Goal: Task Accomplishment & Management: Manage account settings

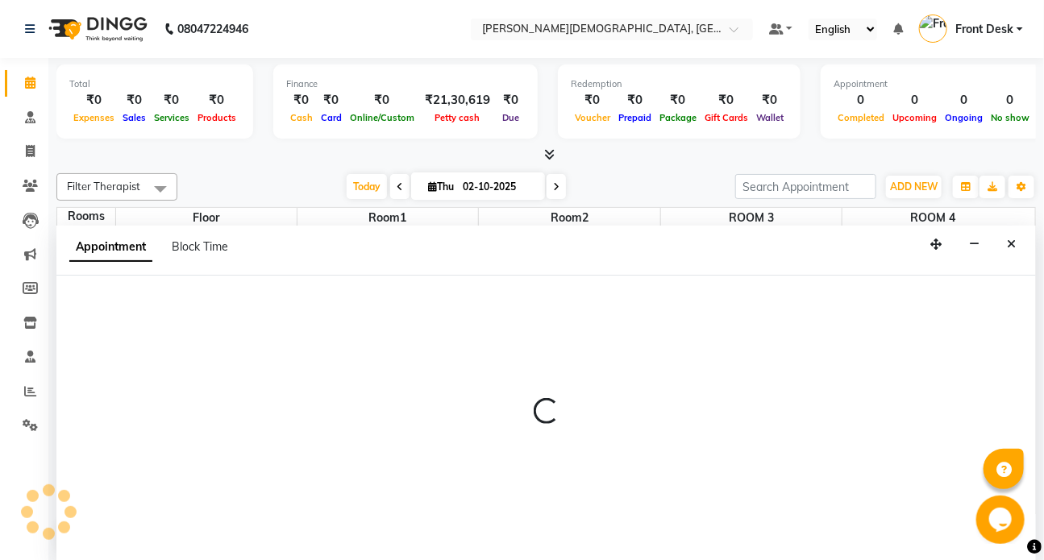
select select "480"
select select "tentative"
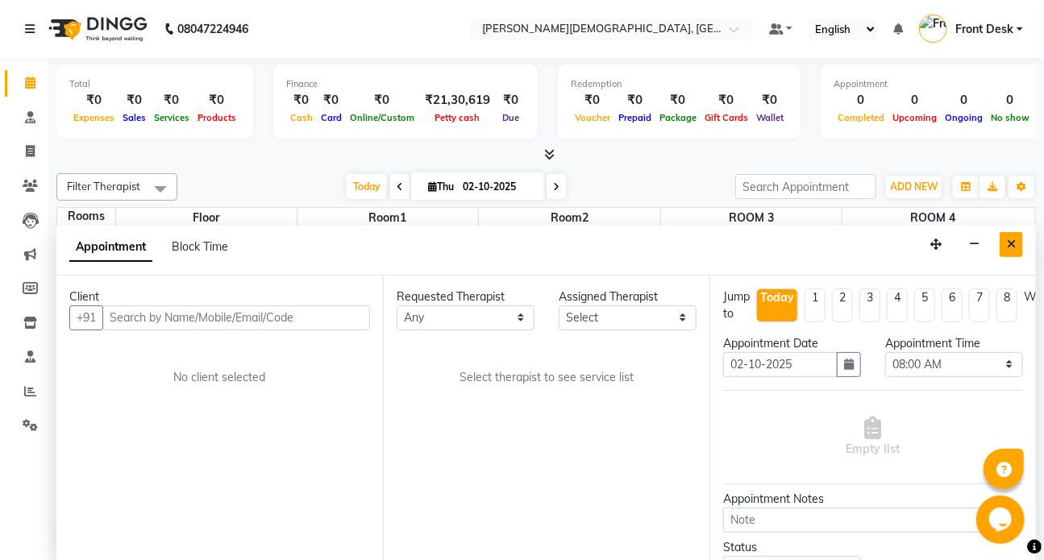
click at [1011, 239] on icon "Close" at bounding box center [1011, 244] width 9 height 11
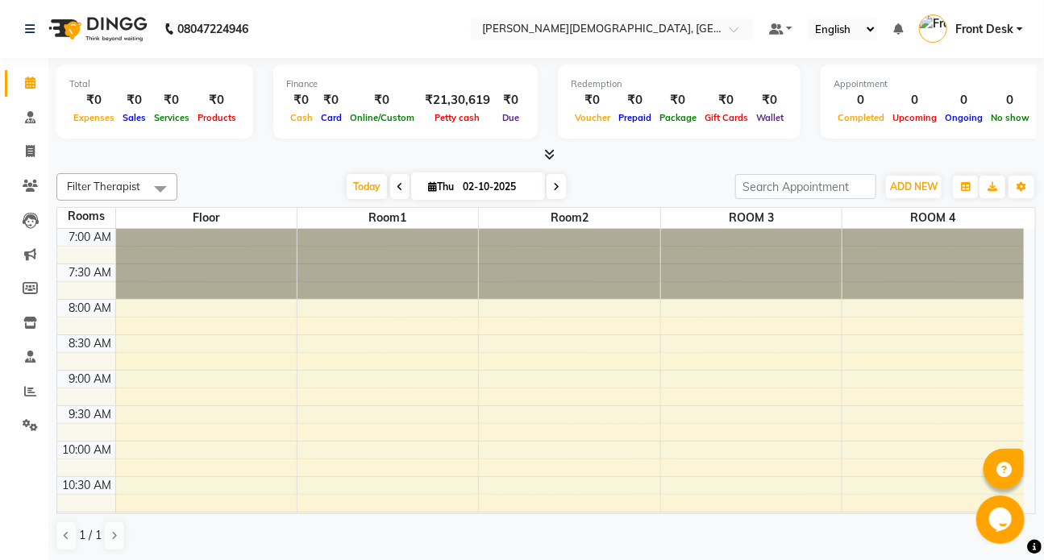
select select "tentative"
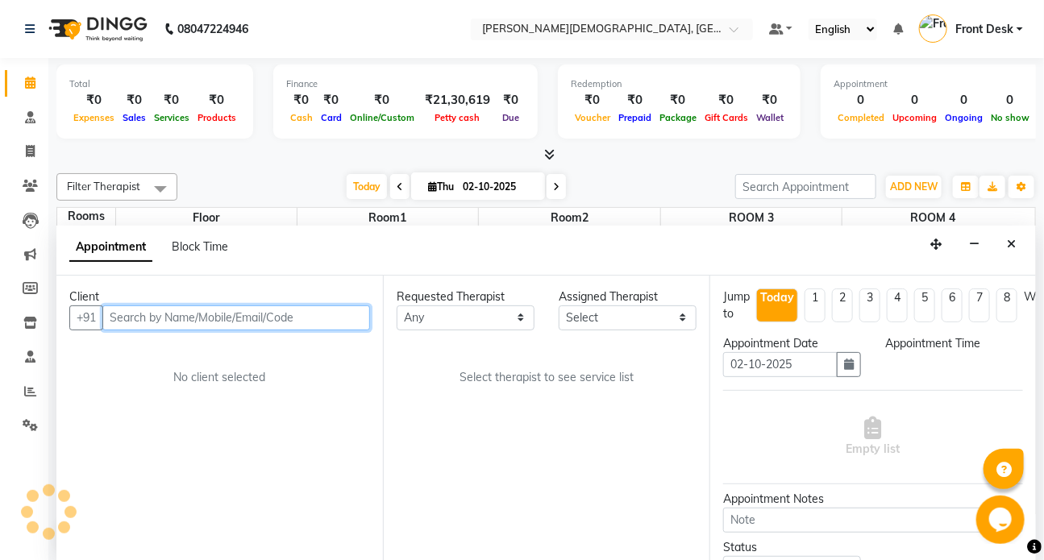
select select "480"
click at [181, 309] on input "text" at bounding box center [236, 317] width 268 height 25
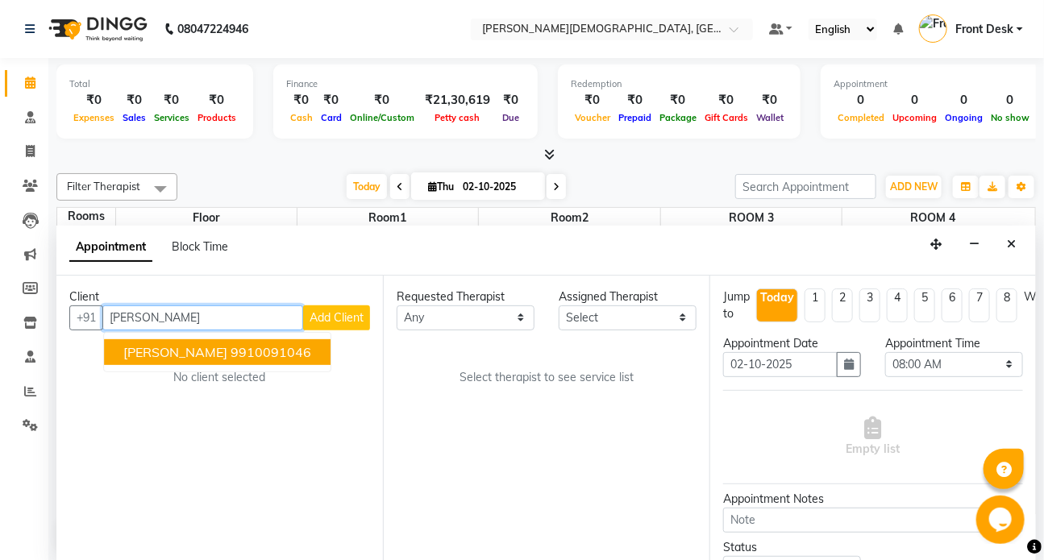
click at [197, 358] on button "[PERSON_NAME] 9910091046" at bounding box center [217, 352] width 226 height 26
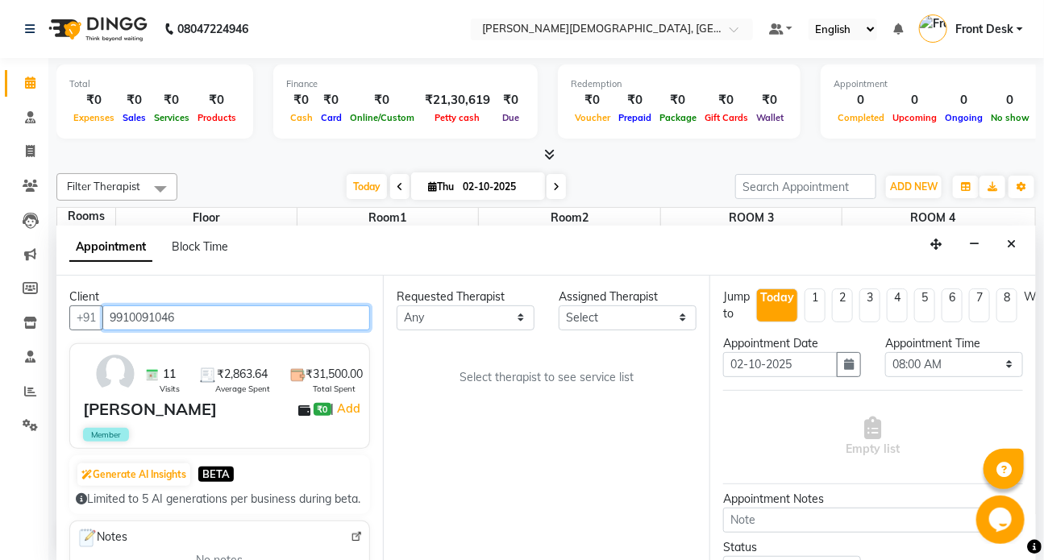
type input "9910091046"
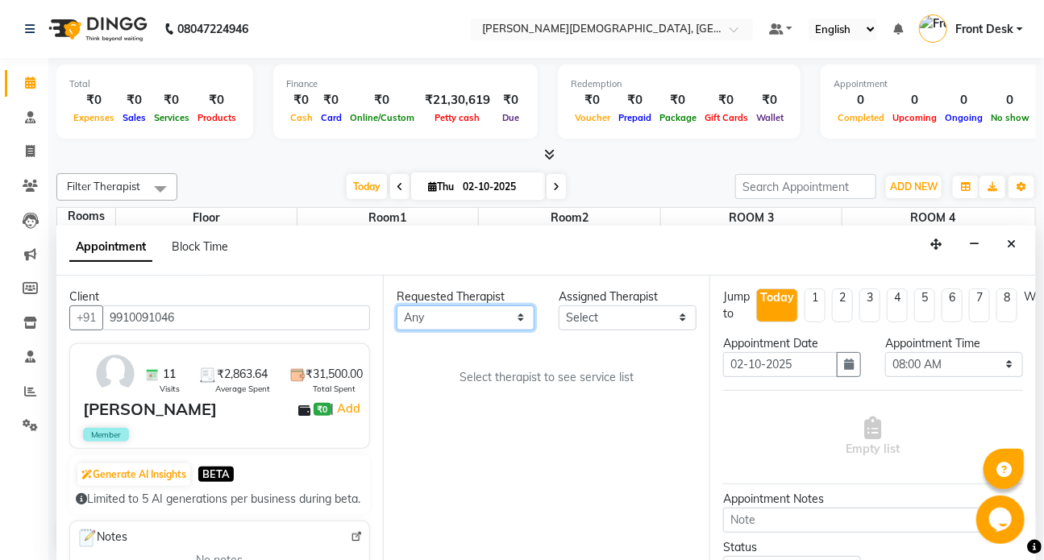
click at [430, 322] on select "Any ANJALI ATUL [PERSON_NAME] Dr [PERSON_NAME] Front Desk HARITA [PERSON_NAME] …" at bounding box center [466, 317] width 138 height 25
select select "92401"
click at [397, 305] on select "Any ANJALI ATUL [PERSON_NAME] Dr [PERSON_NAME] Front Desk HARITA [PERSON_NAME] …" at bounding box center [466, 317] width 138 height 25
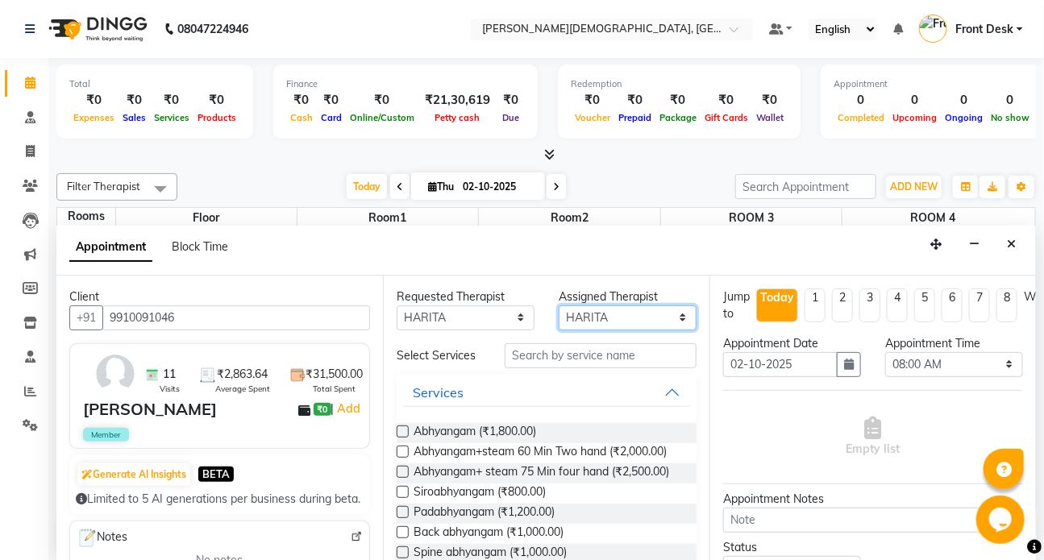
click at [613, 319] on select "Select ANJALI ATUL [PERSON_NAME] Dr [PERSON_NAME] Front Desk HARITA [PERSON_NAM…" at bounding box center [628, 317] width 138 height 25
select select "90183"
click at [559, 305] on select "Select ANJALI ATUL [PERSON_NAME] Dr [PERSON_NAME] Front Desk HARITA [PERSON_NAM…" at bounding box center [628, 317] width 138 height 25
click at [543, 356] on input "text" at bounding box center [601, 355] width 192 height 25
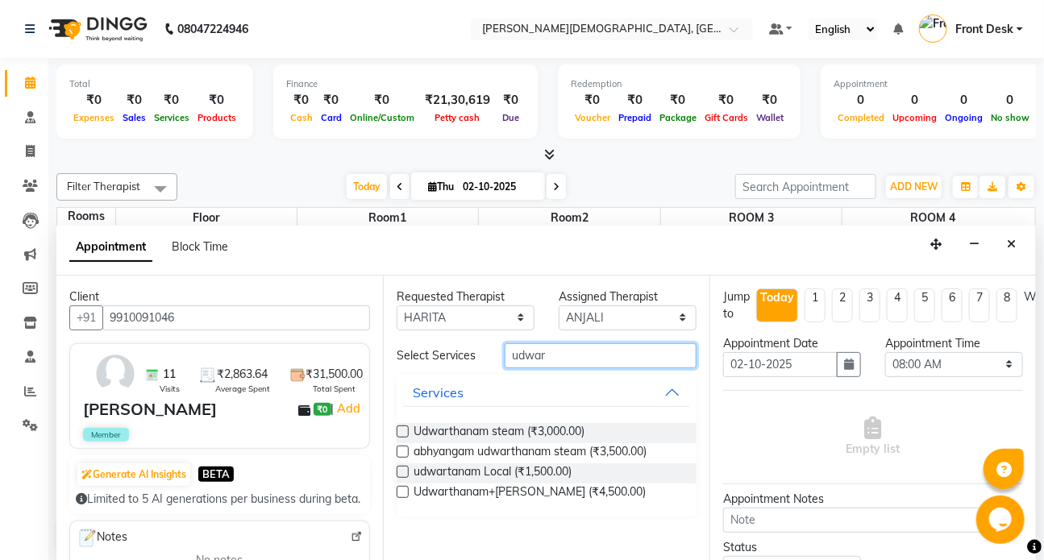
type input "udwar"
drag, startPoint x: 404, startPoint y: 430, endPoint x: 458, endPoint y: 407, distance: 58.5
click at [405, 429] on label at bounding box center [403, 432] width 12 height 12
click at [405, 429] on input "checkbox" at bounding box center [402, 433] width 10 height 10
checkbox input "true"
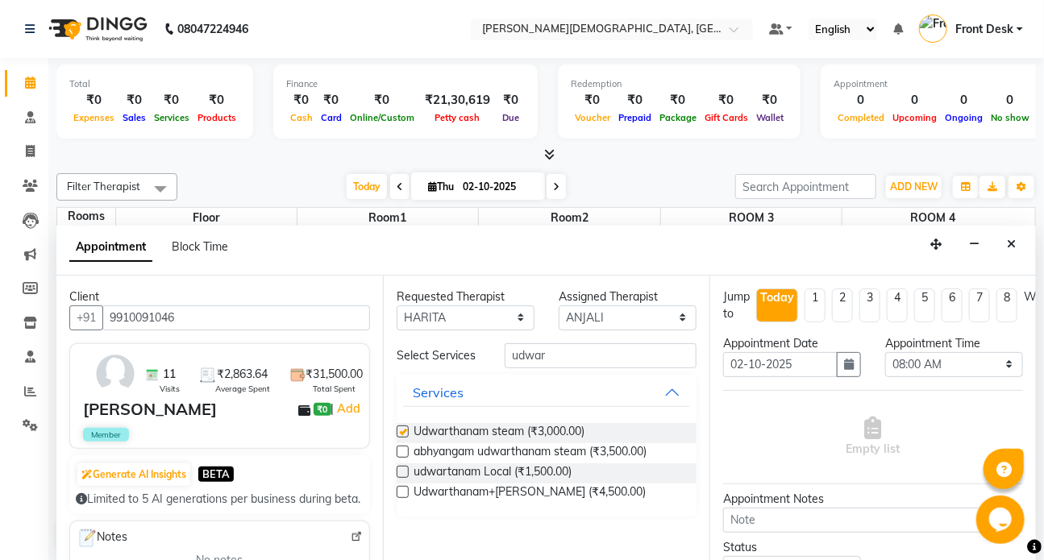
select select "3622"
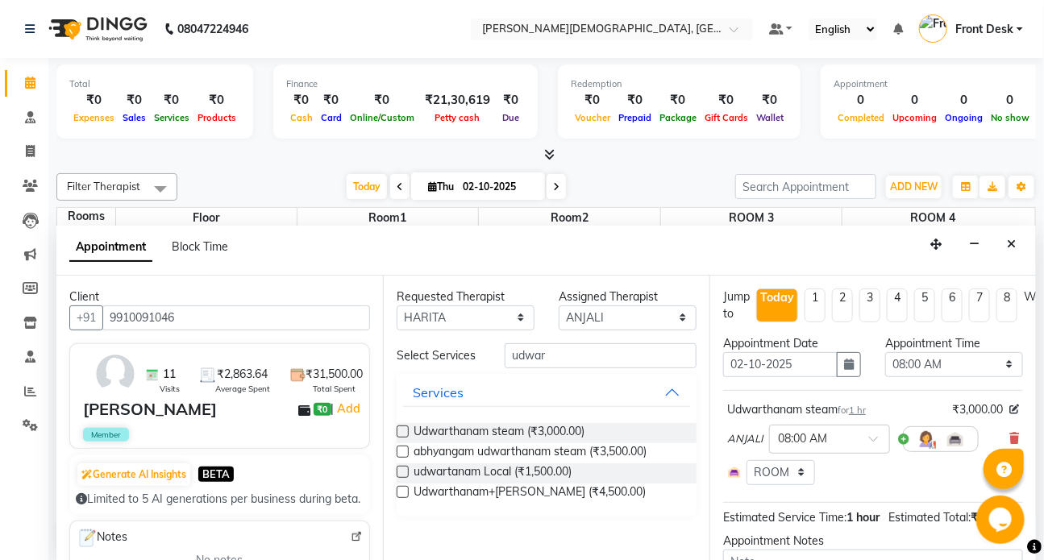
checkbox input "false"
click at [584, 355] on input "udwar" at bounding box center [601, 355] width 192 height 25
type input "u"
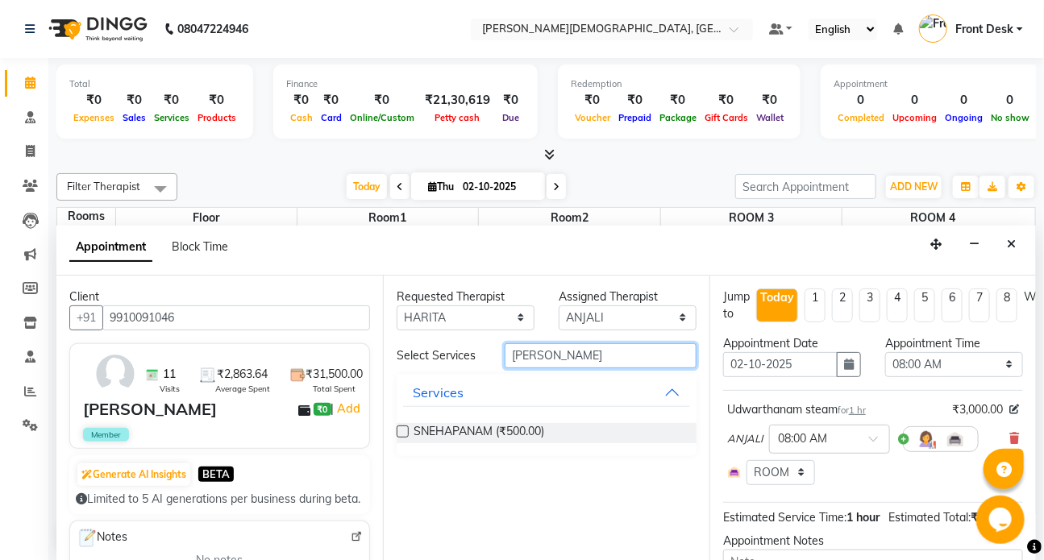
type input "[PERSON_NAME]"
click at [397, 429] on label at bounding box center [403, 432] width 12 height 12
click at [397, 429] on input "checkbox" at bounding box center [402, 433] width 10 height 10
checkbox input "true"
select select "3622"
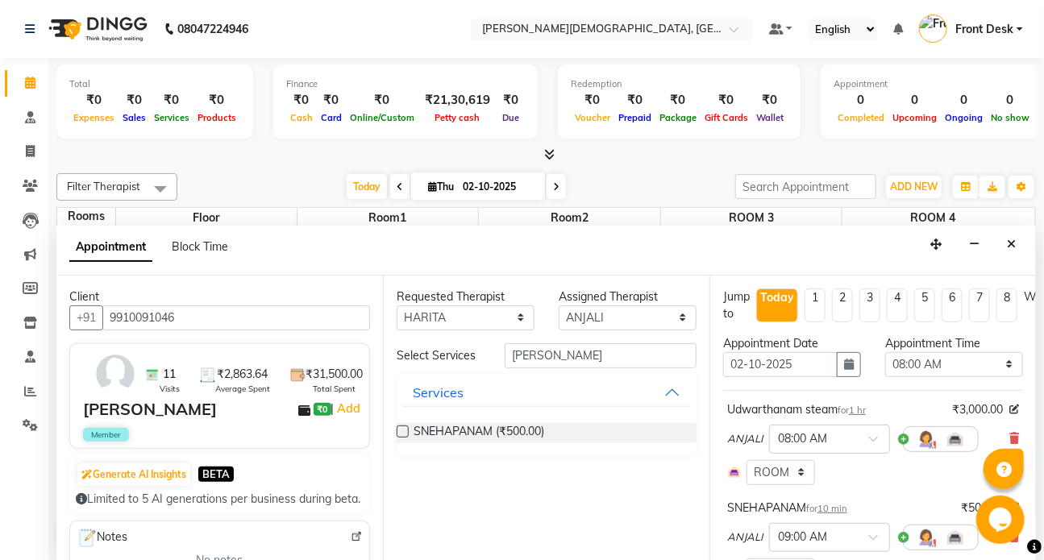
checkbox input "false"
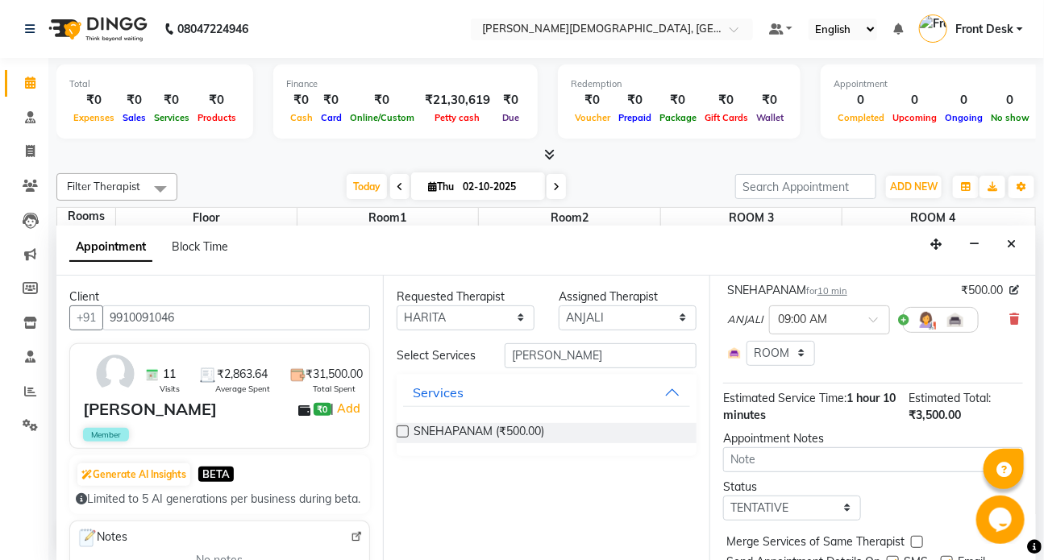
scroll to position [288, 0]
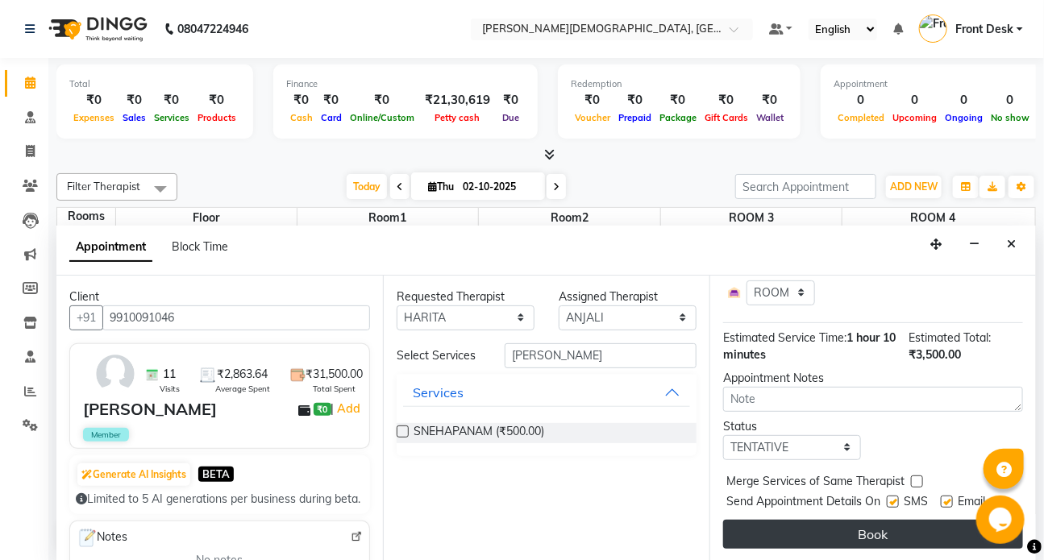
drag, startPoint x: 895, startPoint y: 489, endPoint x: 887, endPoint y: 519, distance: 30.9
click at [895, 496] on label at bounding box center [893, 502] width 12 height 12
click at [895, 498] on input "checkbox" at bounding box center [892, 503] width 10 height 10
checkbox input "false"
click at [887, 520] on button "Book" at bounding box center [873, 534] width 300 height 29
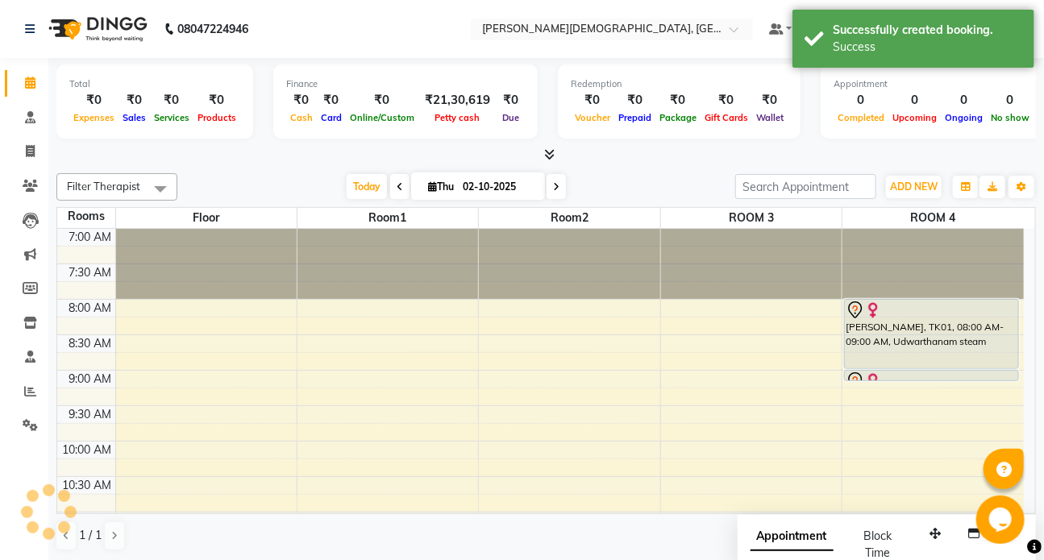
scroll to position [0, 0]
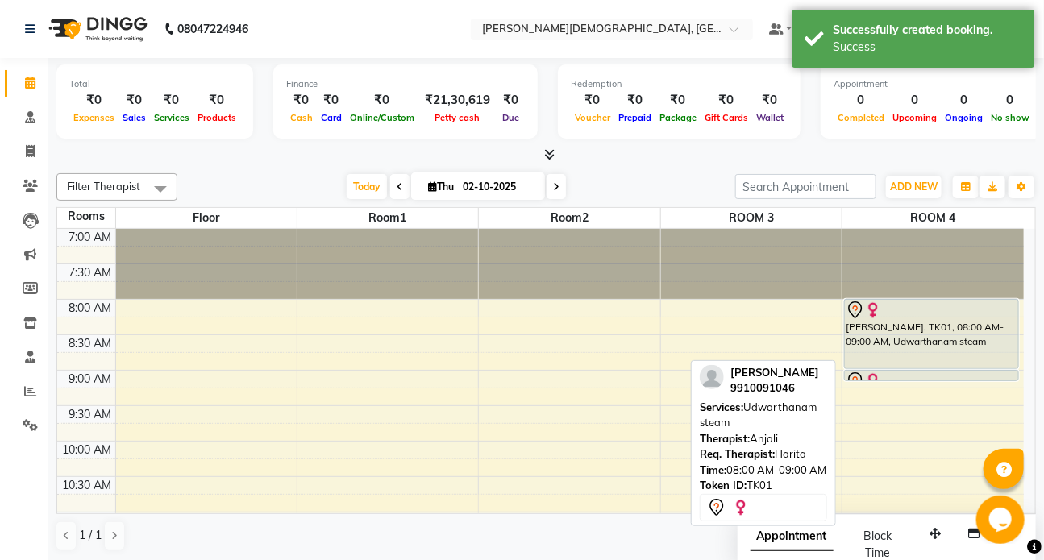
click at [903, 343] on div "[PERSON_NAME], TK01, 08:00 AM-09:00 AM, Udwarthanam steam" at bounding box center [931, 334] width 173 height 69
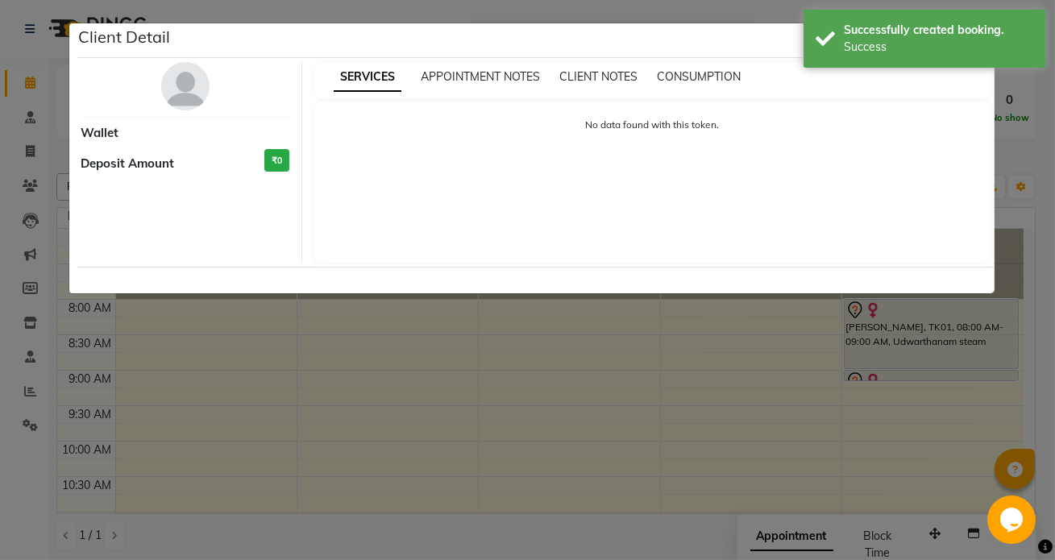
select select "7"
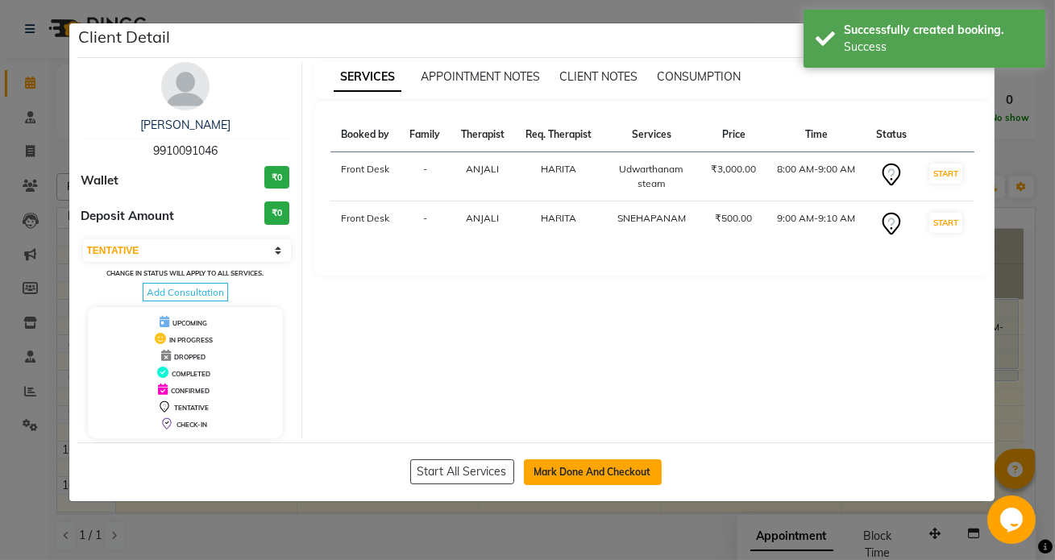
click at [604, 466] on button "Mark Done And Checkout" at bounding box center [593, 472] width 138 height 26
select select "service"
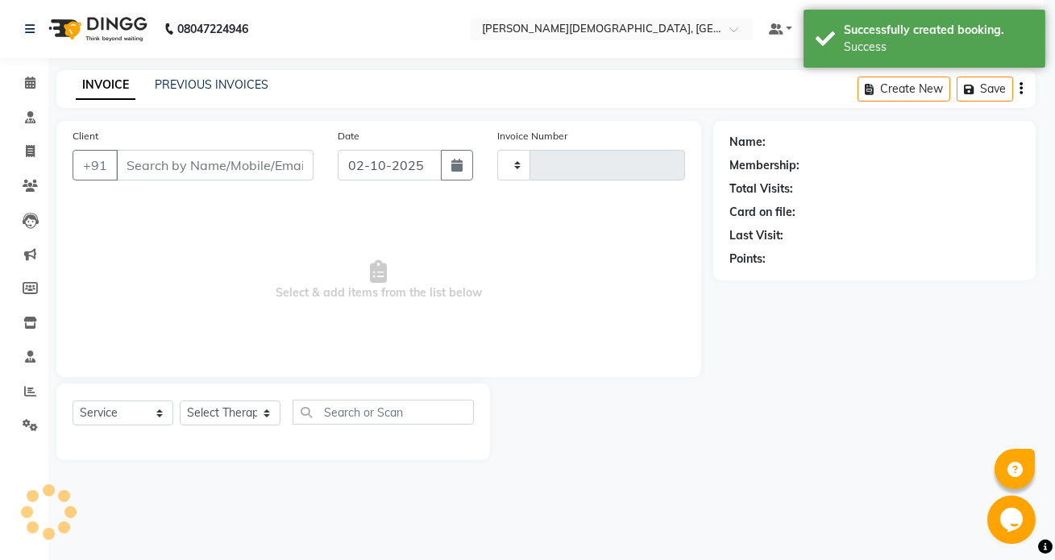
type input "1539"
select select "5585"
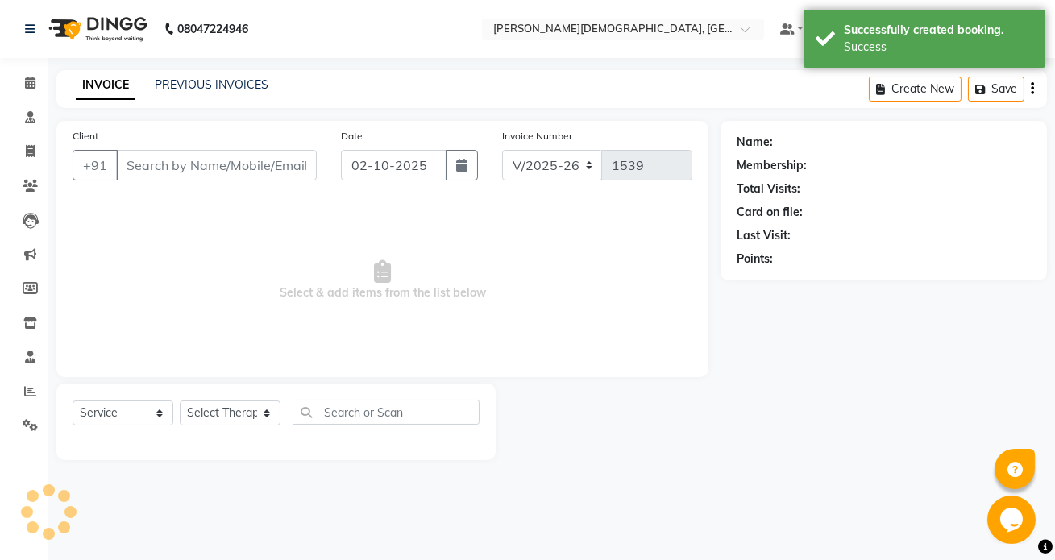
type input "9910091046"
select select "90183"
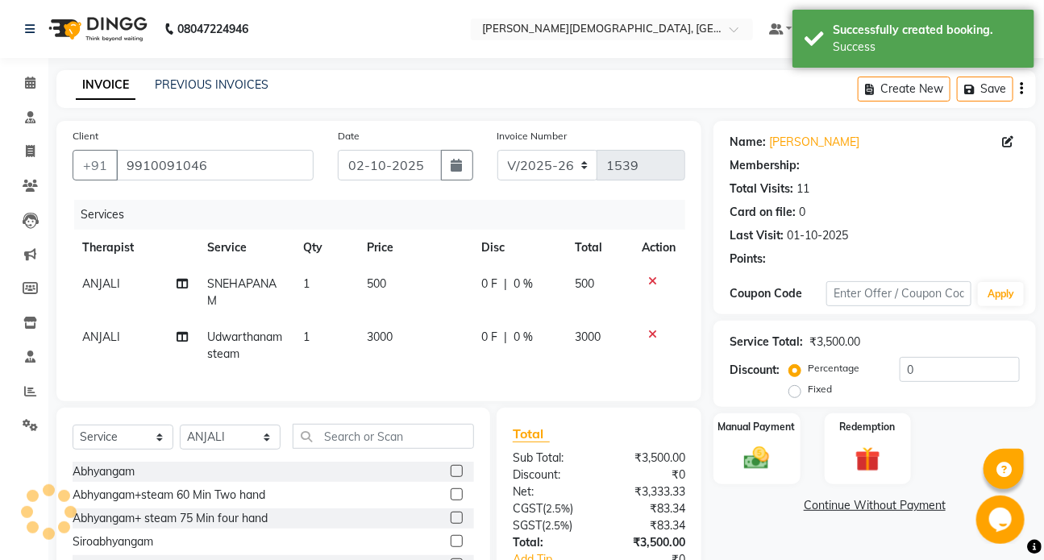
select select "1: Object"
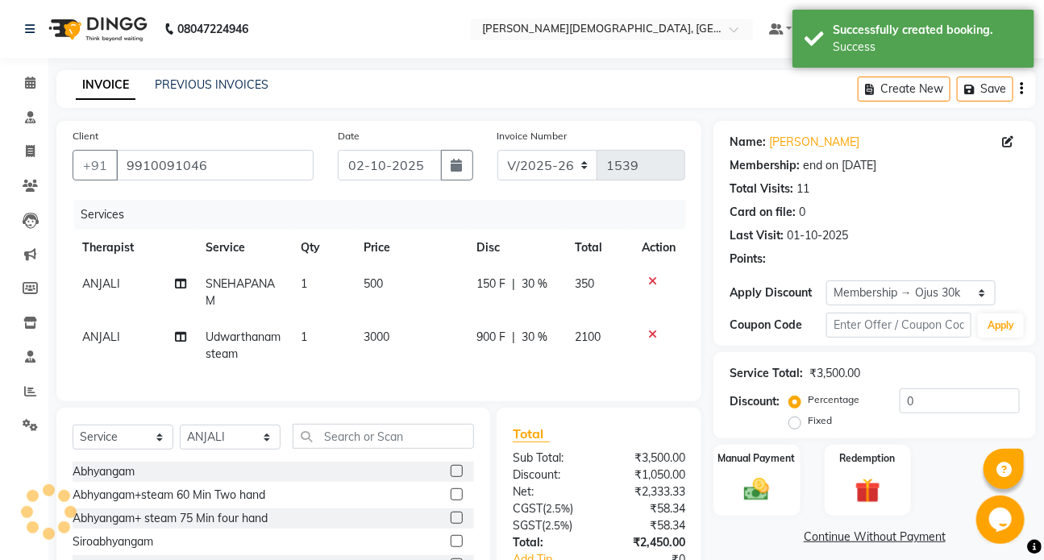
type input "30"
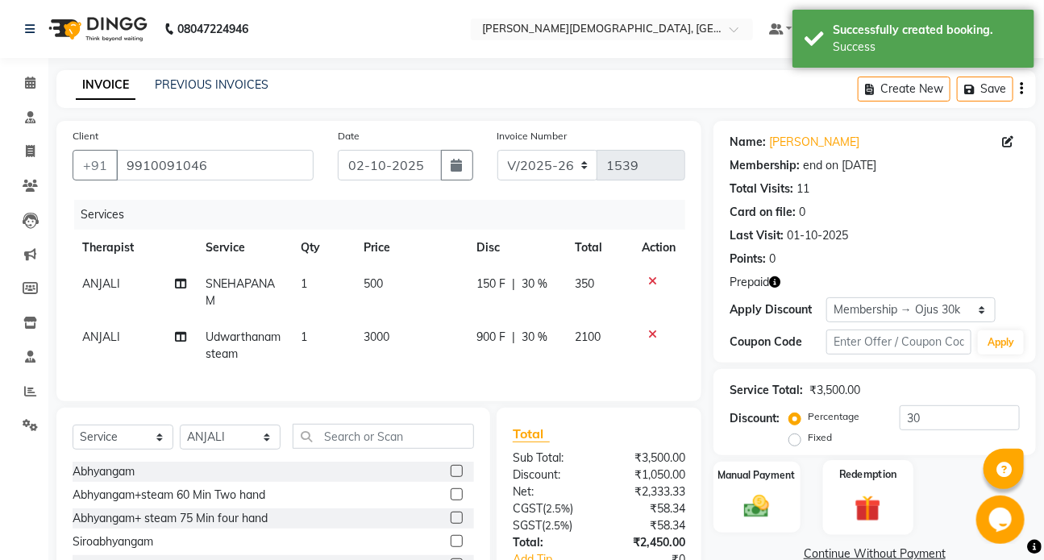
click at [844, 494] on div "Redemption" at bounding box center [867, 497] width 90 height 74
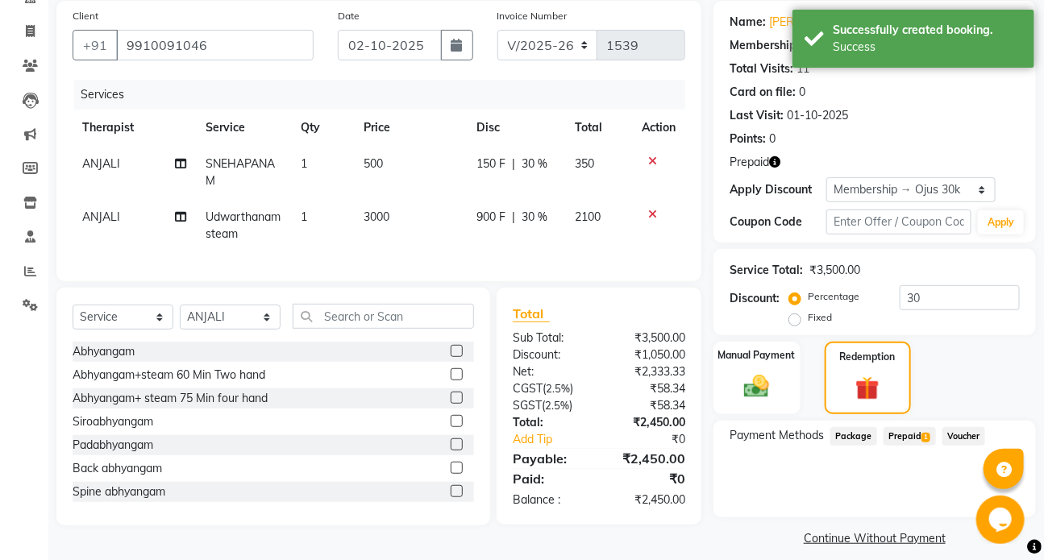
scroll to position [134, 0]
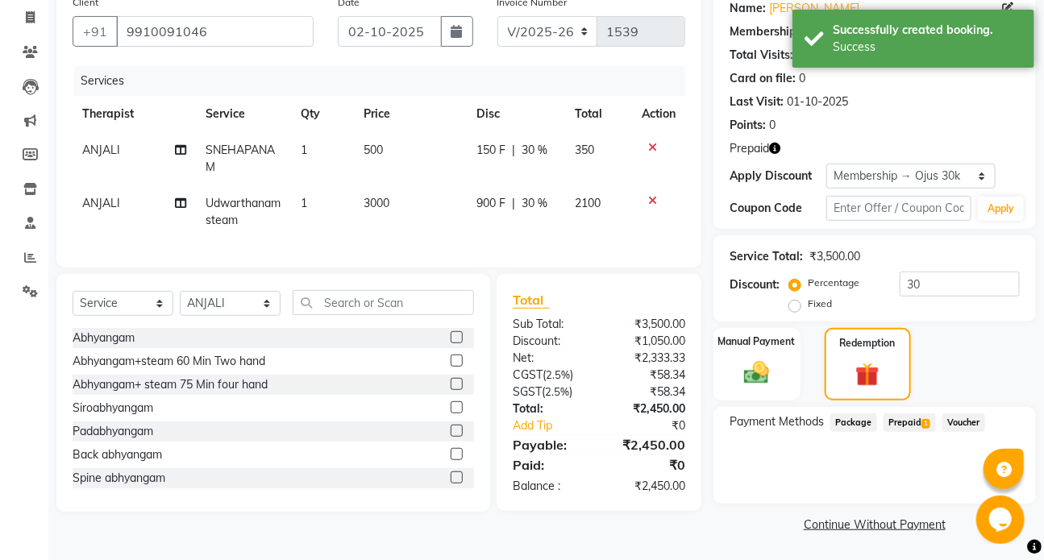
click at [917, 417] on span "Prepaid 1" at bounding box center [909, 422] width 52 height 19
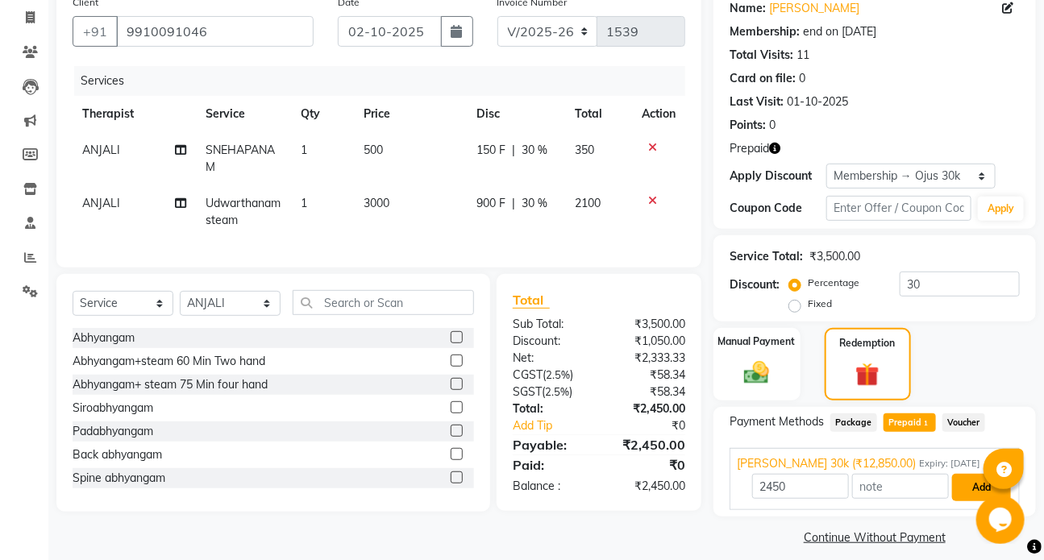
click at [967, 485] on button "Add" at bounding box center [981, 487] width 59 height 27
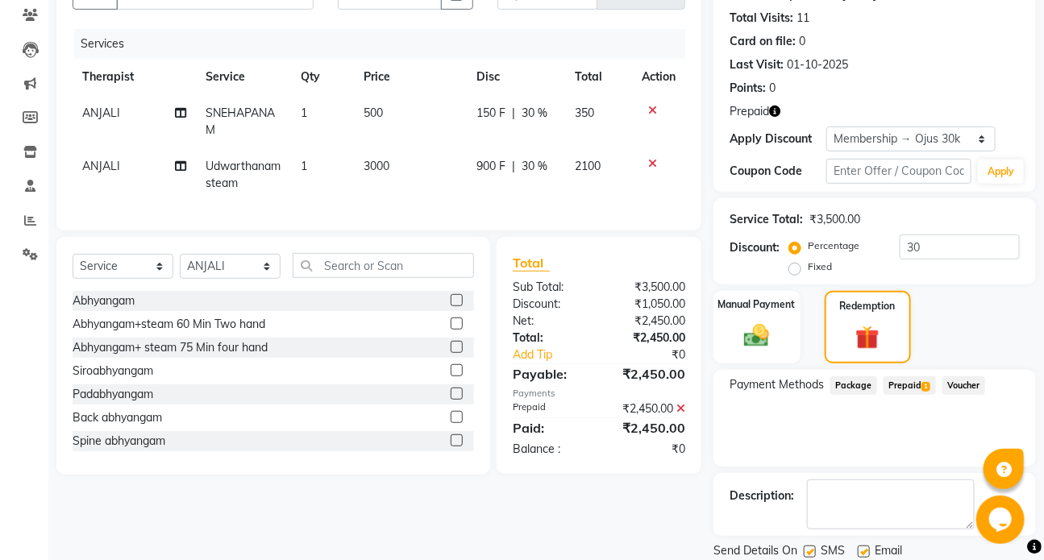
scroll to position [207, 0]
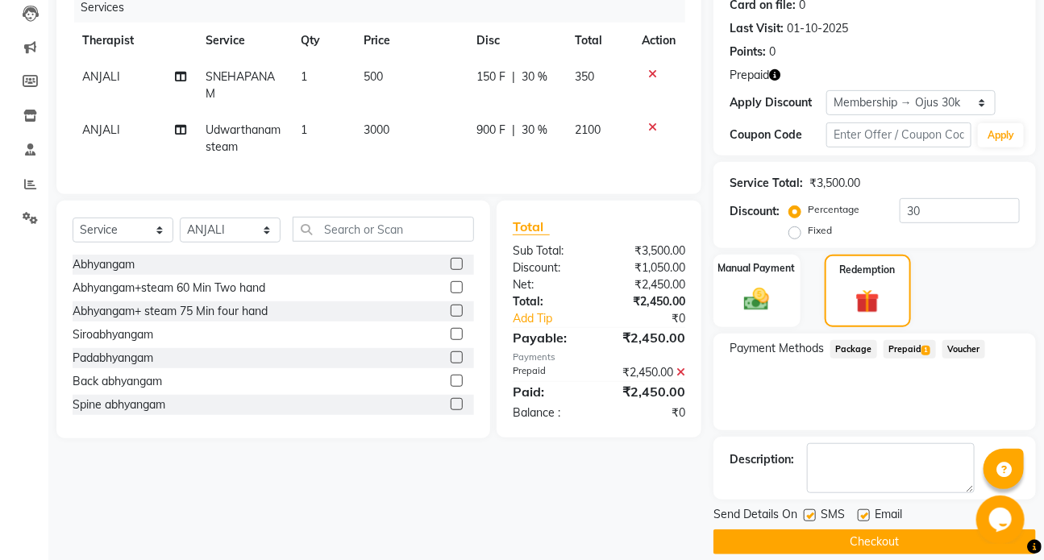
click at [808, 512] on label at bounding box center [810, 515] width 12 height 12
click at [808, 512] on input "checkbox" at bounding box center [809, 516] width 10 height 10
checkbox input "false"
click at [819, 534] on button "Checkout" at bounding box center [874, 542] width 322 height 25
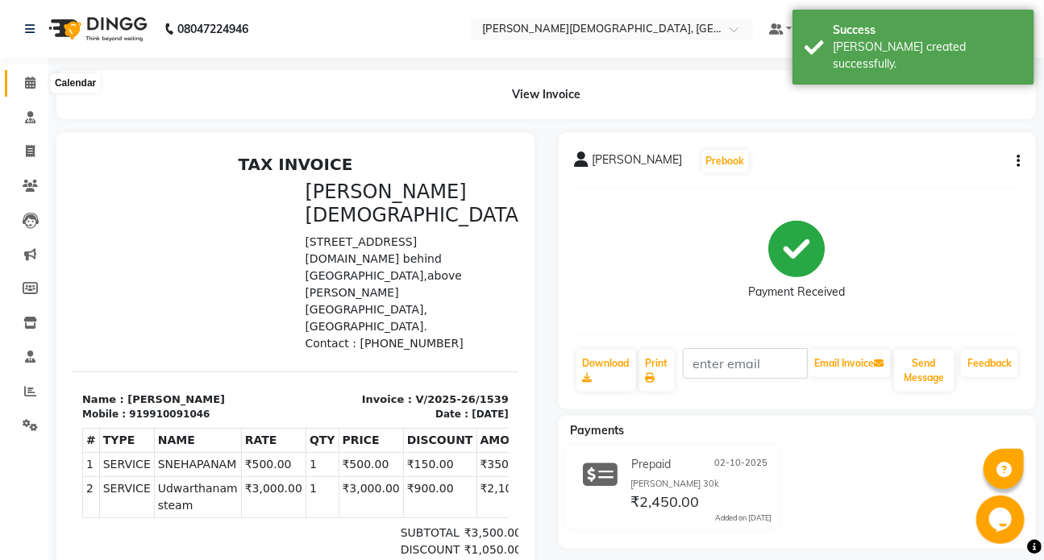
click at [35, 83] on span at bounding box center [30, 83] width 28 height 19
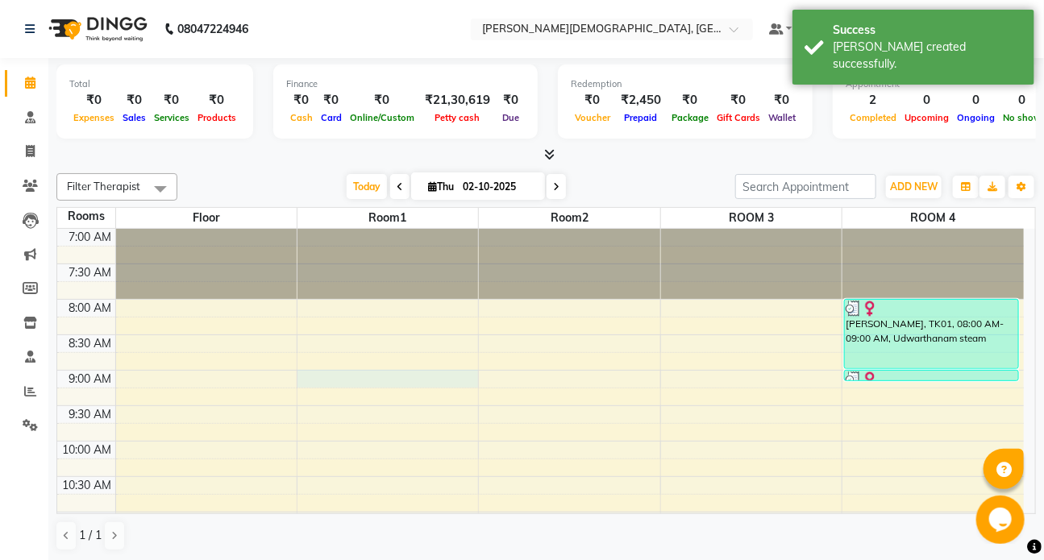
select select "tentative"
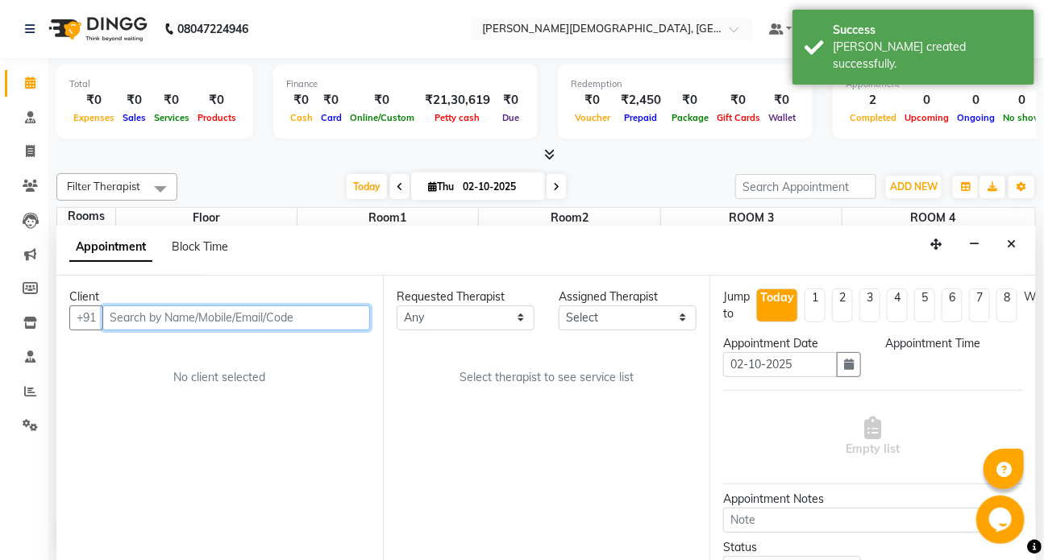
select select "540"
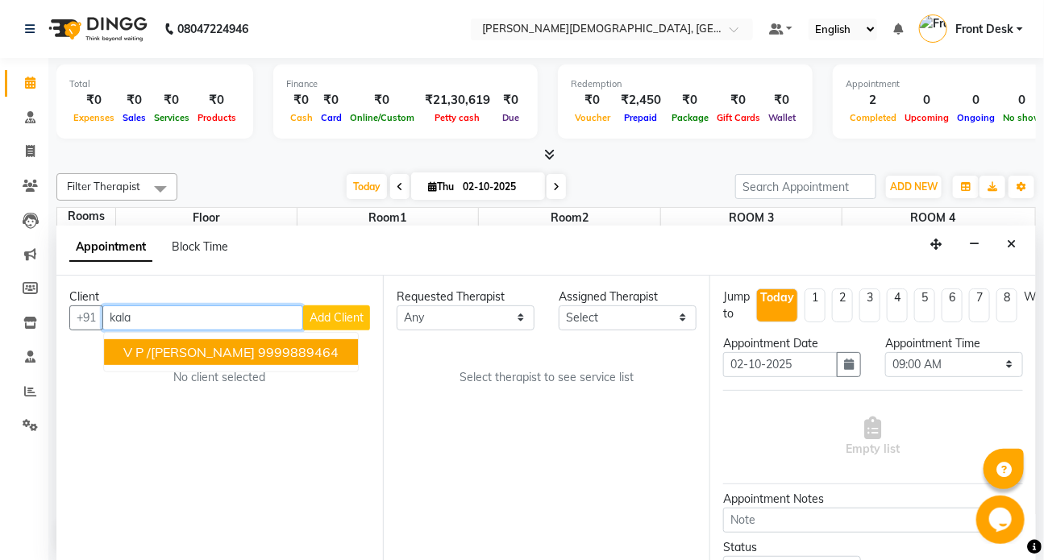
click at [301, 358] on button "V P /[PERSON_NAME] 9999889464" at bounding box center [231, 352] width 254 height 26
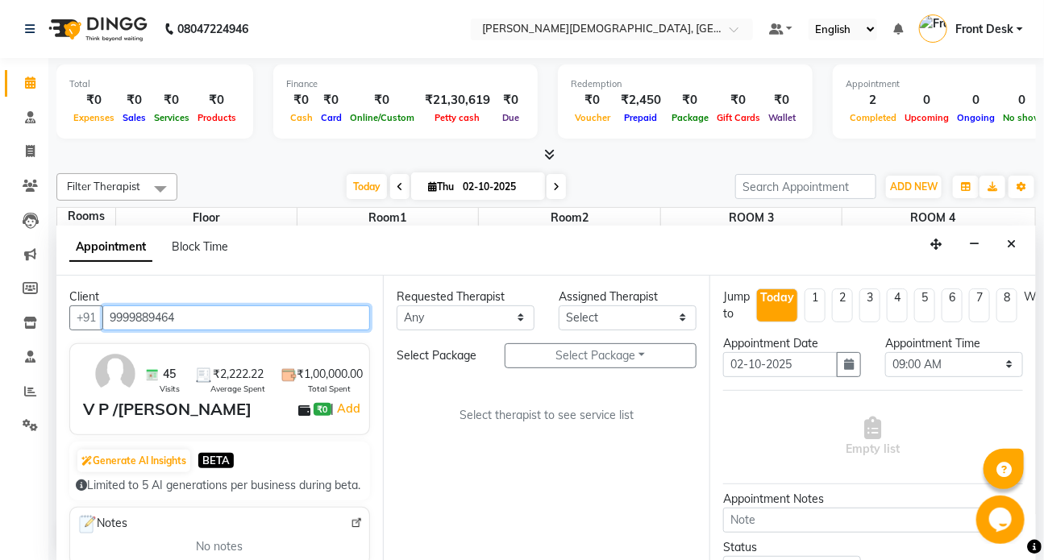
type input "9999889464"
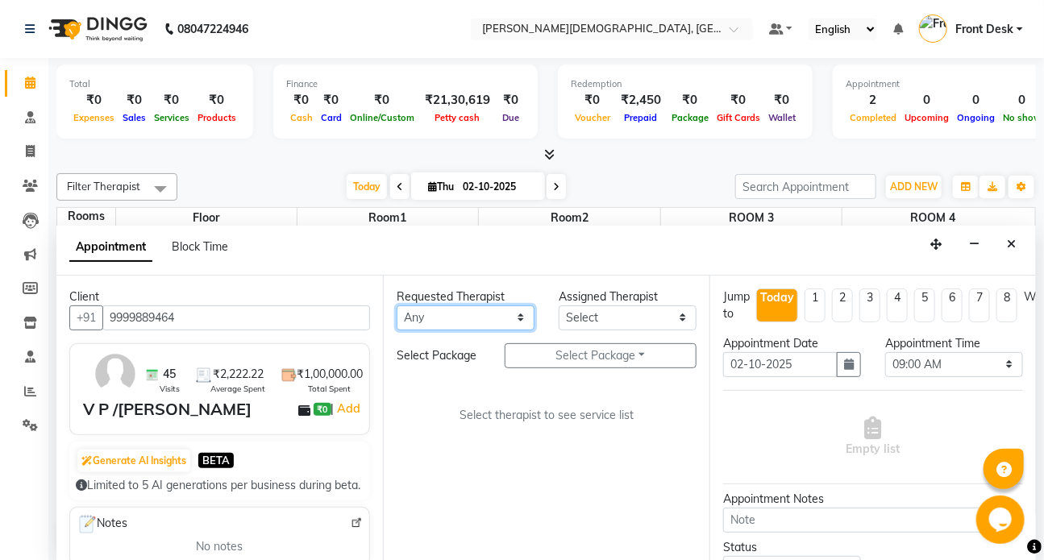
click at [437, 318] on select "Any ANJALI ATUL [PERSON_NAME] Dr [PERSON_NAME] Front Desk HARITA [PERSON_NAME] …" at bounding box center [466, 317] width 138 height 25
select select "93467"
click at [397, 305] on select "Any ANJALI ATUL [PERSON_NAME] Dr [PERSON_NAME] Front Desk HARITA [PERSON_NAME] …" at bounding box center [466, 317] width 138 height 25
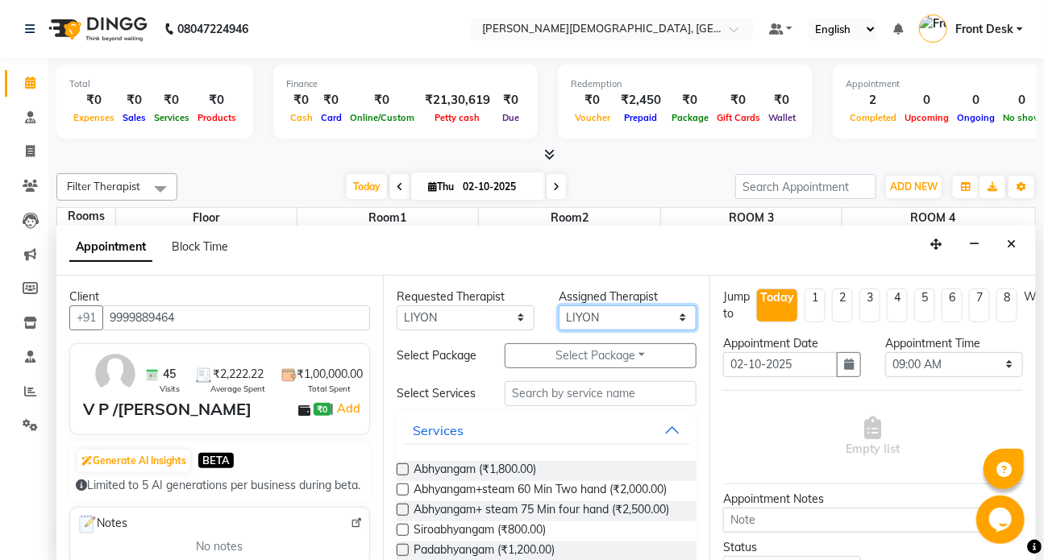
click at [596, 321] on select "Select ANJALI ATUL [PERSON_NAME] Dr [PERSON_NAME] Front Desk HARITA [PERSON_NAM…" at bounding box center [628, 317] width 138 height 25
select select "92402"
click at [559, 305] on select "Select ANJALI ATUL [PERSON_NAME] Dr [PERSON_NAME] Front Desk HARITA [PERSON_NAM…" at bounding box center [628, 317] width 138 height 25
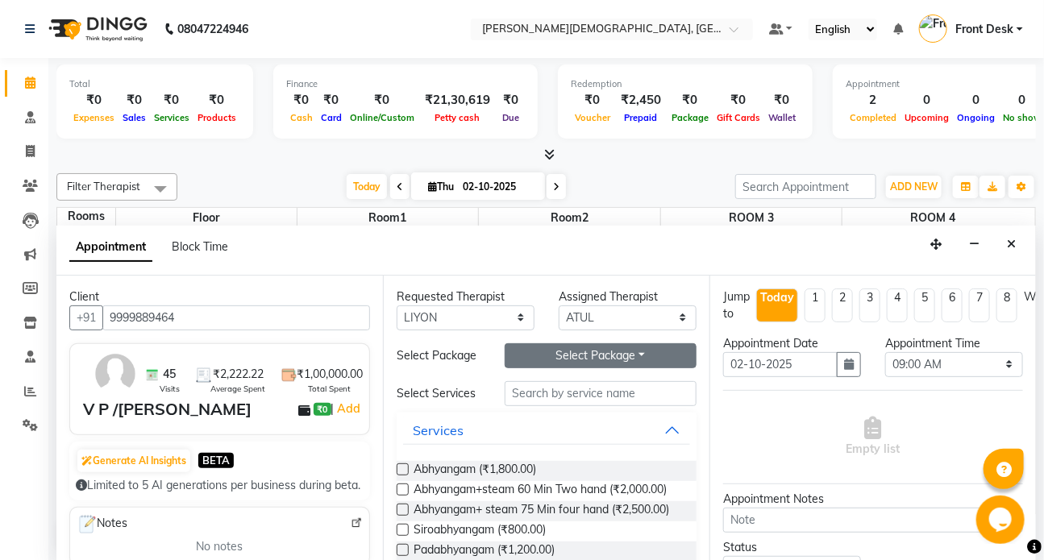
click at [532, 359] on button "Select Package Toggle Dropdown" at bounding box center [601, 355] width 192 height 25
click at [538, 389] on li "[PERSON_NAME]" at bounding box center [569, 388] width 128 height 23
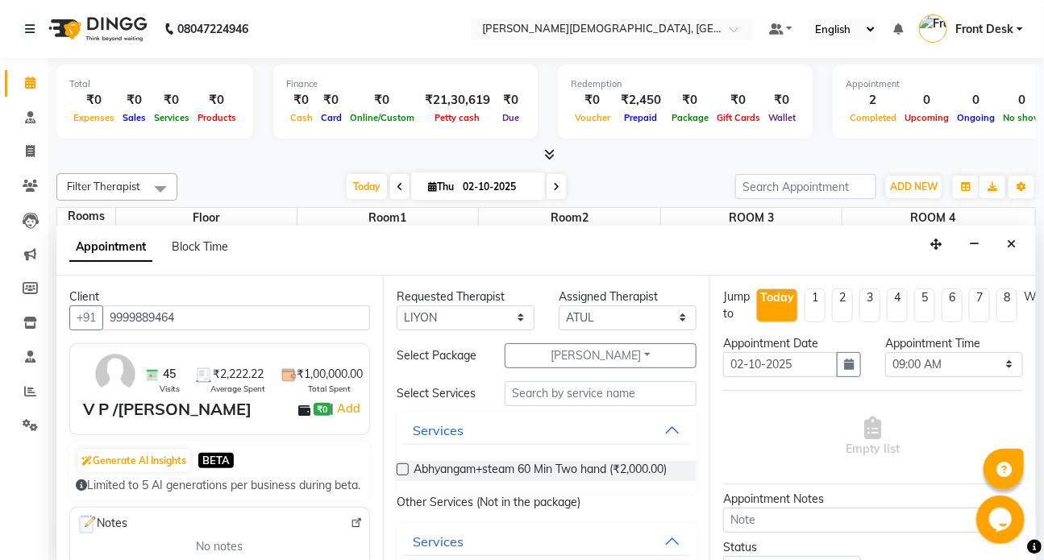
click at [398, 468] on label at bounding box center [403, 469] width 12 height 12
click at [398, 468] on input "checkbox" at bounding box center [402, 471] width 10 height 10
checkbox input "true"
select select "2667"
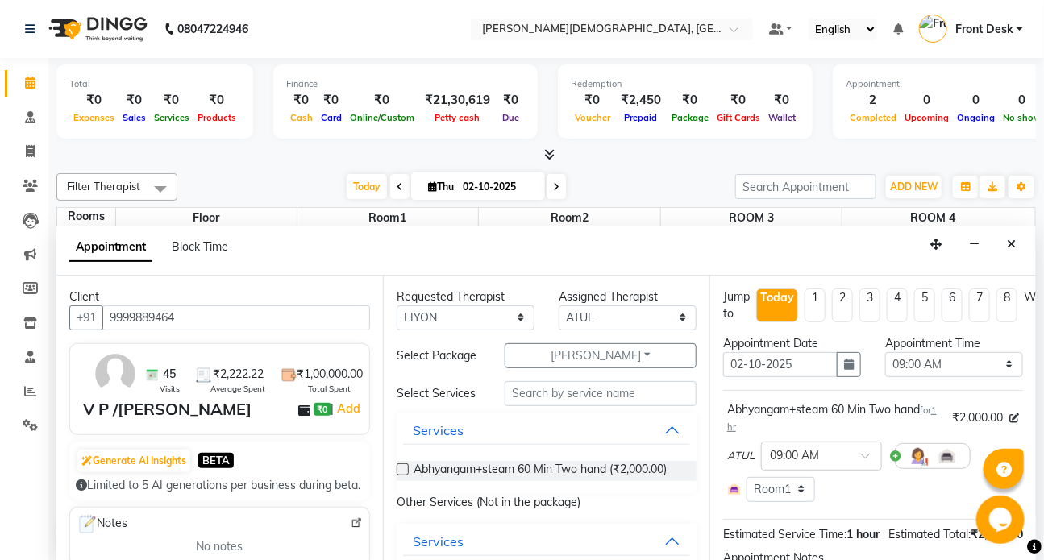
checkbox input "false"
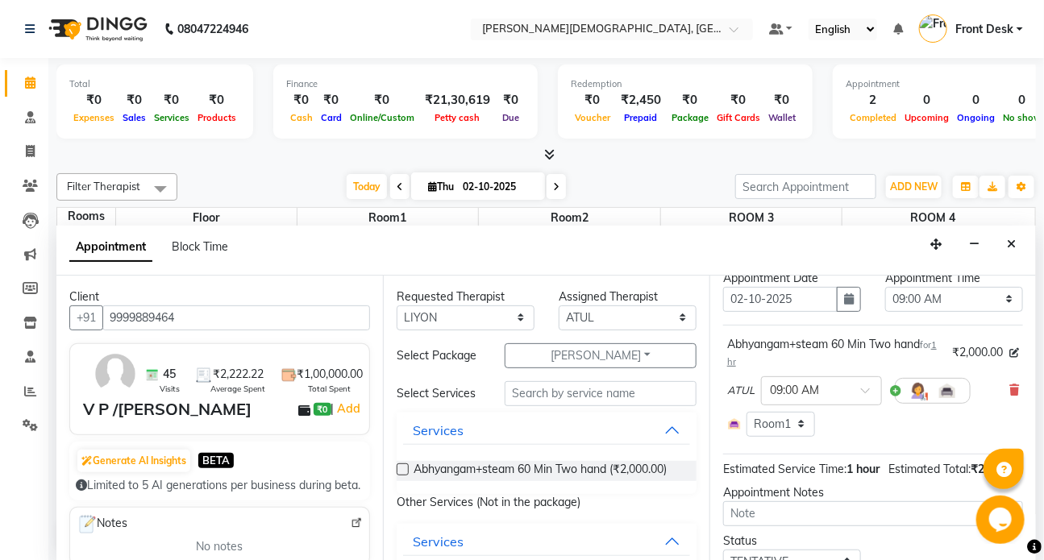
scroll to position [206, 0]
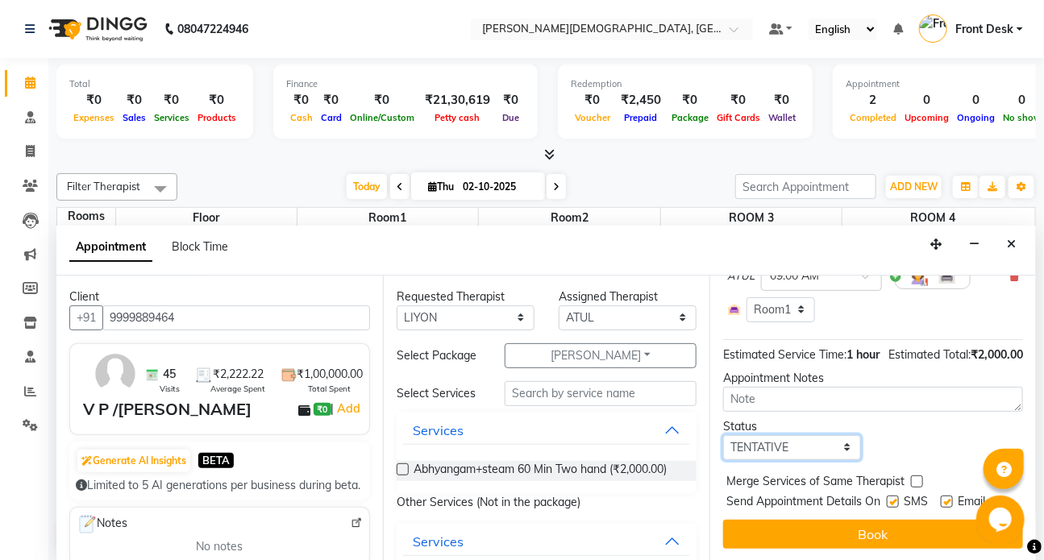
click at [742, 435] on select "Select TENTATIVE CONFIRM CHECK-IN UPCOMING" at bounding box center [792, 447] width 138 height 25
select select "check-in"
click at [723, 435] on select "Select TENTATIVE CONFIRM CHECK-IN UPCOMING" at bounding box center [792, 447] width 138 height 25
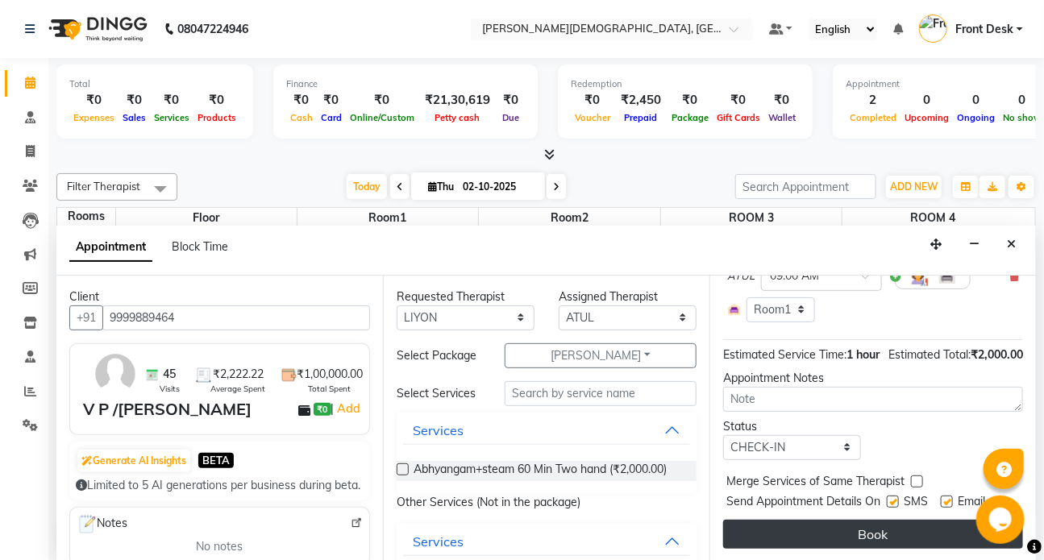
drag, startPoint x: 892, startPoint y: 486, endPoint x: 861, endPoint y: 523, distance: 48.6
click at [886, 493] on div "Send Appointment Details On SMS Email" at bounding box center [874, 503] width 297 height 20
click at [861, 525] on button "Book" at bounding box center [873, 534] width 300 height 29
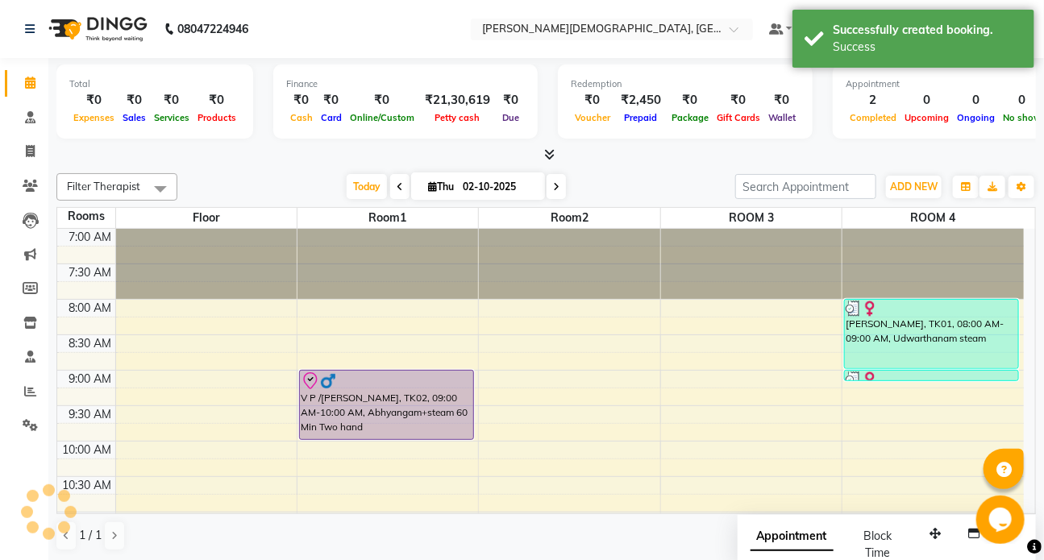
scroll to position [0, 0]
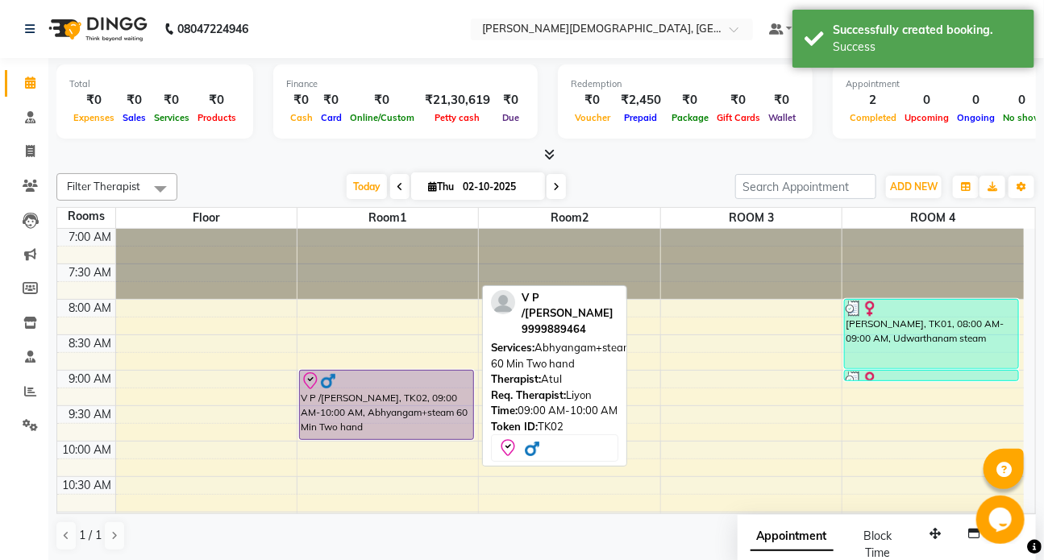
click at [417, 395] on div "V P /[PERSON_NAME], TK02, 09:00 AM-10:00 AM, Abhyangam+steam 60 Min Two hand" at bounding box center [386, 405] width 173 height 69
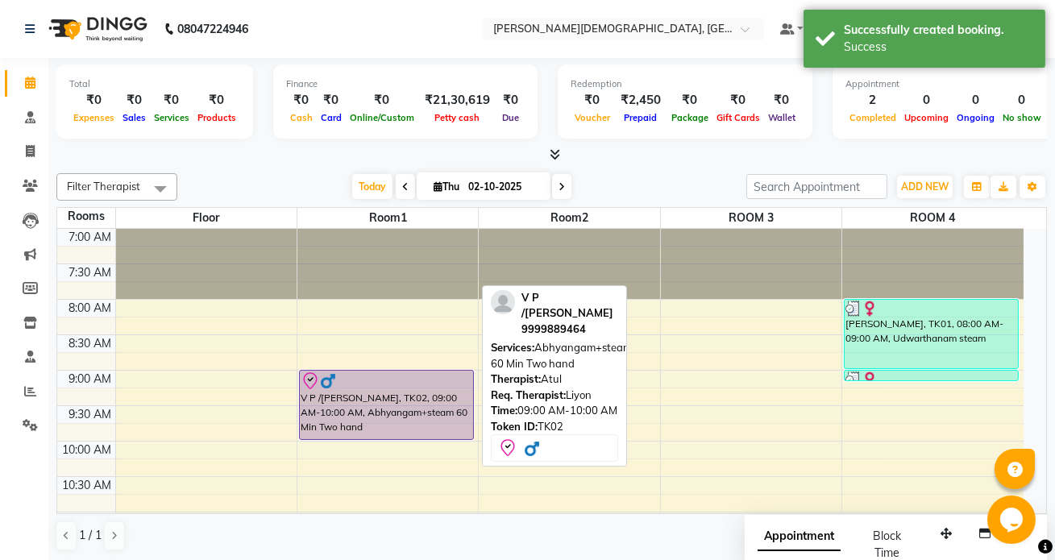
select select "8"
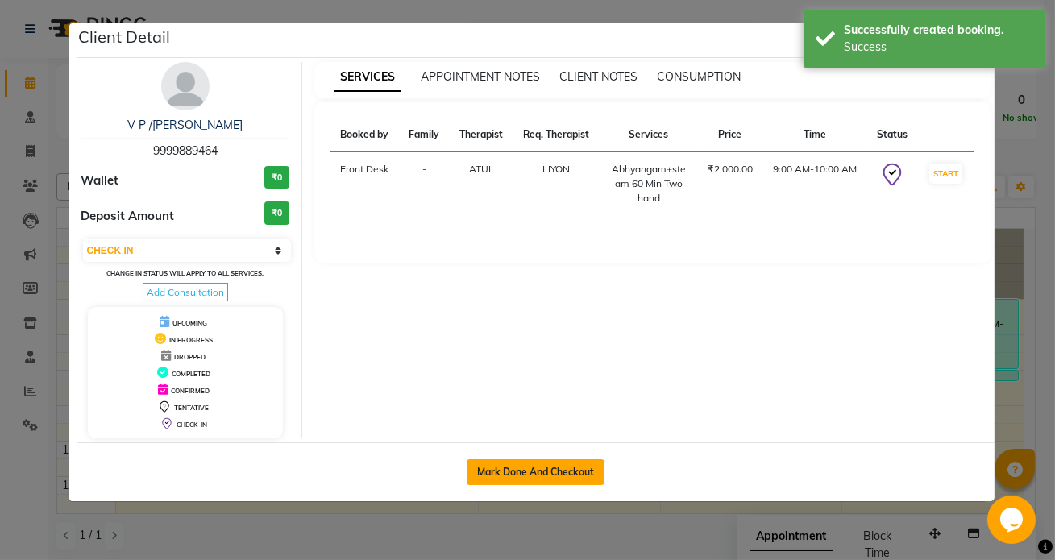
click at [521, 472] on button "Mark Done And Checkout" at bounding box center [536, 472] width 138 height 26
select select "5585"
select select "service"
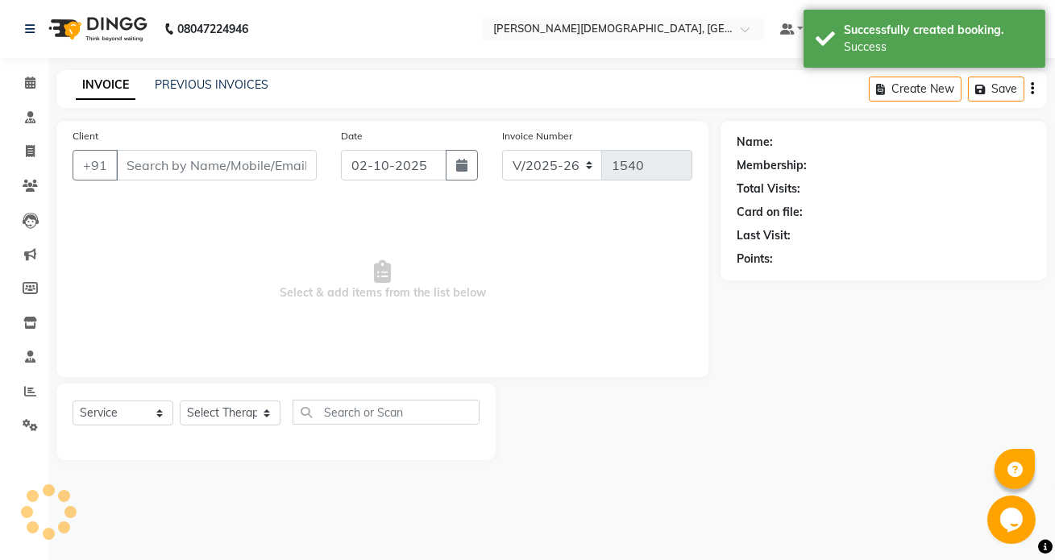
type input "9999889464"
select select "92402"
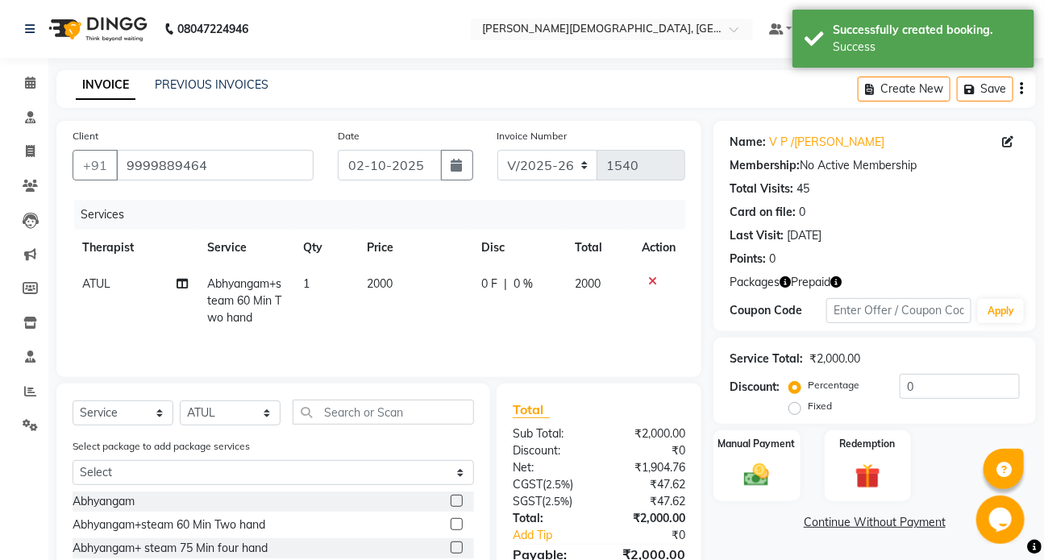
click at [312, 284] on td "1" at bounding box center [325, 301] width 64 height 70
select select "92402"
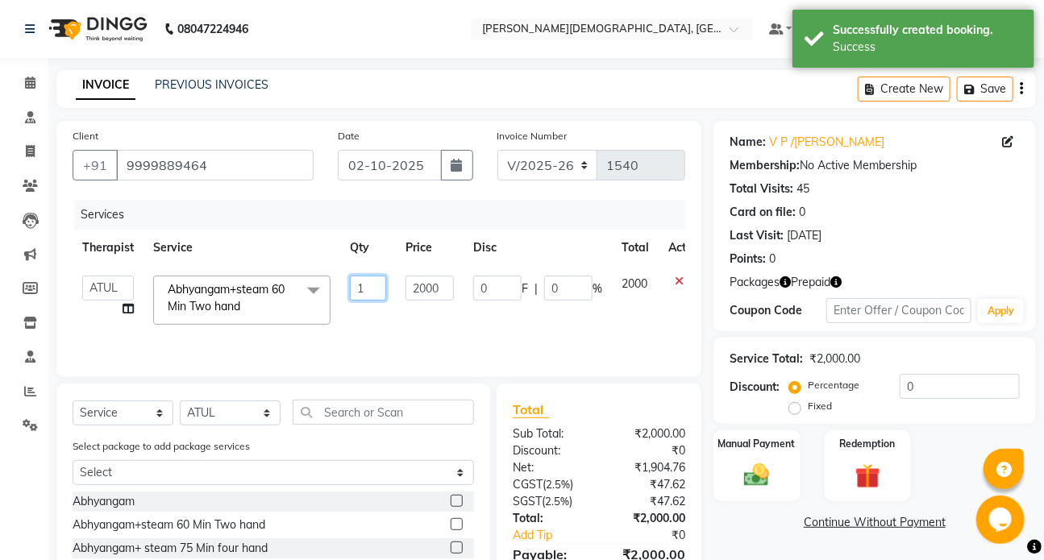
click at [366, 288] on input "1" at bounding box center [368, 288] width 36 height 25
type input "2"
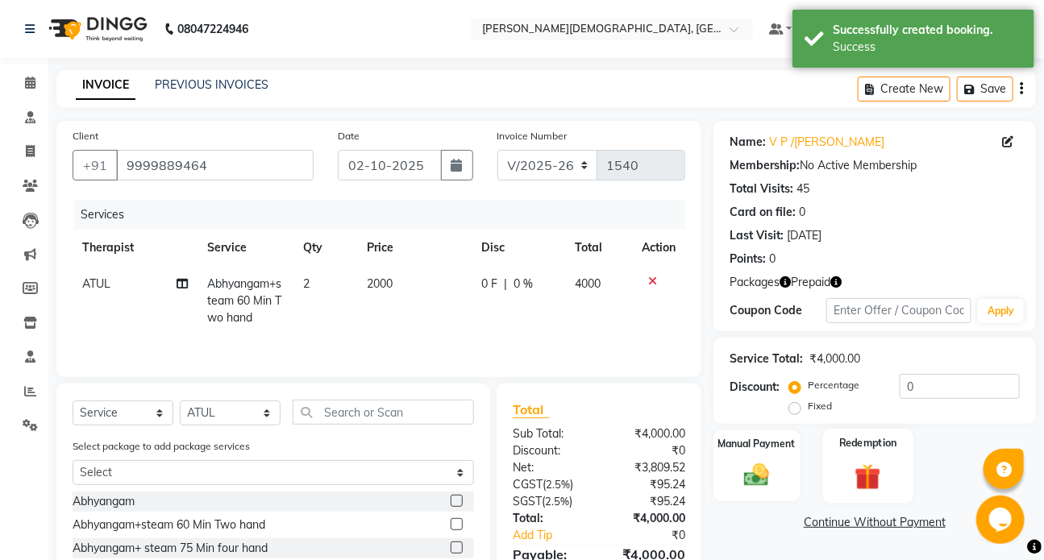
click at [862, 487] on img at bounding box center [867, 476] width 43 height 32
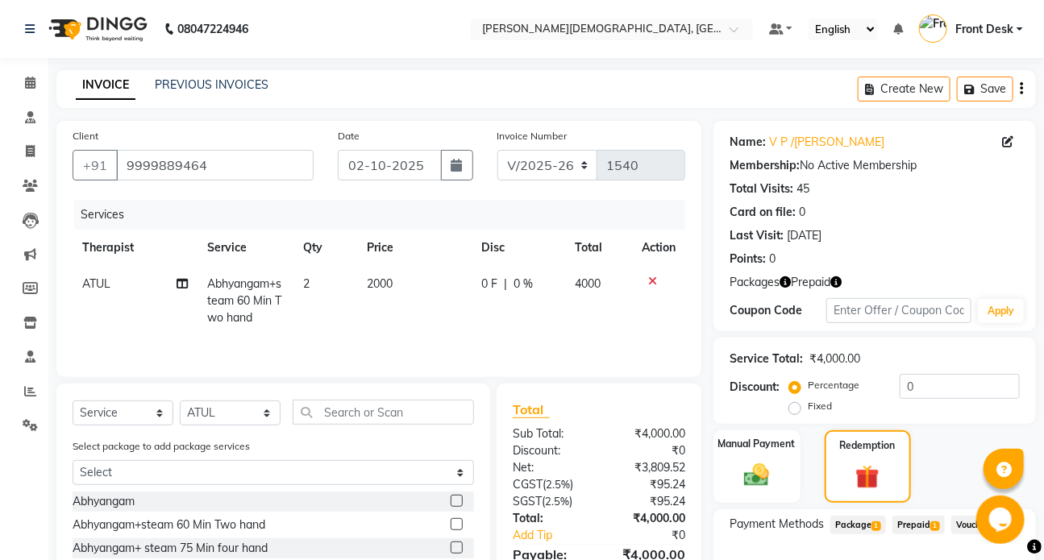
click at [924, 520] on span "Prepaid 1" at bounding box center [918, 525] width 52 height 19
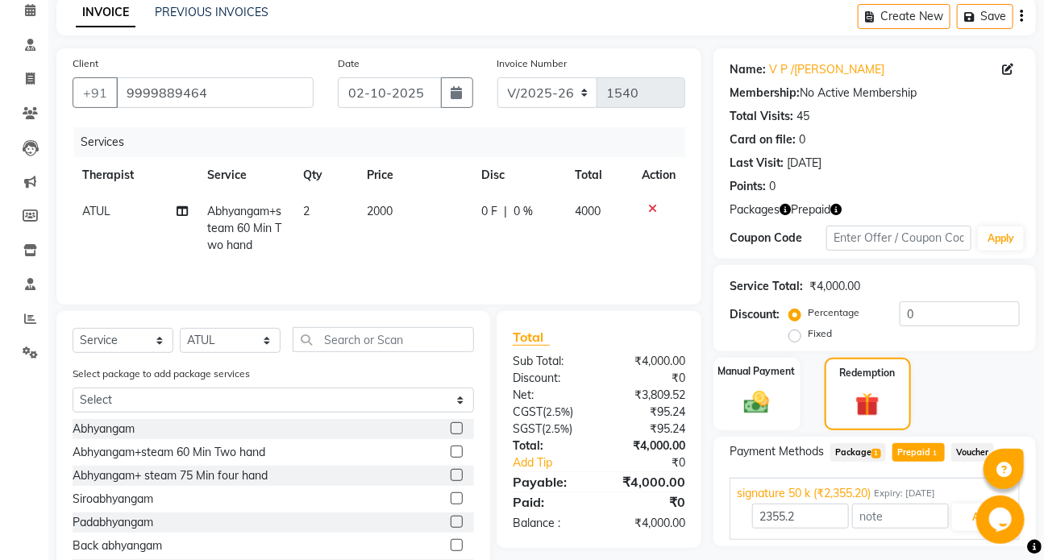
scroll to position [139, 0]
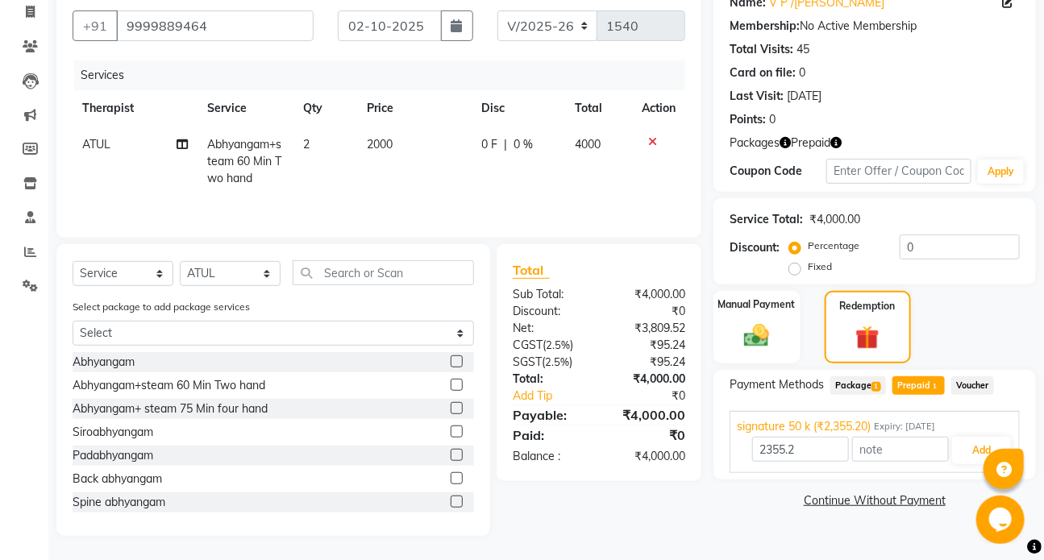
click at [862, 385] on span "Package 1" at bounding box center [858, 385] width 56 height 19
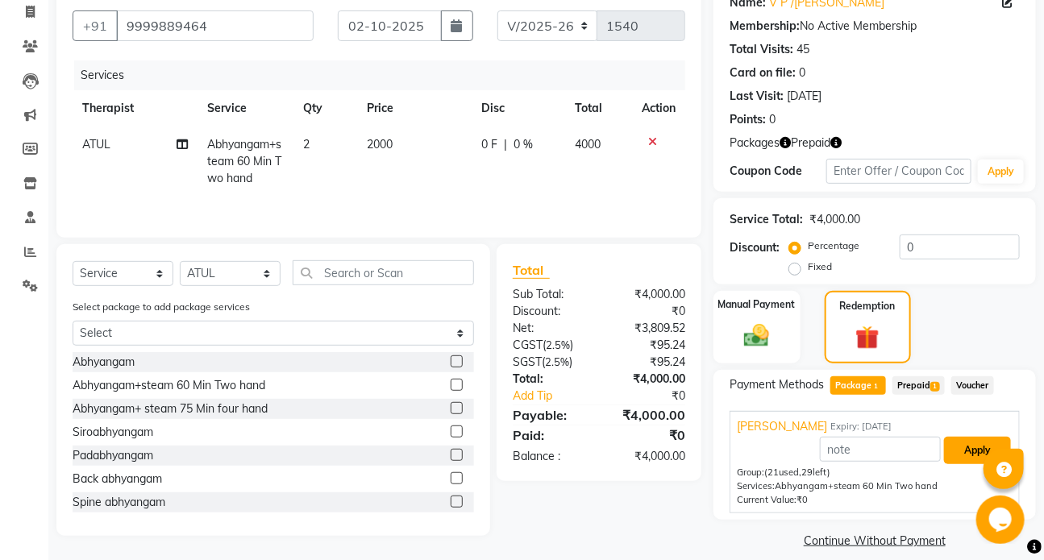
click at [964, 455] on button "Apply" at bounding box center [977, 450] width 67 height 27
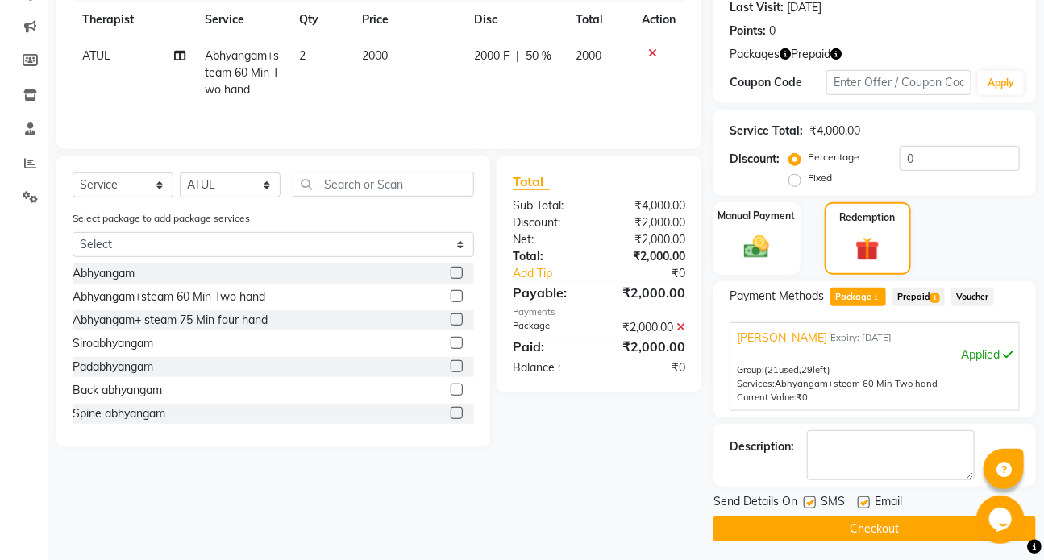
scroll to position [233, 0]
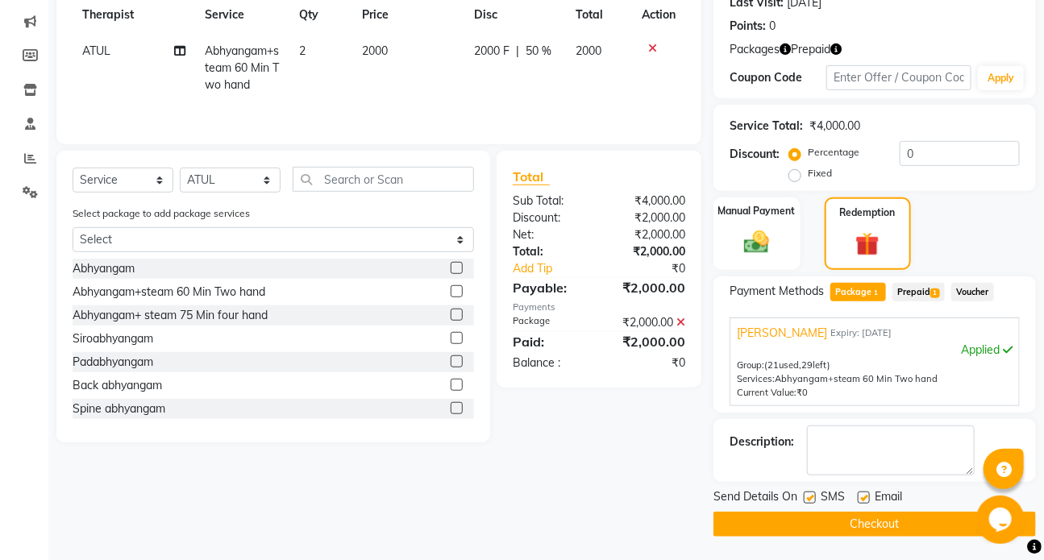
click at [812, 498] on label at bounding box center [810, 498] width 12 height 12
click at [812, 498] on input "checkbox" at bounding box center [809, 498] width 10 height 10
checkbox input "false"
click at [867, 530] on button "Checkout" at bounding box center [874, 524] width 322 height 25
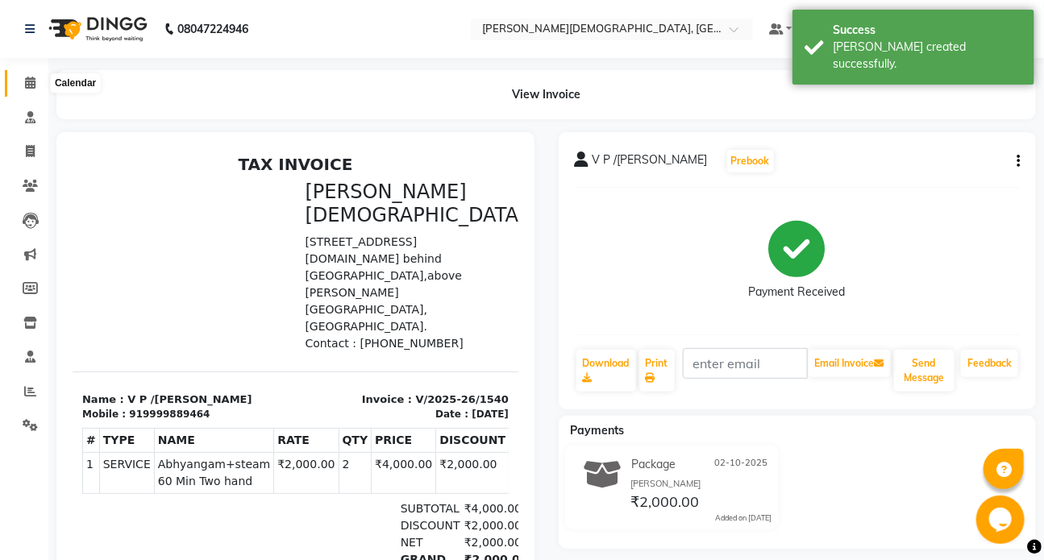
click at [26, 82] on icon at bounding box center [30, 83] width 10 height 12
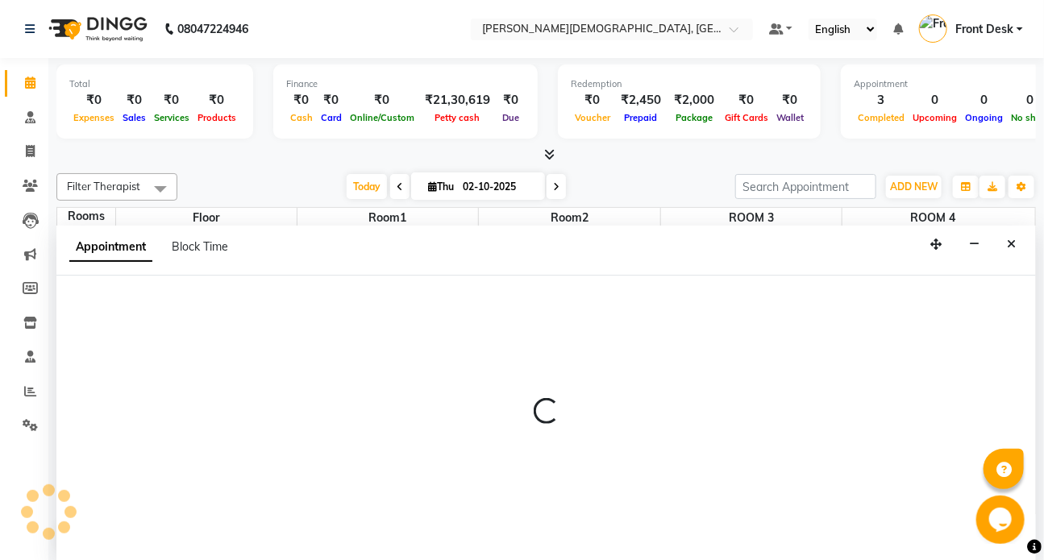
select select "tentative"
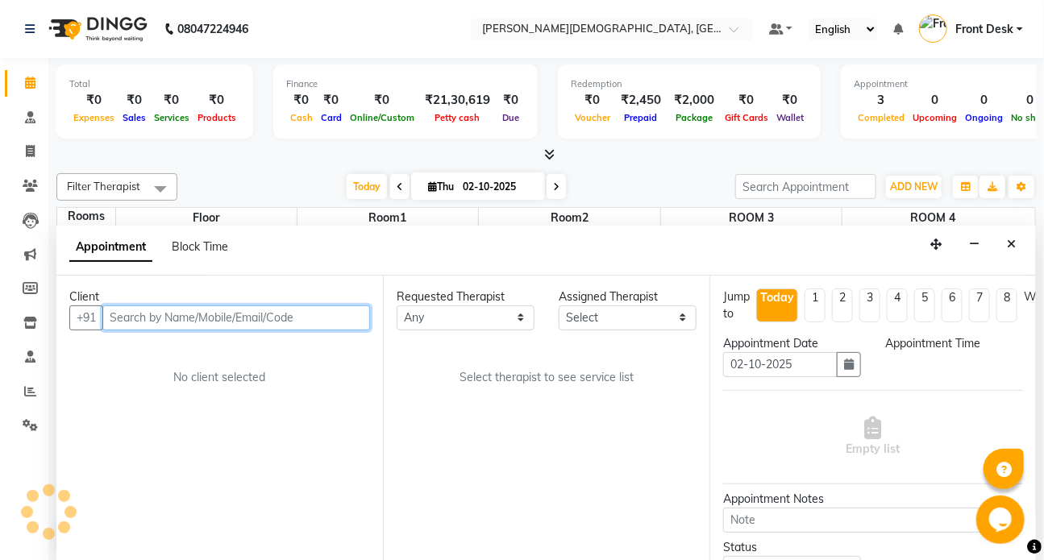
select select "600"
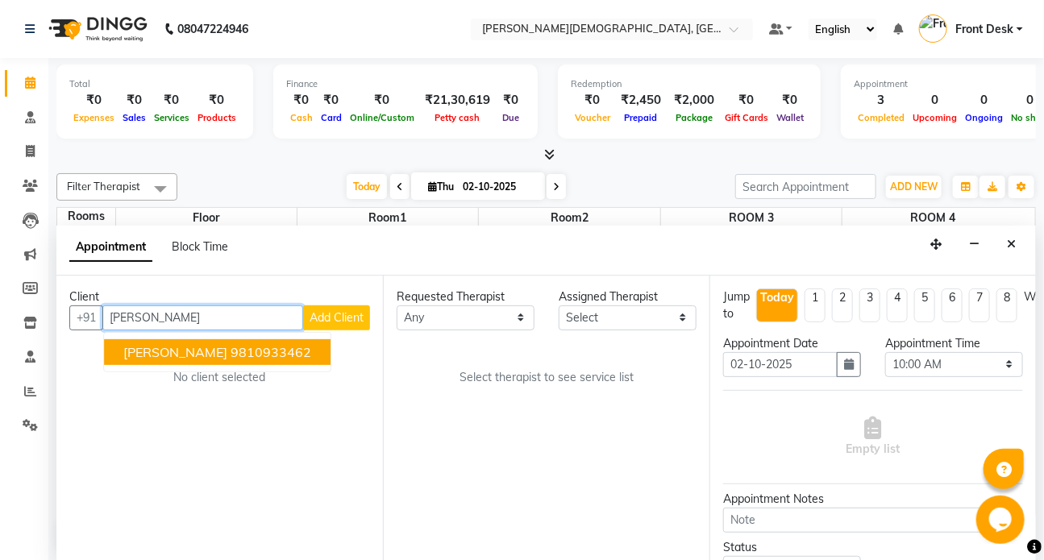
click at [234, 355] on ngb-highlight "9810933462" at bounding box center [271, 352] width 81 height 16
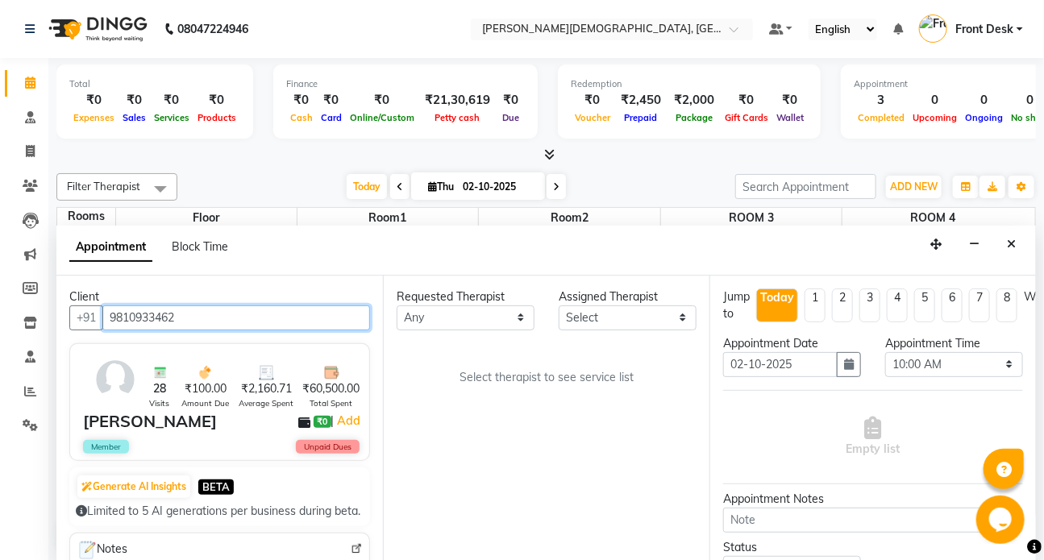
type input "9810933462"
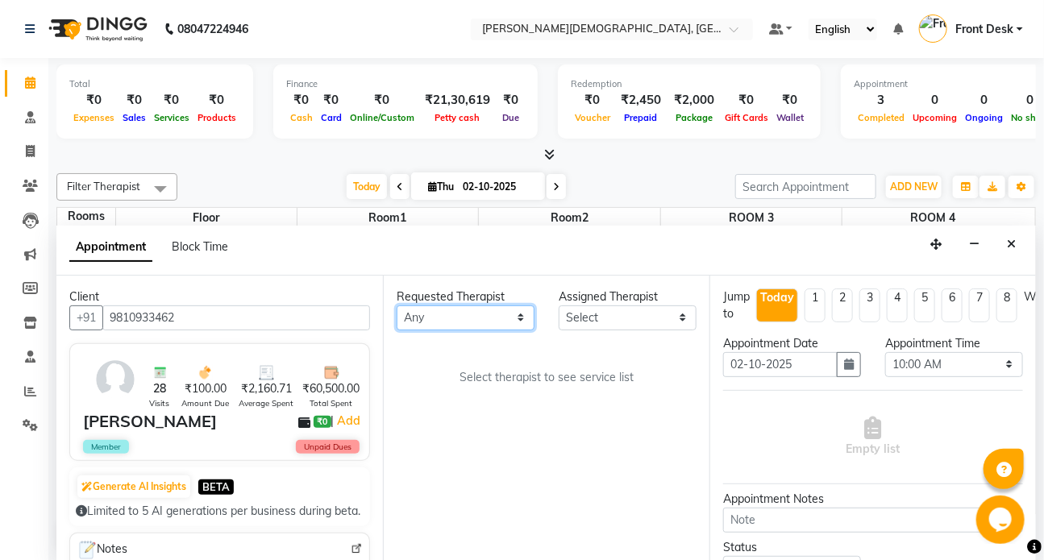
click at [480, 315] on select "Any ANJALI ATUL [PERSON_NAME] Dr [PERSON_NAME] Front Desk HARITA [PERSON_NAME] …" at bounding box center [466, 317] width 138 height 25
select select "61457"
click at [397, 305] on select "Any ANJALI ATUL [PERSON_NAME] Dr [PERSON_NAME] Front Desk HARITA [PERSON_NAME] …" at bounding box center [466, 317] width 138 height 25
select select "61457"
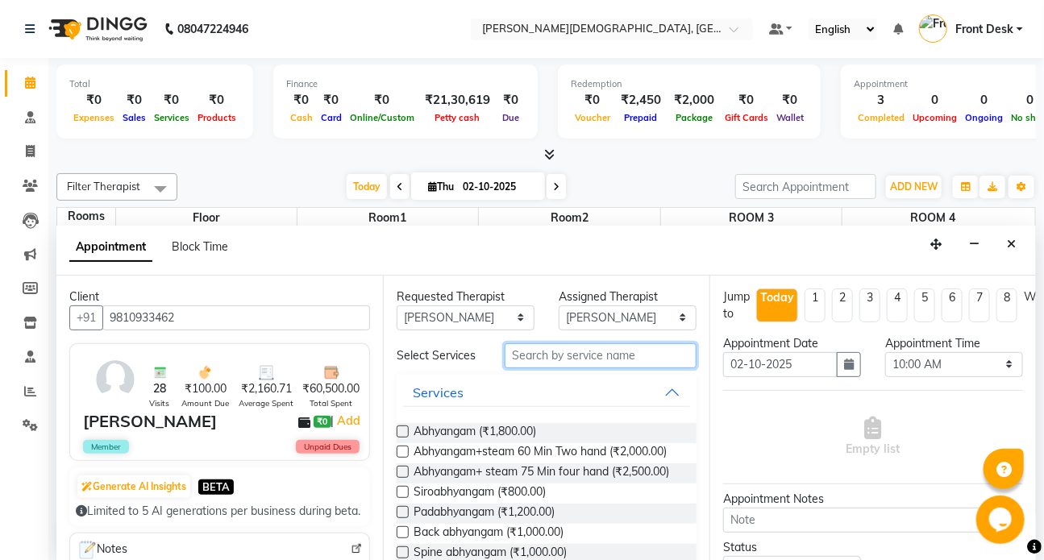
click at [521, 357] on input "text" at bounding box center [601, 355] width 192 height 25
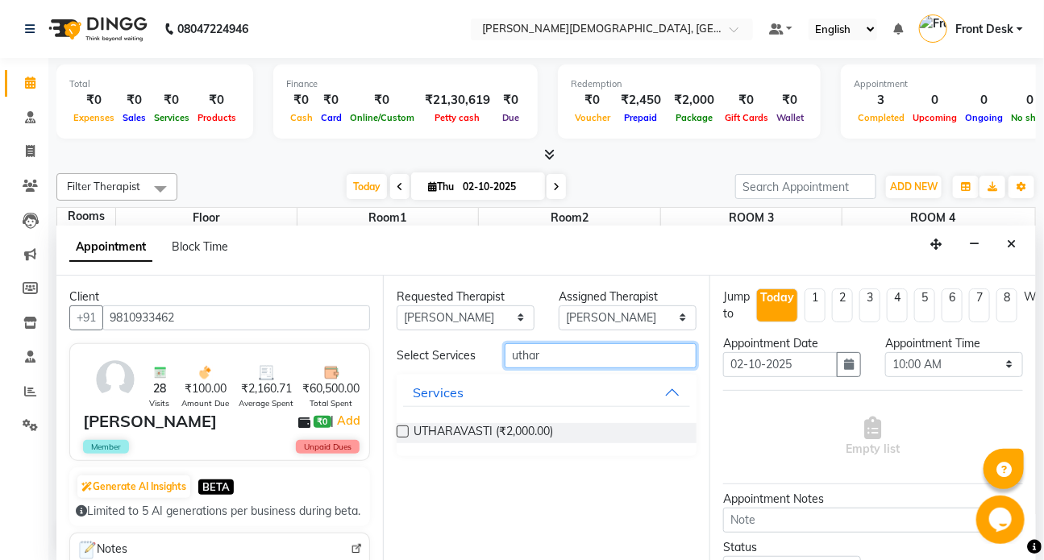
type input "uthar"
click at [405, 430] on label at bounding box center [403, 432] width 12 height 12
click at [405, 430] on input "checkbox" at bounding box center [402, 433] width 10 height 10
checkbox input "true"
select select "3622"
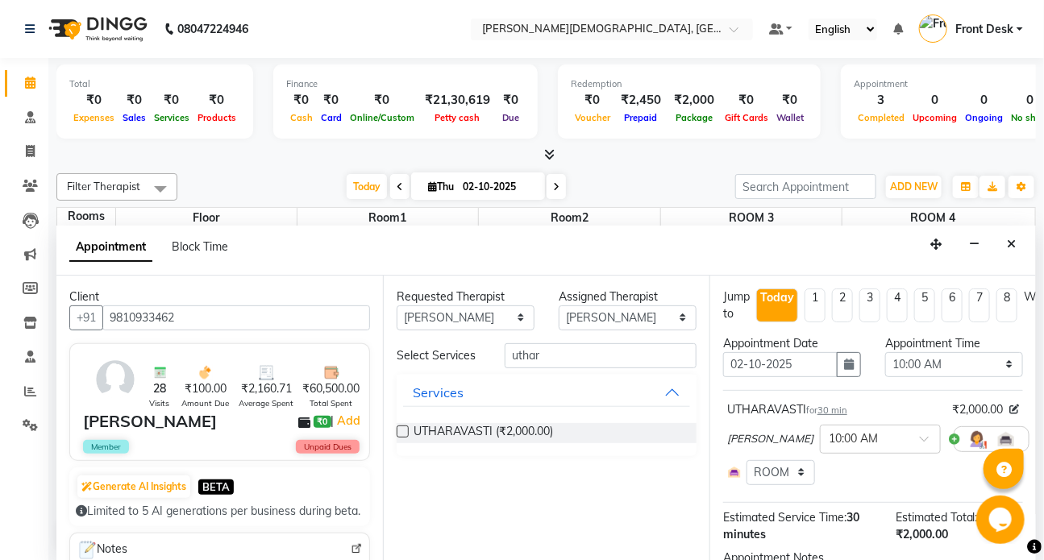
checkbox input "false"
click at [645, 310] on select "Select ANJALI ATUL [PERSON_NAME] Dr [PERSON_NAME] Front Desk HARITA [PERSON_NAM…" at bounding box center [628, 317] width 138 height 25
select select "90183"
click at [559, 305] on select "Select ANJALI ATUL [PERSON_NAME] Dr [PERSON_NAME] Front Desk HARITA [PERSON_NAM…" at bounding box center [628, 317] width 138 height 25
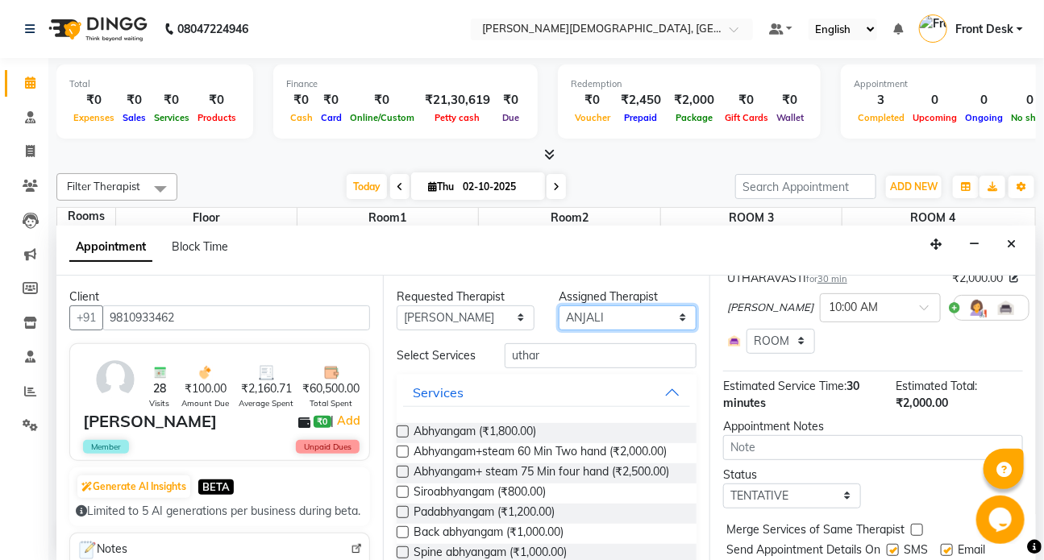
scroll to position [193, 0]
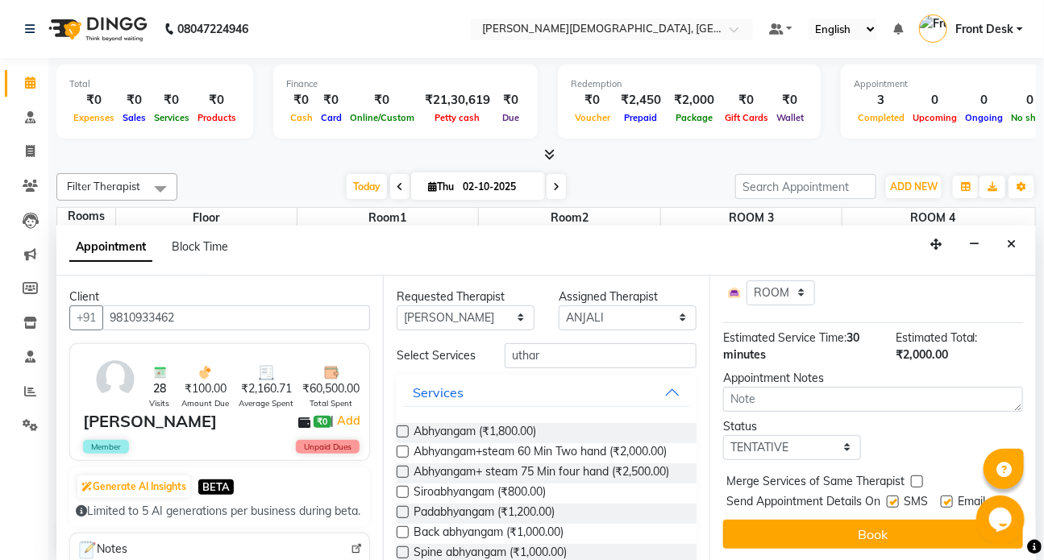
click at [891, 496] on label at bounding box center [893, 502] width 12 height 12
click at [891, 498] on input "checkbox" at bounding box center [892, 503] width 10 height 10
checkbox input "false"
click at [820, 442] on select "Select TENTATIVE CONFIRM CHECK-IN UPCOMING" at bounding box center [792, 447] width 138 height 25
select select "check-in"
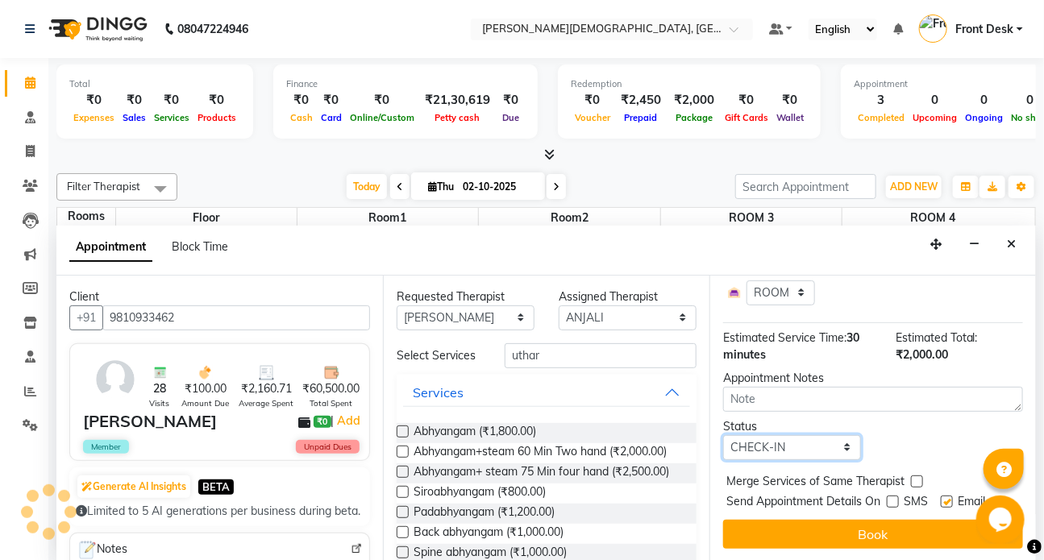
click at [723, 435] on select "Select TENTATIVE CONFIRM CHECK-IN UPCOMING" at bounding box center [792, 447] width 138 height 25
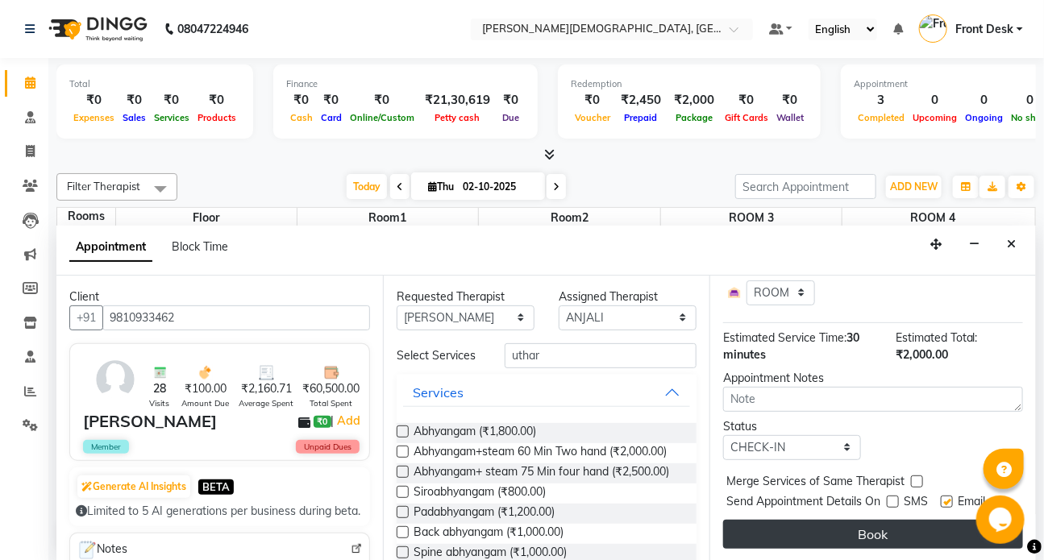
click at [825, 521] on button "Book" at bounding box center [873, 534] width 300 height 29
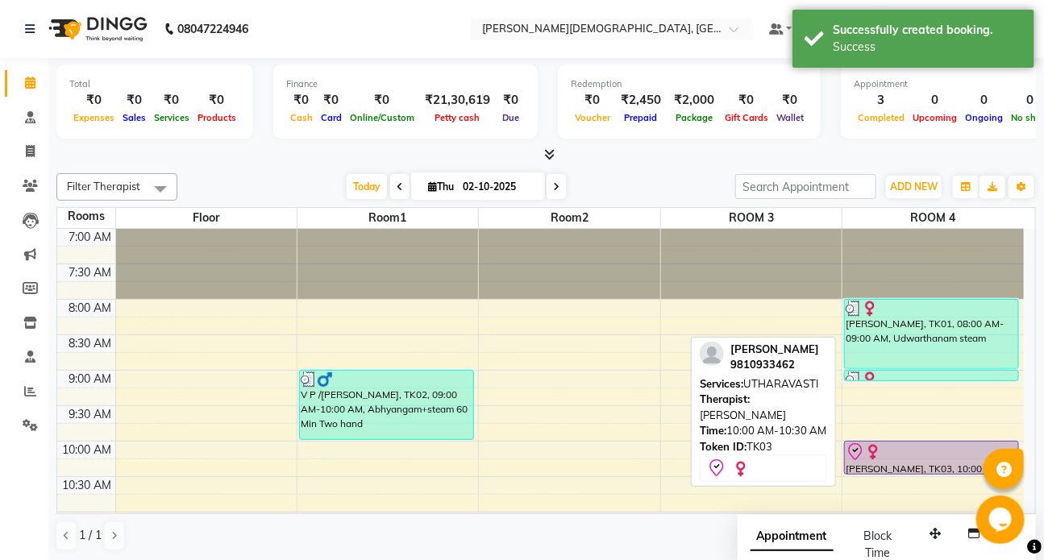
click at [938, 454] on div at bounding box center [931, 451] width 172 height 19
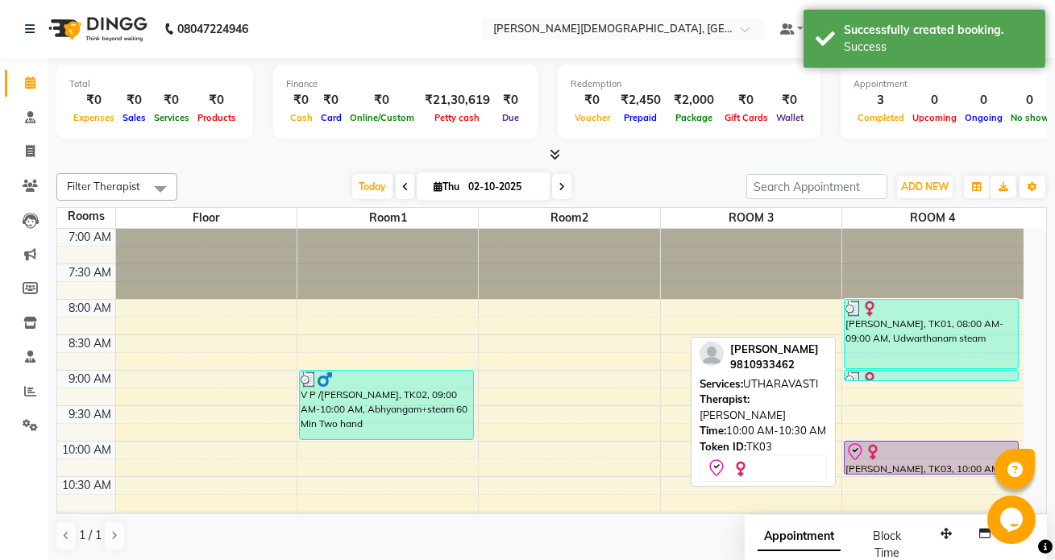
select select "8"
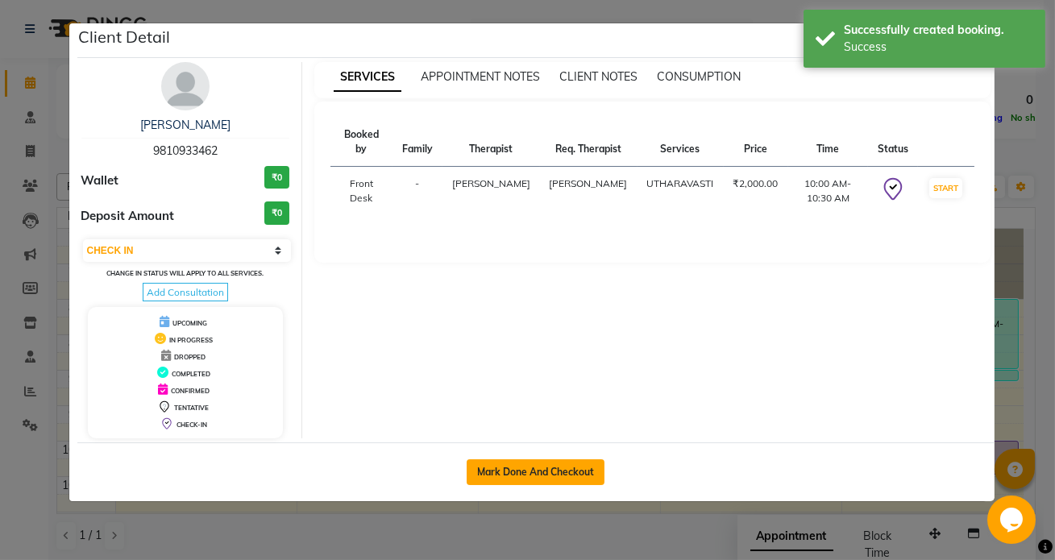
click at [583, 472] on button "Mark Done And Checkout" at bounding box center [536, 472] width 138 height 26
select select "service"
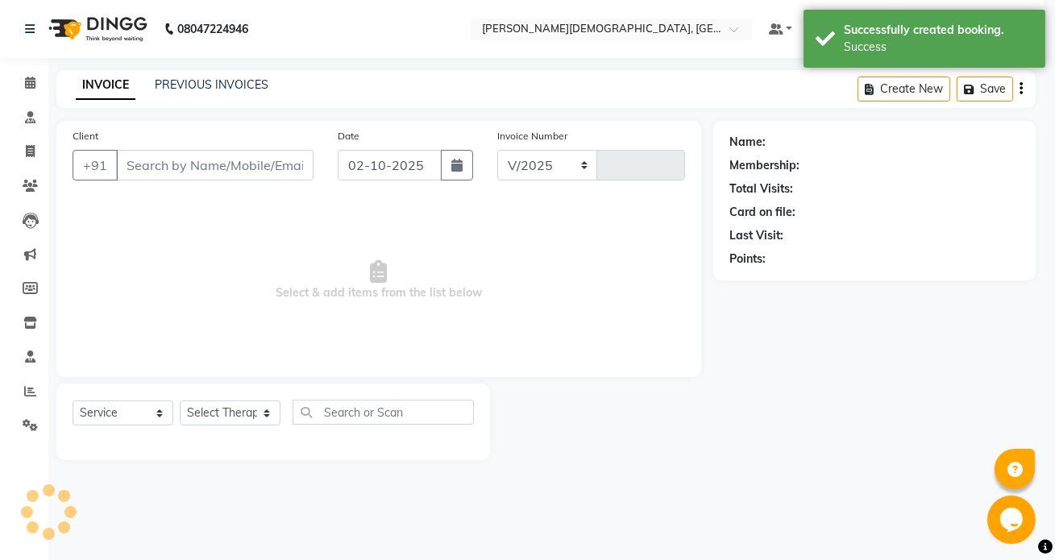
select select "5585"
type input "1541"
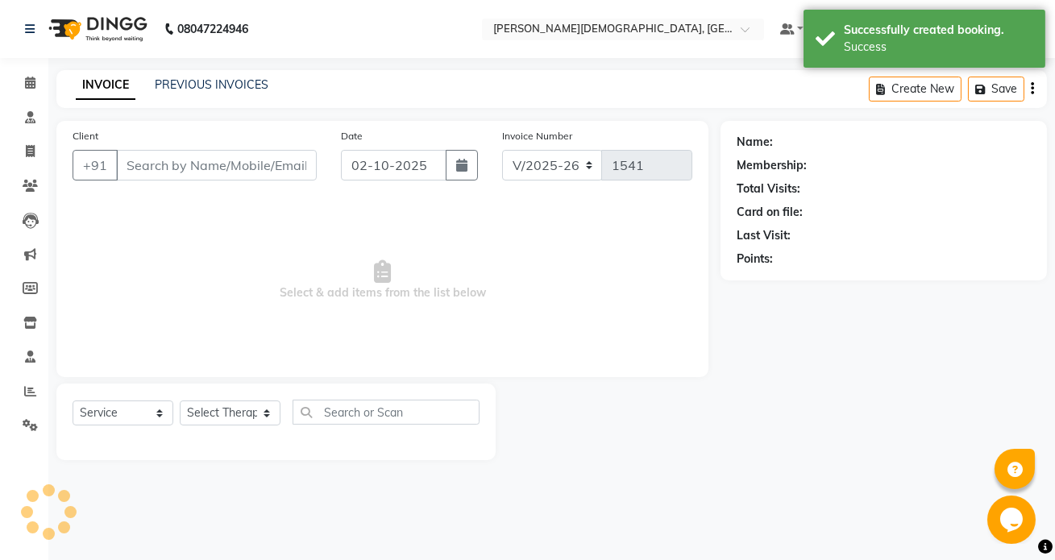
type input "9810933462"
select select "61457"
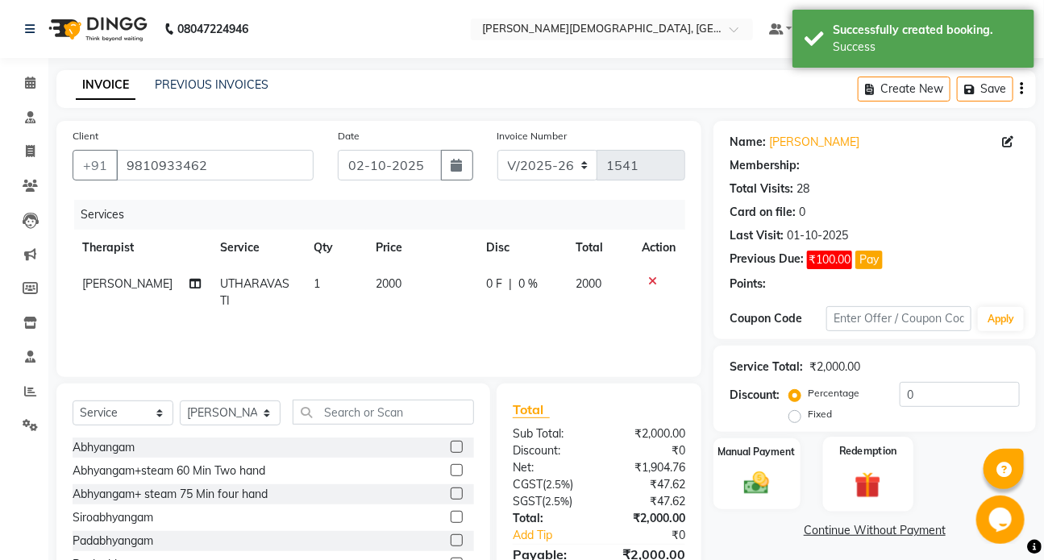
select select "1: Object"
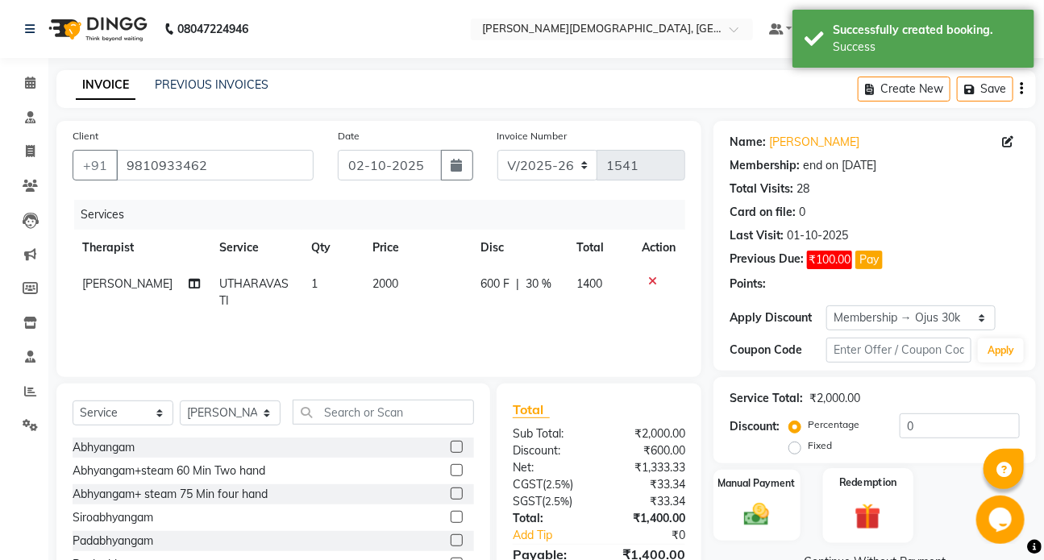
type input "30"
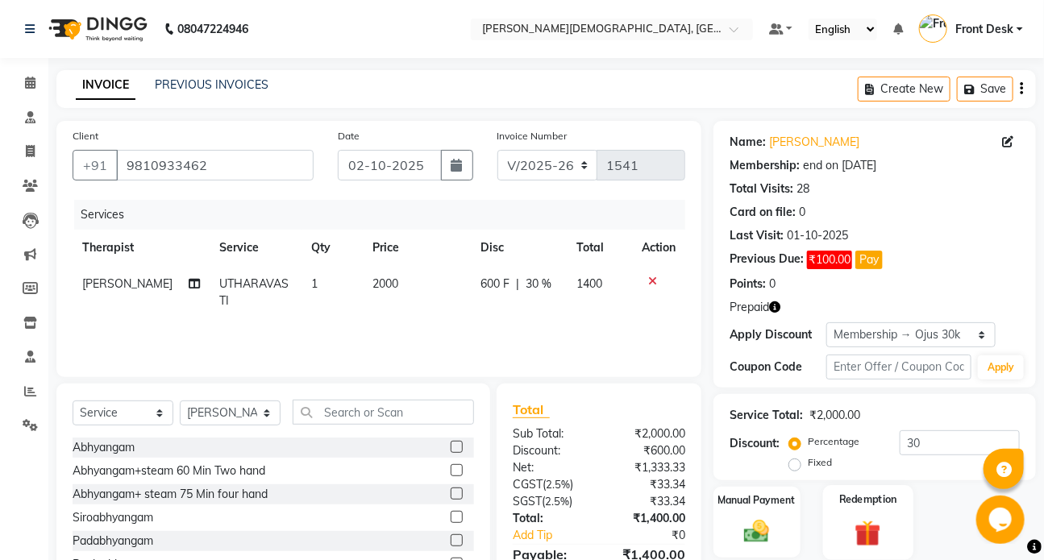
click at [852, 508] on div "Redemption" at bounding box center [867, 522] width 90 height 74
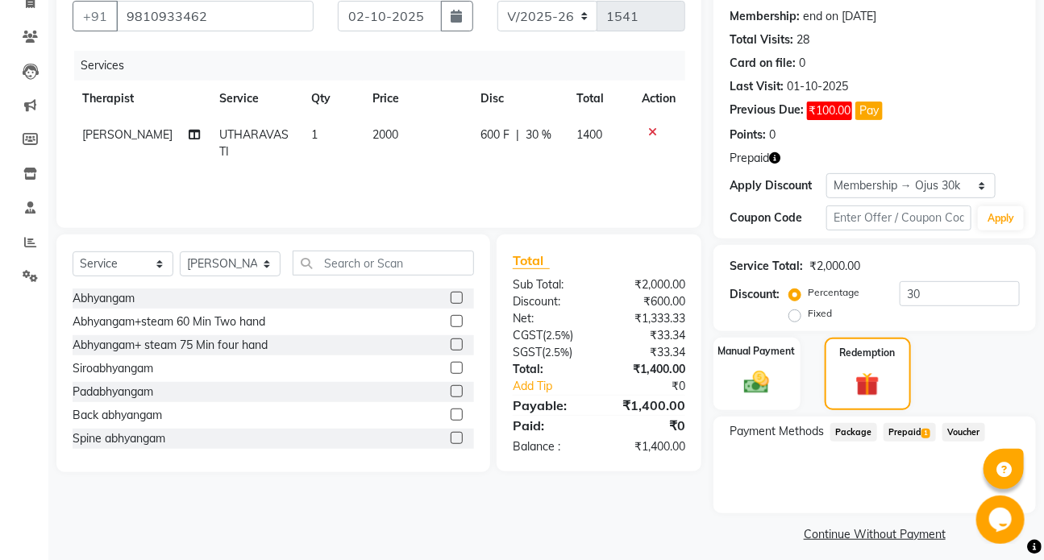
scroll to position [159, 0]
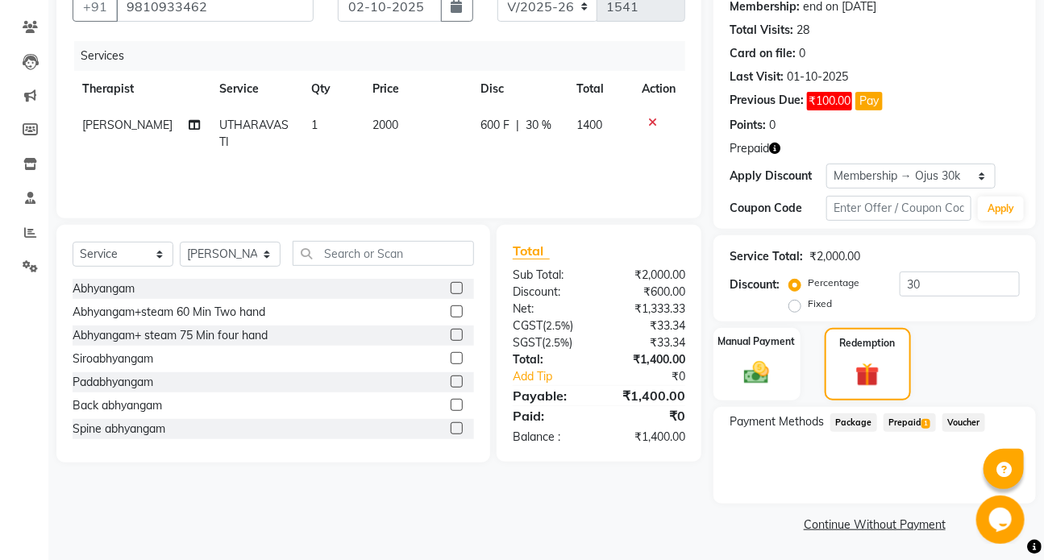
click at [899, 424] on span "Prepaid 1" at bounding box center [909, 422] width 52 height 19
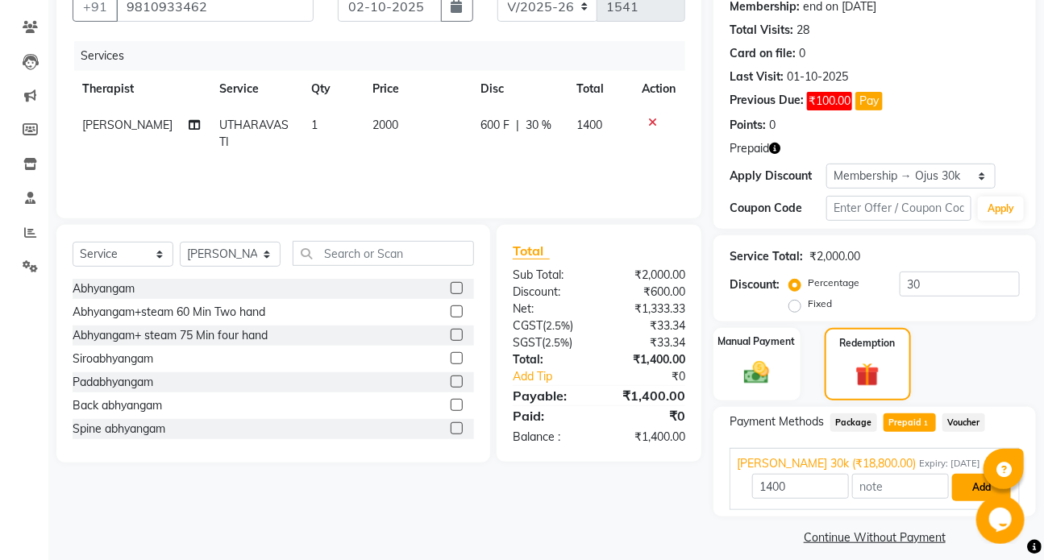
click at [973, 492] on button "Add" at bounding box center [981, 487] width 59 height 27
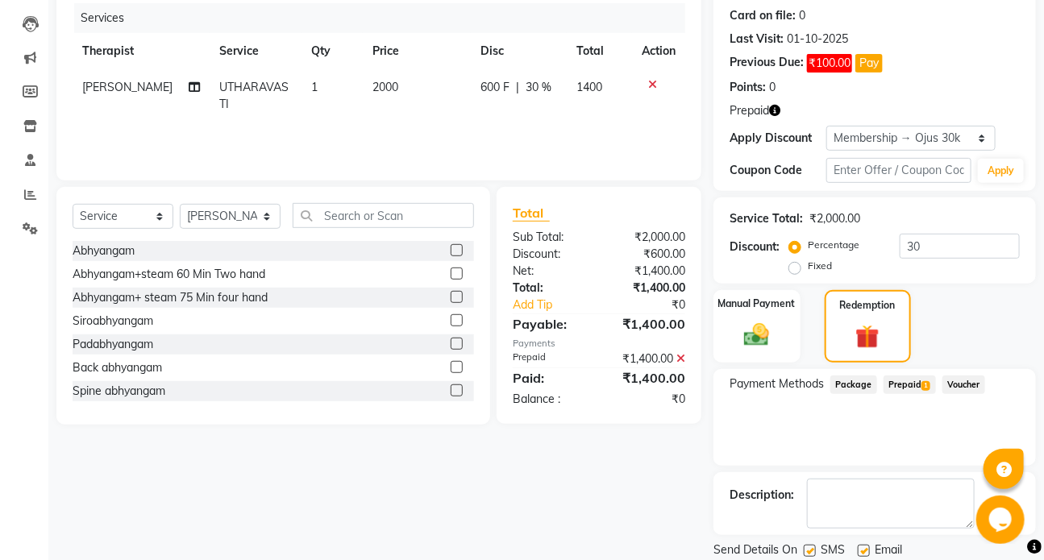
scroll to position [250, 0]
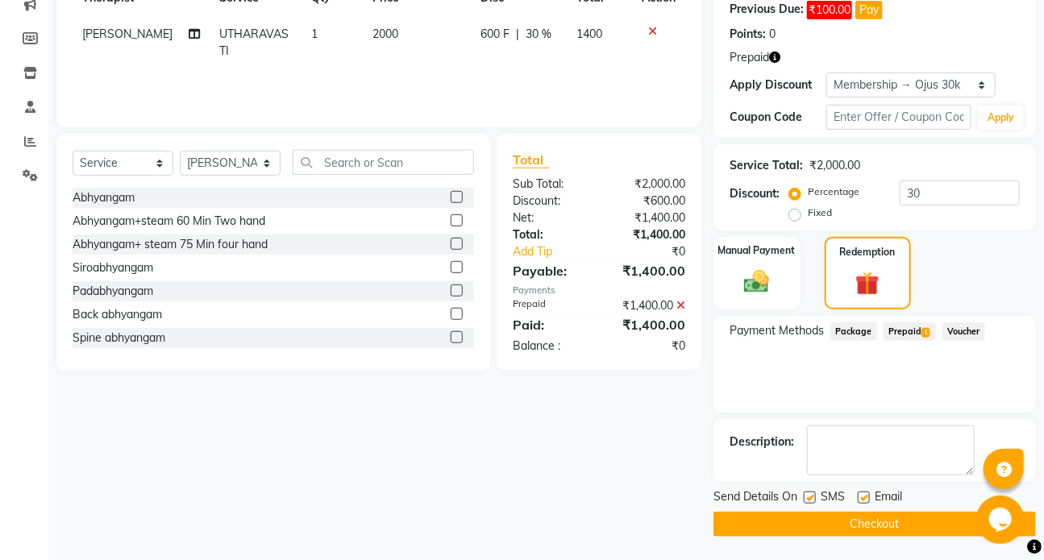
drag, startPoint x: 808, startPoint y: 498, endPoint x: 813, endPoint y: 508, distance: 10.8
click at [810, 500] on label at bounding box center [810, 498] width 12 height 12
click at [810, 500] on input "checkbox" at bounding box center [809, 498] width 10 height 10
checkbox input "false"
click at [814, 519] on button "Checkout" at bounding box center [874, 524] width 322 height 25
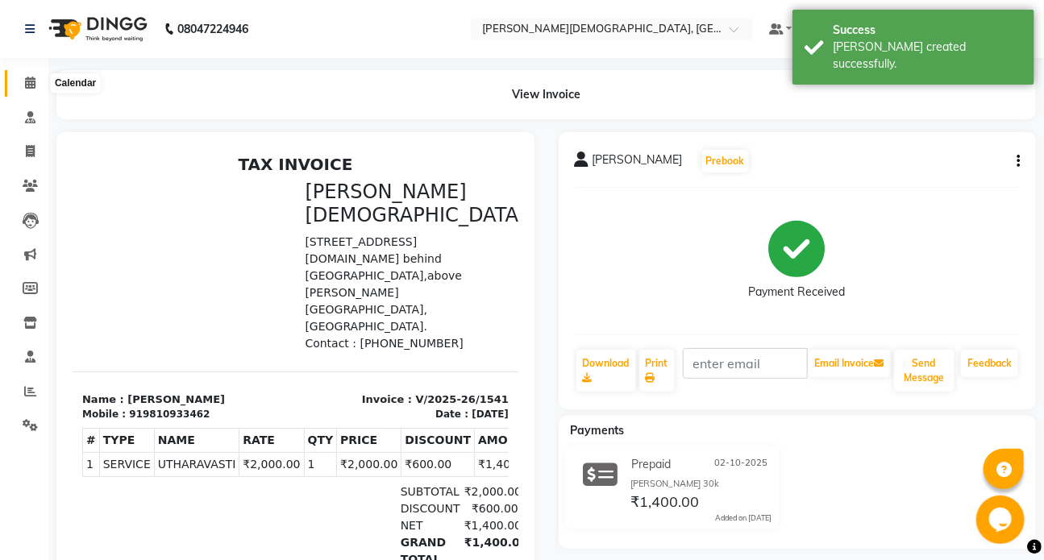
click at [30, 82] on icon at bounding box center [30, 83] width 10 height 12
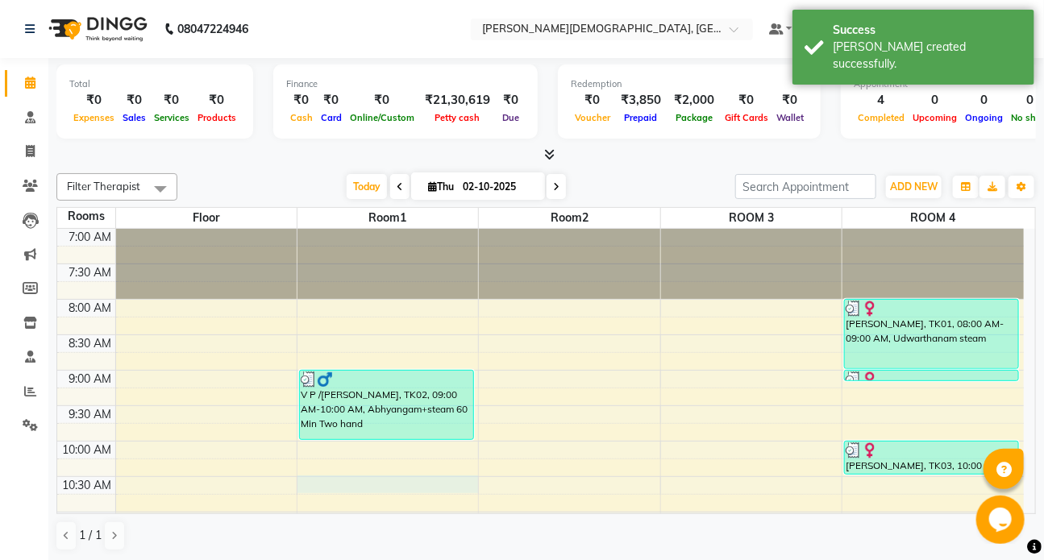
select select "630"
select select "tentative"
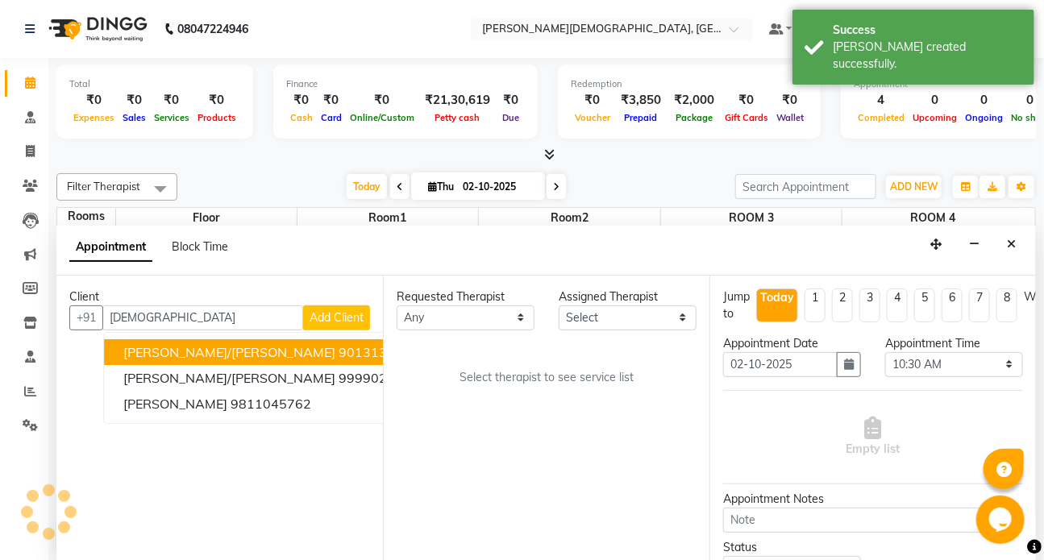
click at [339, 352] on ngb-highlight "9013132289" at bounding box center [379, 352] width 81 height 16
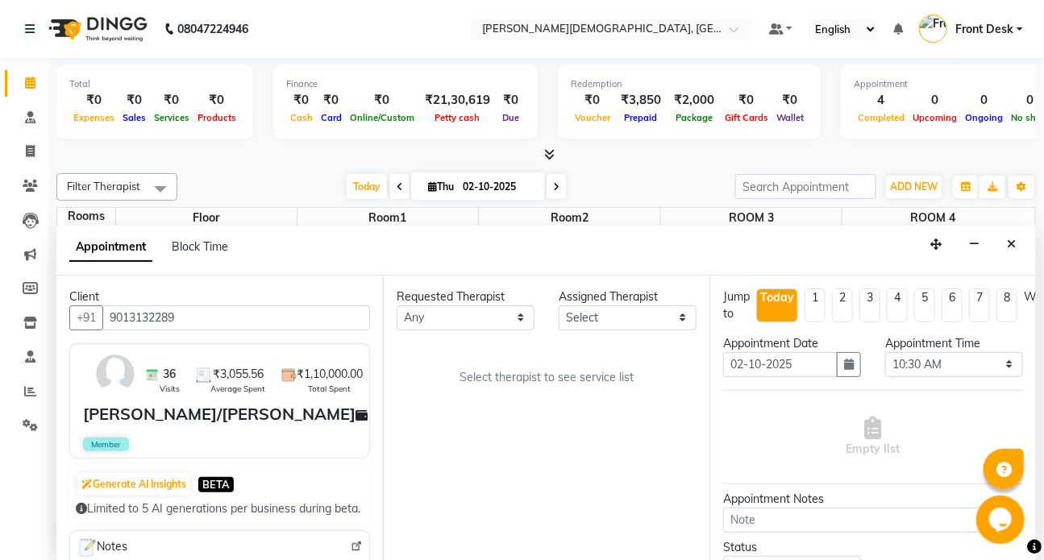
type input "9013132289"
click at [469, 314] on select "Any ANJALI ATUL [PERSON_NAME] Dr [PERSON_NAME] Front Desk HARITA [PERSON_NAME] …" at bounding box center [466, 317] width 138 height 25
select select "92402"
click at [397, 305] on select "Any ANJALI ATUL [PERSON_NAME] Dr [PERSON_NAME] Front Desk HARITA [PERSON_NAME] …" at bounding box center [466, 317] width 138 height 25
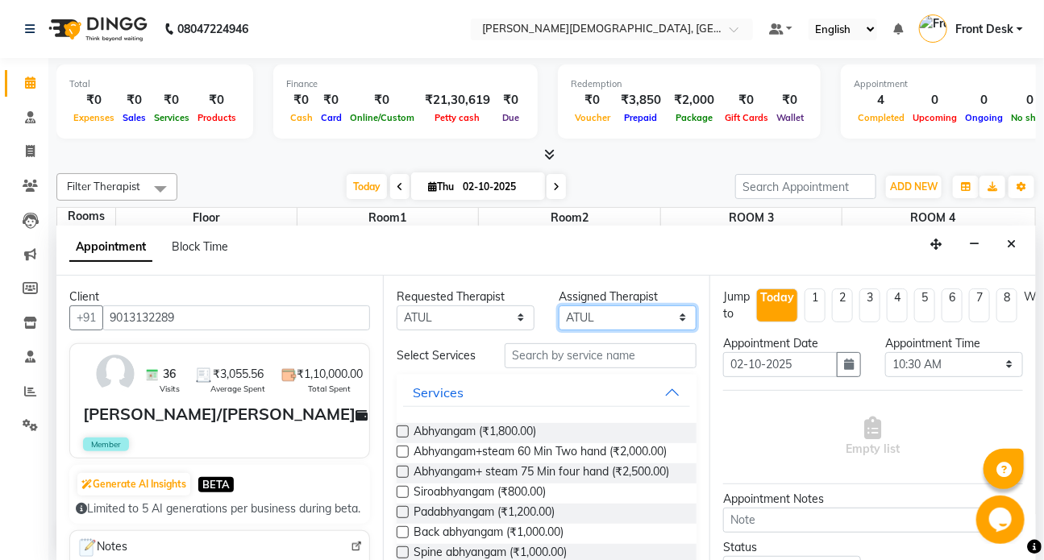
click at [586, 312] on select "Select ANJALI ATUL [PERSON_NAME] Dr [PERSON_NAME] Front Desk HARITA [PERSON_NAM…" at bounding box center [628, 317] width 138 height 25
select select "93467"
click at [559, 305] on select "Select ANJALI ATUL [PERSON_NAME] Dr [PERSON_NAME] Front Desk HARITA [PERSON_NAM…" at bounding box center [628, 317] width 138 height 25
click at [533, 355] on input "text" at bounding box center [601, 355] width 192 height 25
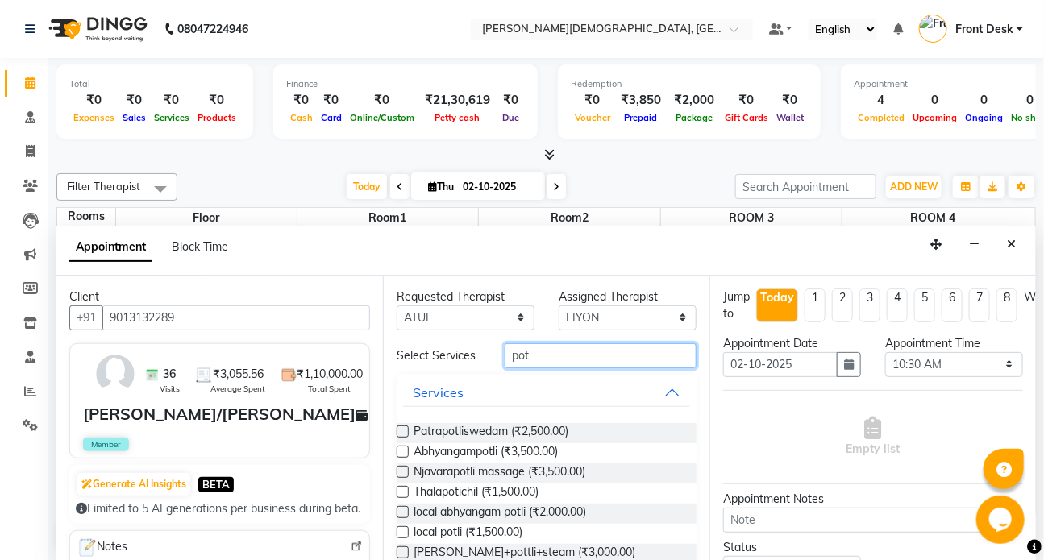
type input "pot"
click at [401, 451] on label at bounding box center [403, 452] width 12 height 12
click at [401, 451] on input "checkbox" at bounding box center [402, 453] width 10 height 10
checkbox input "true"
select select "2667"
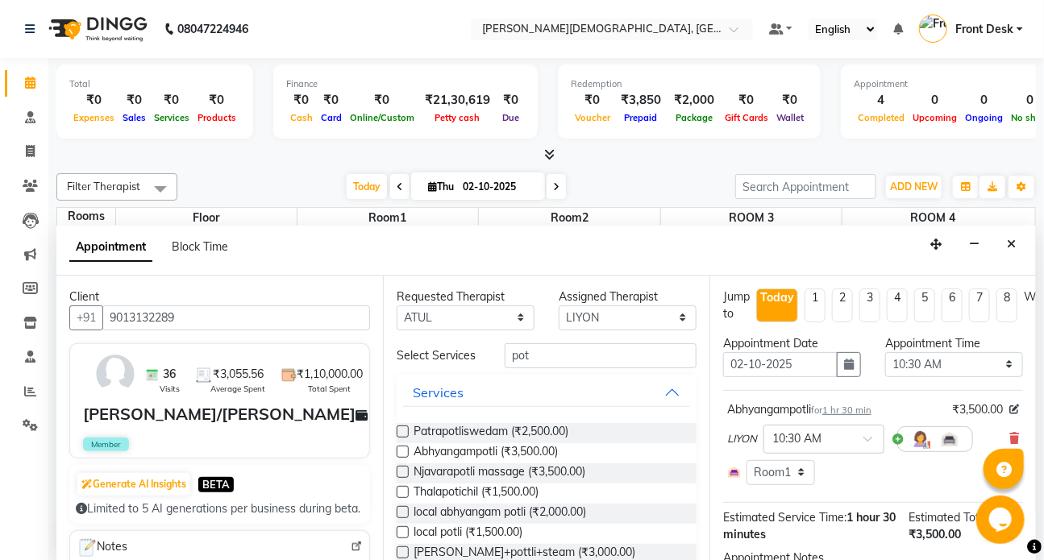
checkbox input "false"
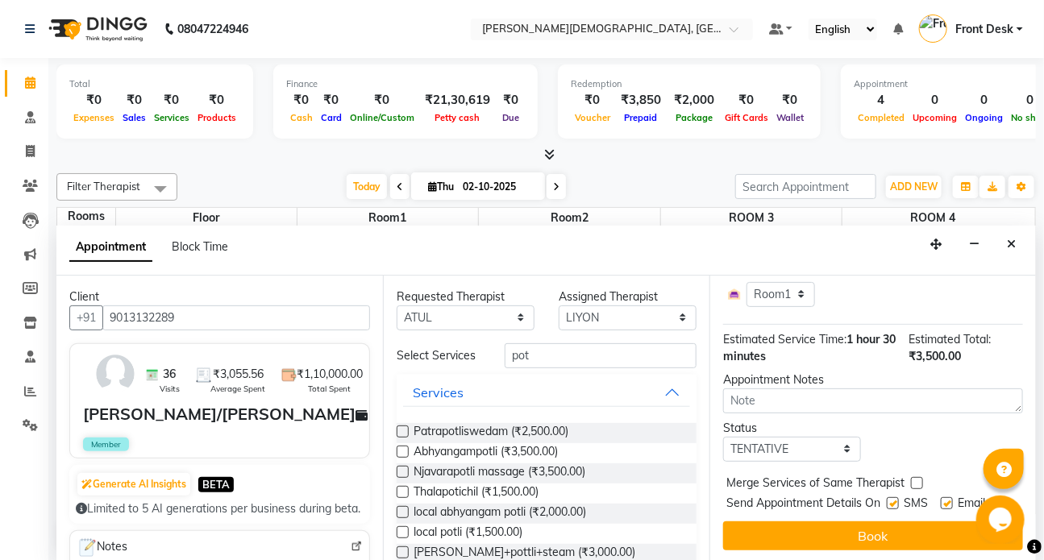
scroll to position [189, 0]
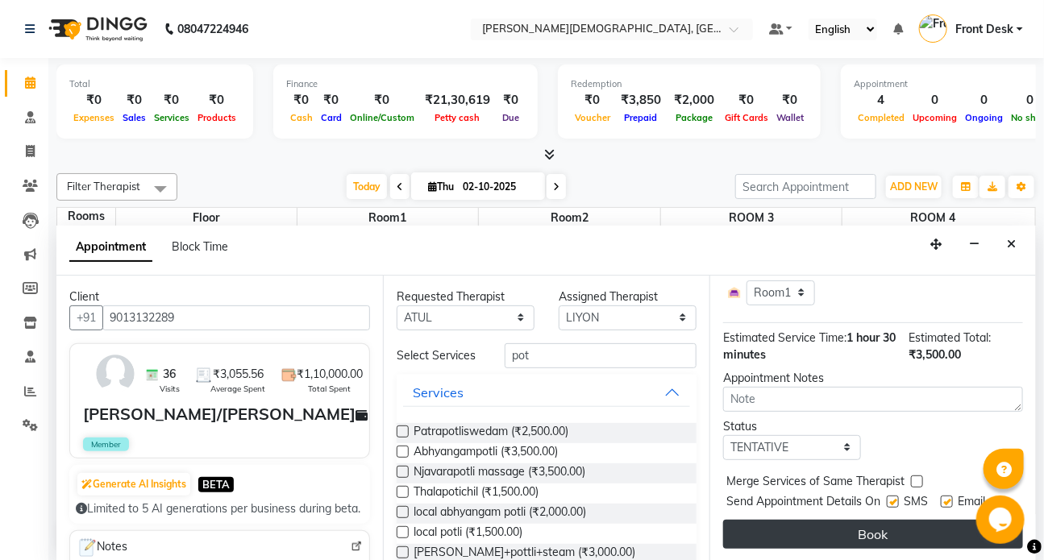
click at [894, 496] on label at bounding box center [893, 502] width 12 height 12
click at [894, 498] on input "checkbox" at bounding box center [892, 503] width 10 height 10
checkbox input "false"
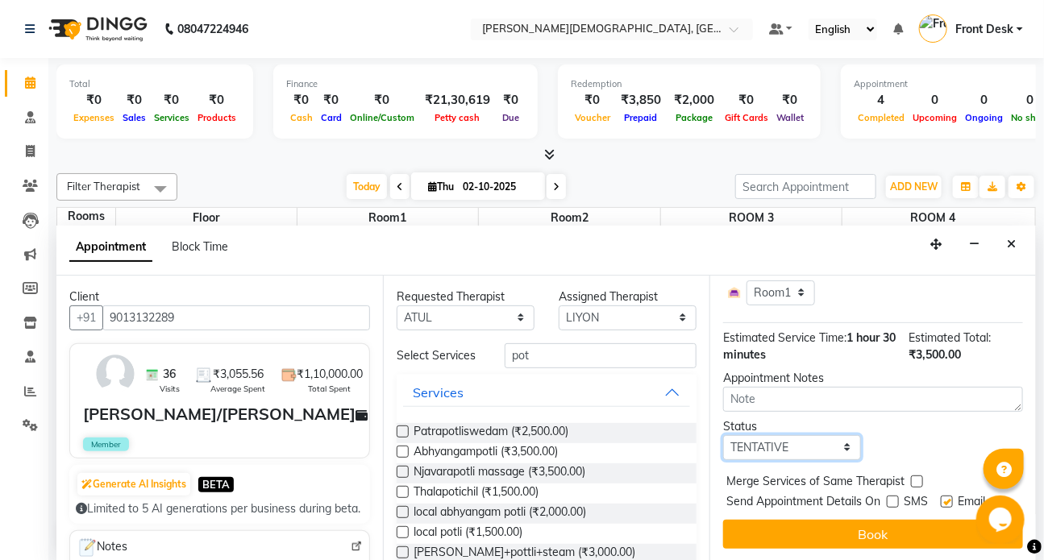
click at [754, 437] on select "Select TENTATIVE CONFIRM CHECK-IN UPCOMING" at bounding box center [792, 447] width 138 height 25
select select "check-in"
click at [723, 435] on select "Select TENTATIVE CONFIRM CHECK-IN UPCOMING" at bounding box center [792, 447] width 138 height 25
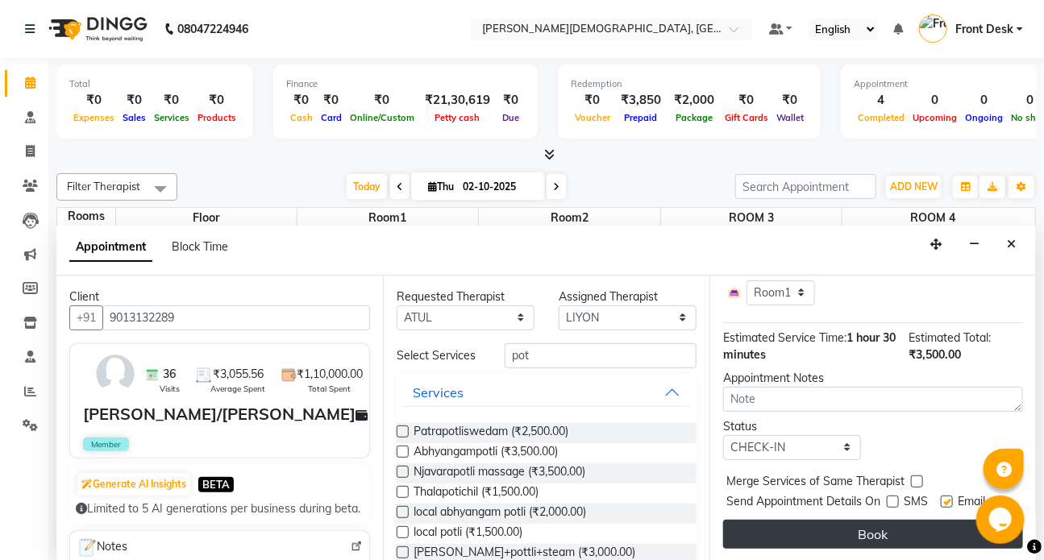
click at [783, 520] on button "Book" at bounding box center [873, 534] width 300 height 29
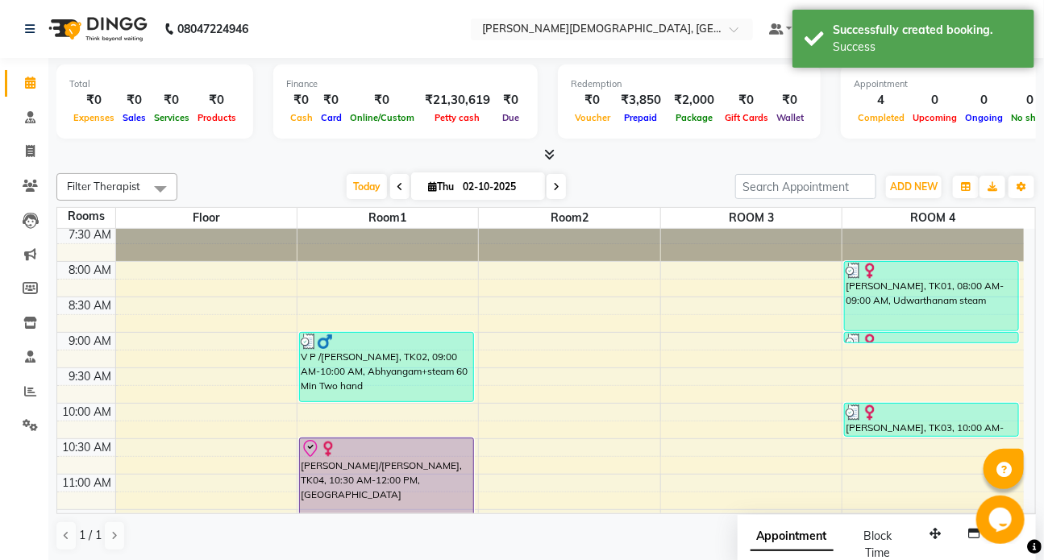
scroll to position [73, 0]
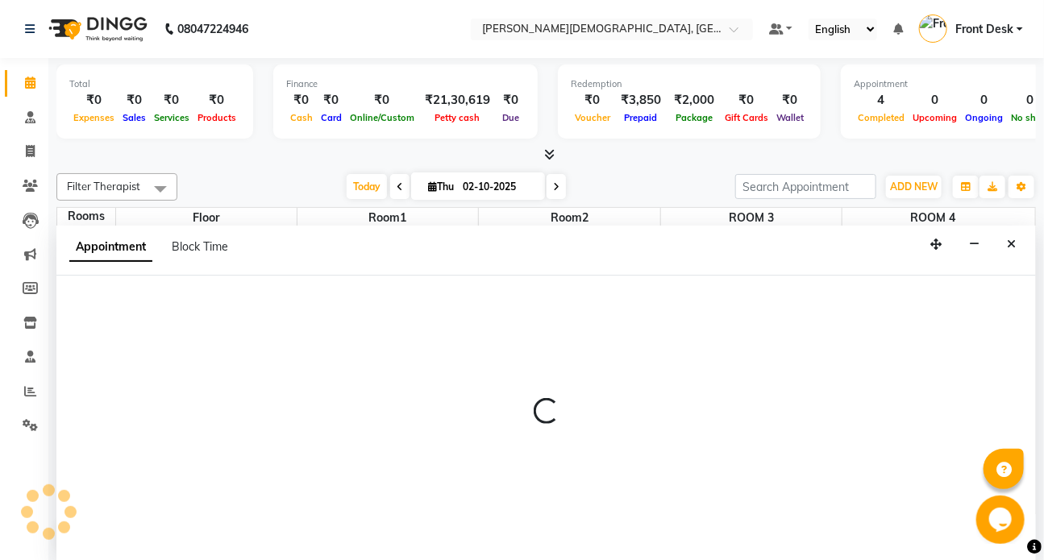
scroll to position [0, 0]
select select "630"
select select "tentative"
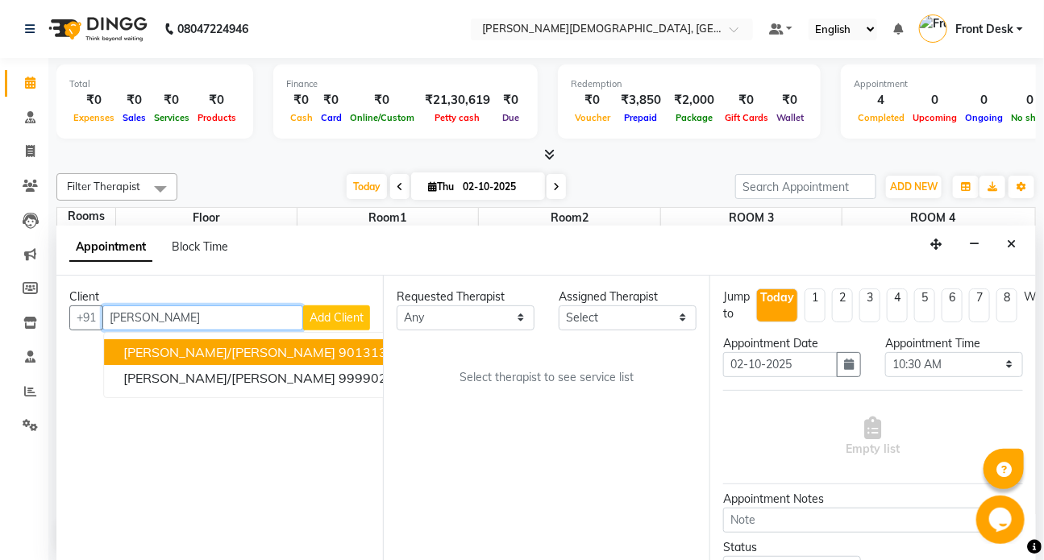
click at [352, 350] on ngb-highlight "9013132289" at bounding box center [379, 352] width 81 height 16
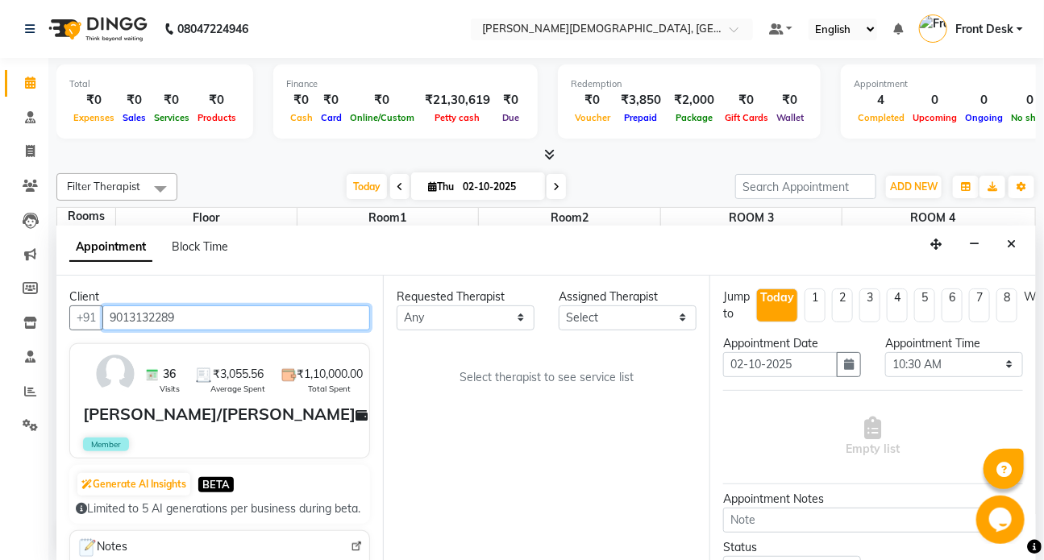
type input "9013132289"
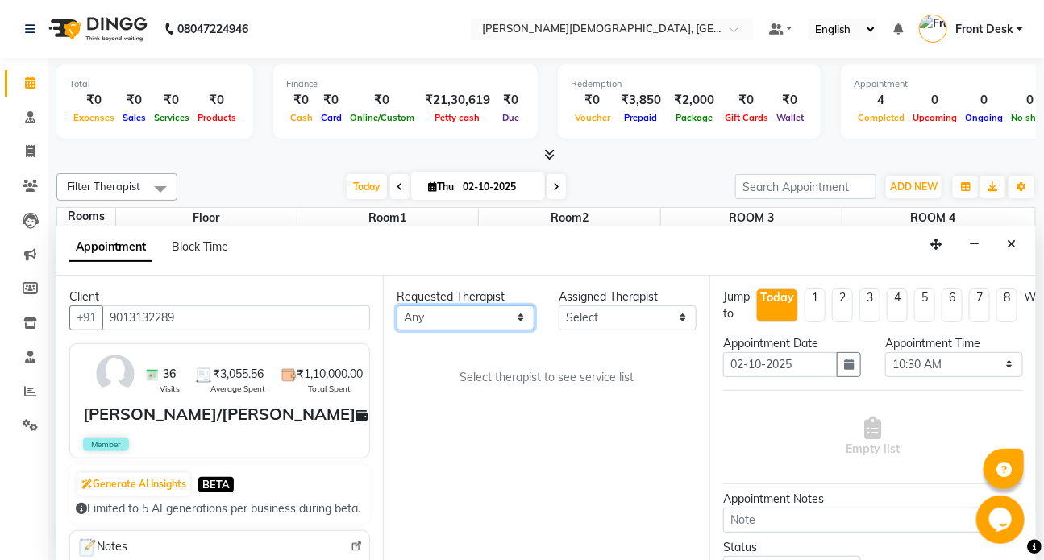
click at [441, 322] on select "Any ANJALI ATUL [PERSON_NAME] Dr [PERSON_NAME] Front Desk HARITA [PERSON_NAME] …" at bounding box center [466, 317] width 138 height 25
select select "92401"
click at [397, 305] on select "Any ANJALI ATUL [PERSON_NAME] Dr [PERSON_NAME] Front Desk HARITA [PERSON_NAME] …" at bounding box center [466, 317] width 138 height 25
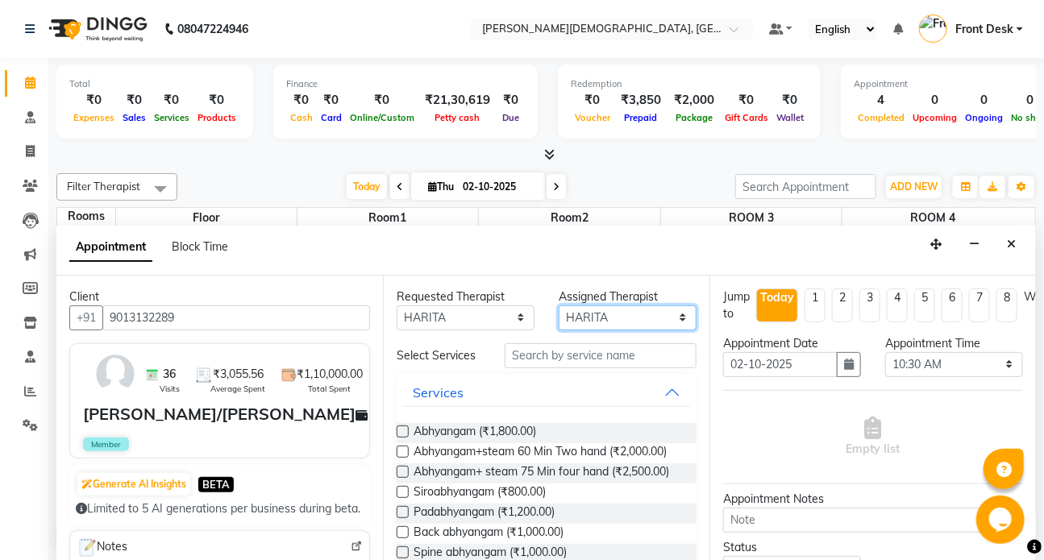
drag, startPoint x: 599, startPoint y: 319, endPoint x: 596, endPoint y: 327, distance: 8.4
click at [599, 322] on select "Select ANJALI ATUL [PERSON_NAME] Dr [PERSON_NAME] Front Desk HARITA [PERSON_NAM…" at bounding box center [628, 317] width 138 height 25
select select "90183"
click at [559, 305] on select "Select ANJALI ATUL [PERSON_NAME] Dr [PERSON_NAME] Front Desk HARITA [PERSON_NAM…" at bounding box center [628, 317] width 138 height 25
click at [588, 355] on input "text" at bounding box center [601, 355] width 192 height 25
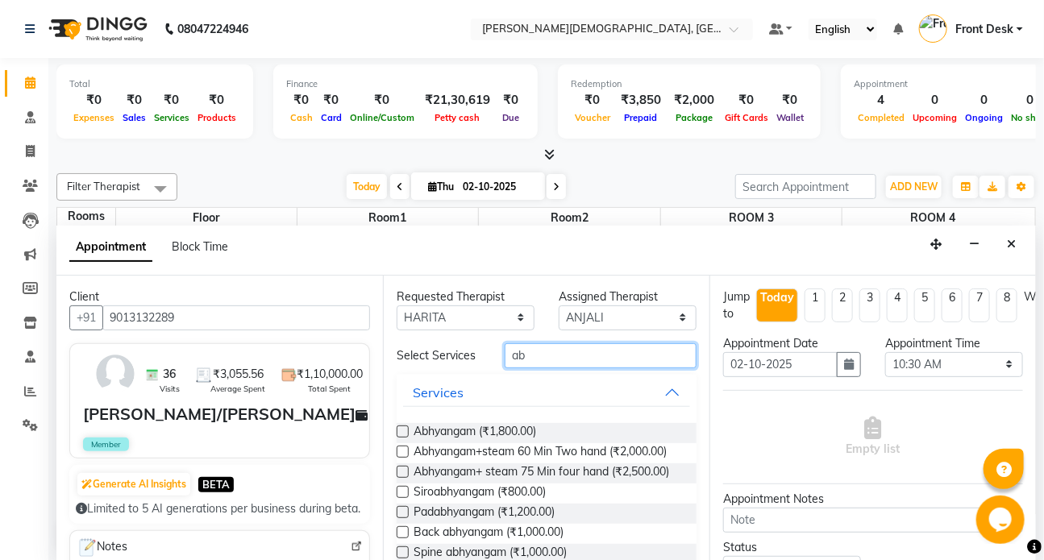
type input "ab"
drag, startPoint x: 398, startPoint y: 485, endPoint x: 683, endPoint y: 427, distance: 291.2
click at [417, 481] on div "Abhyangam+ steam 75 Min four hand (₹2,500.00)" at bounding box center [547, 473] width 300 height 20
click at [400, 478] on label at bounding box center [403, 472] width 12 height 12
click at [400, 479] on input "checkbox" at bounding box center [402, 473] width 10 height 10
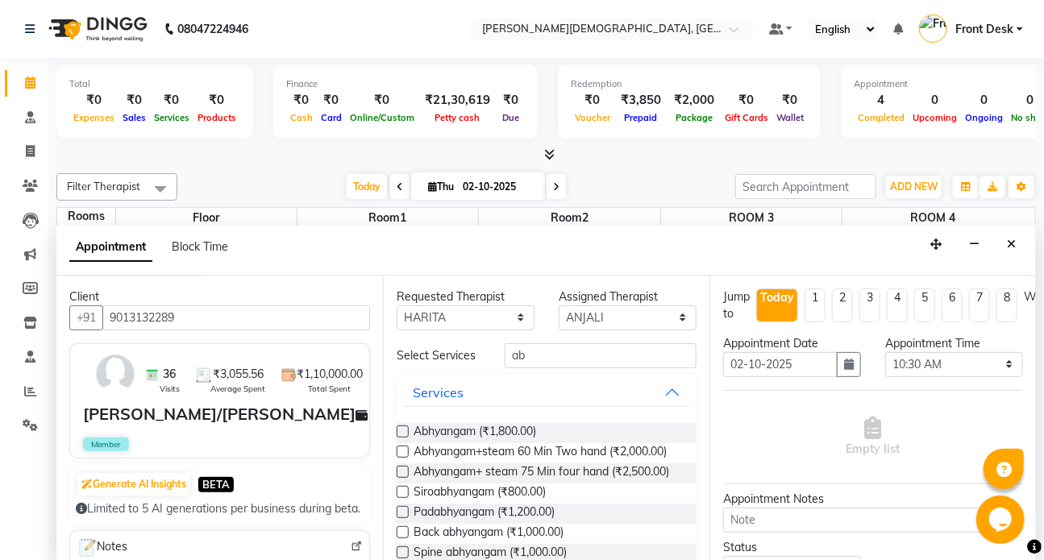
checkbox input "true"
select select "3622"
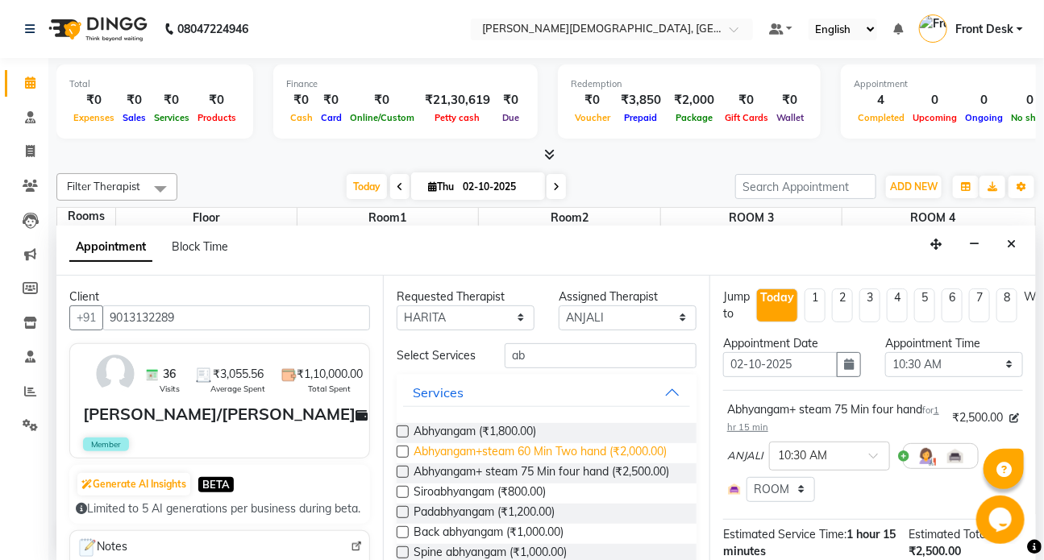
checkbox input "false"
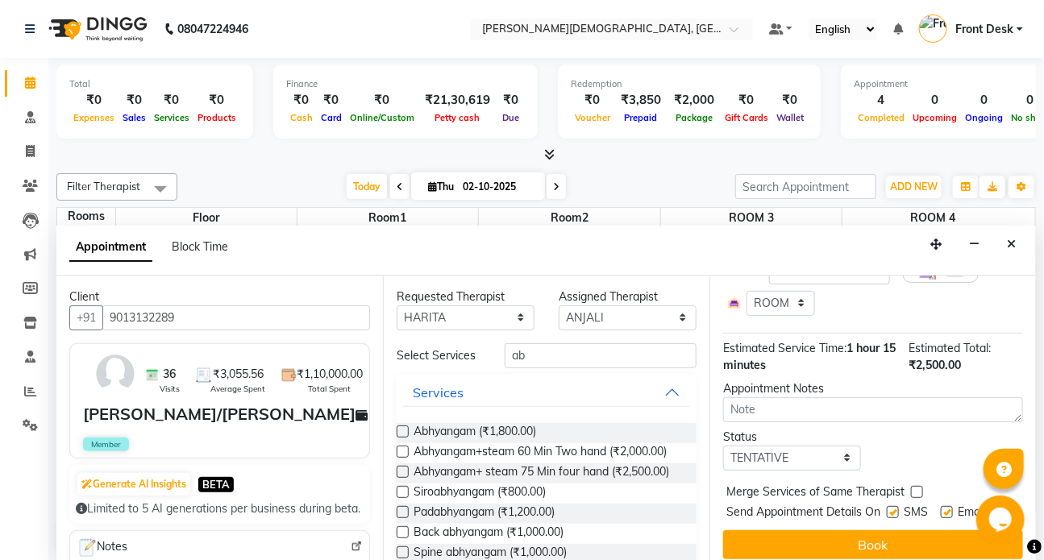
scroll to position [206, 0]
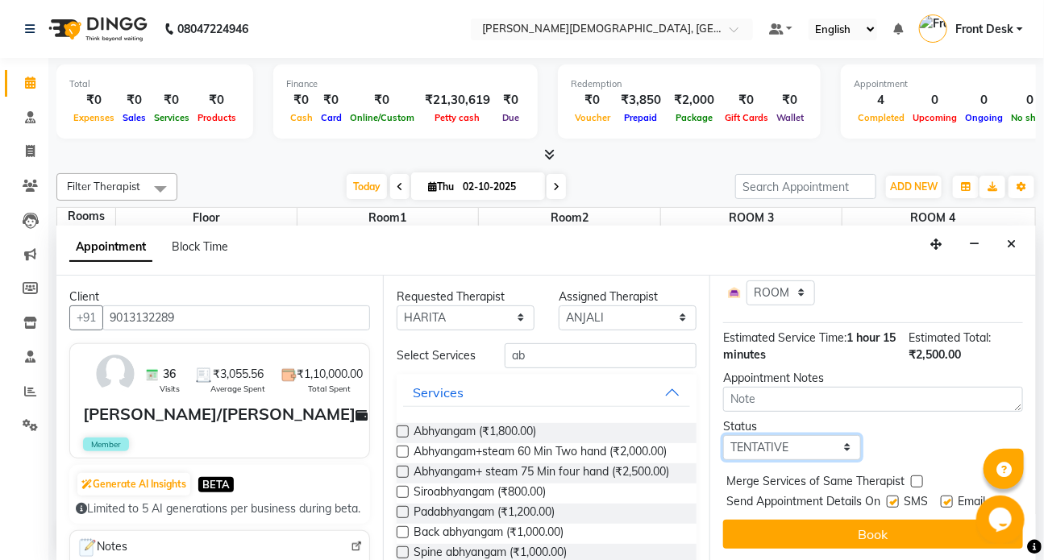
click at [813, 439] on select "Select TENTATIVE CONFIRM CHECK-IN UPCOMING" at bounding box center [792, 447] width 138 height 25
select select "check-in"
click at [723, 435] on select "Select TENTATIVE CONFIRM CHECK-IN UPCOMING" at bounding box center [792, 447] width 138 height 25
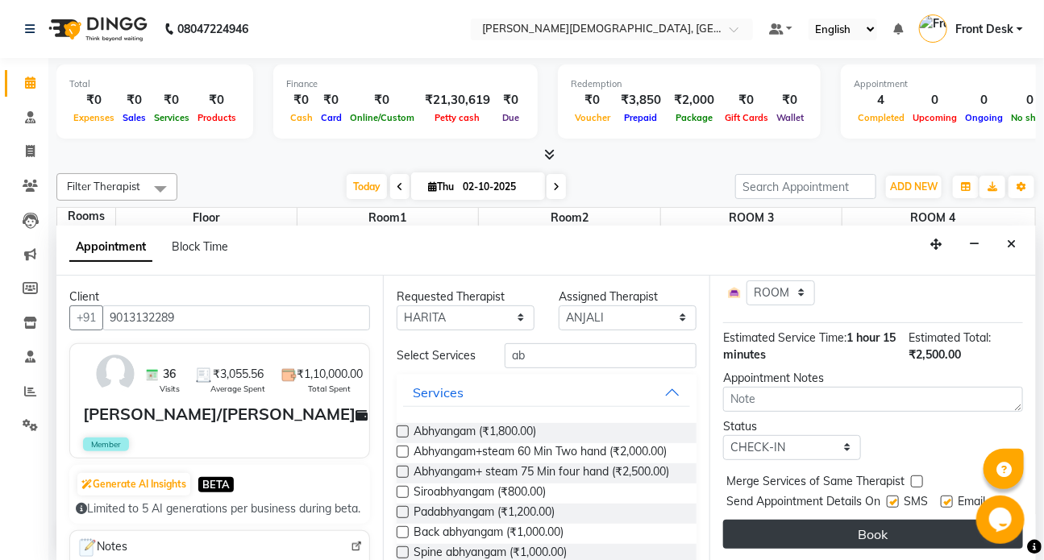
drag, startPoint x: 892, startPoint y: 489, endPoint x: 875, endPoint y: 518, distance: 34.0
click at [889, 501] on div at bounding box center [892, 504] width 10 height 17
click at [875, 520] on button "Book" at bounding box center [873, 534] width 300 height 29
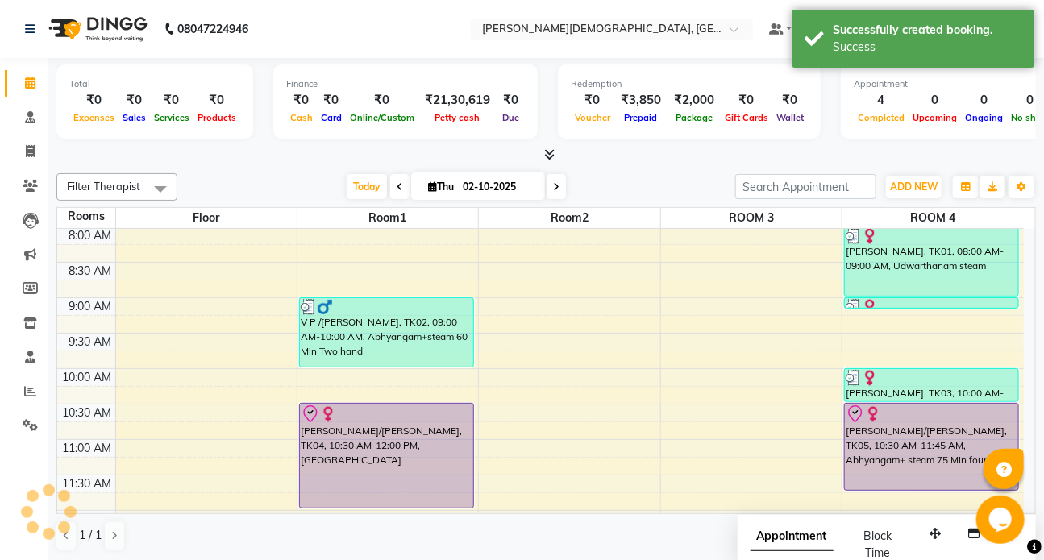
scroll to position [0, 0]
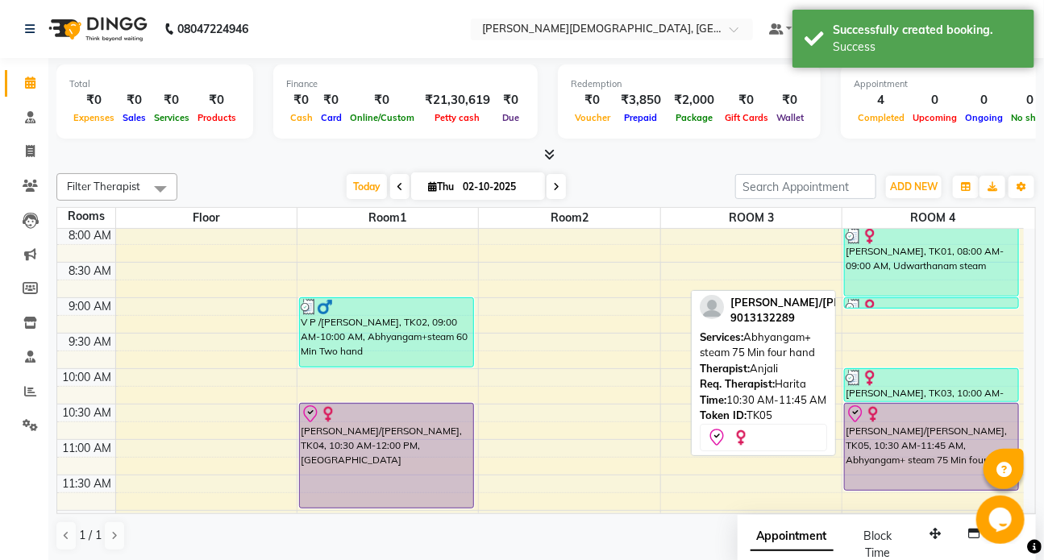
click at [881, 463] on div "[PERSON_NAME]/[PERSON_NAME], TK05, 10:30 AM-11:45 AM, Abhyangam+ steam 75 Min f…" at bounding box center [931, 447] width 173 height 86
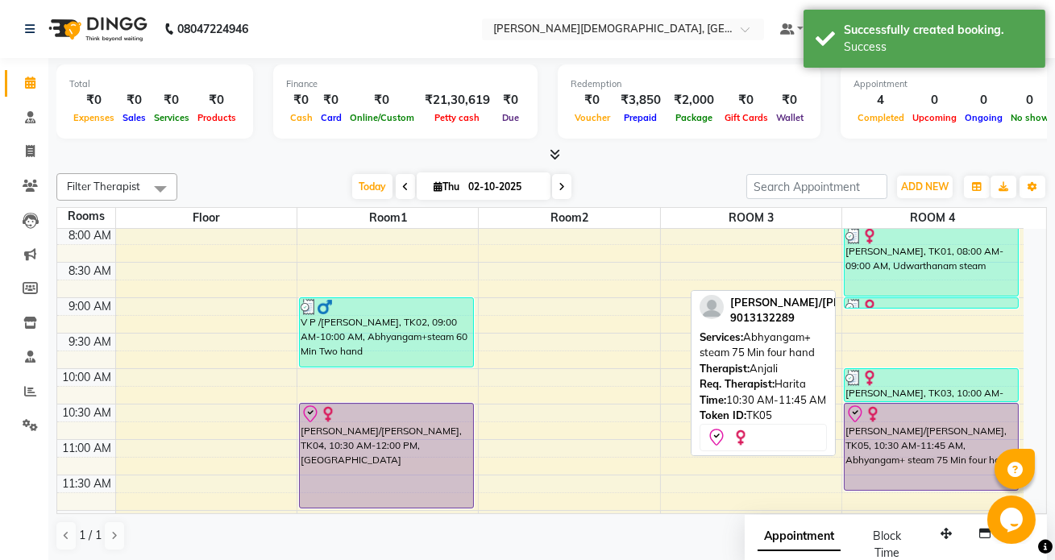
select select "8"
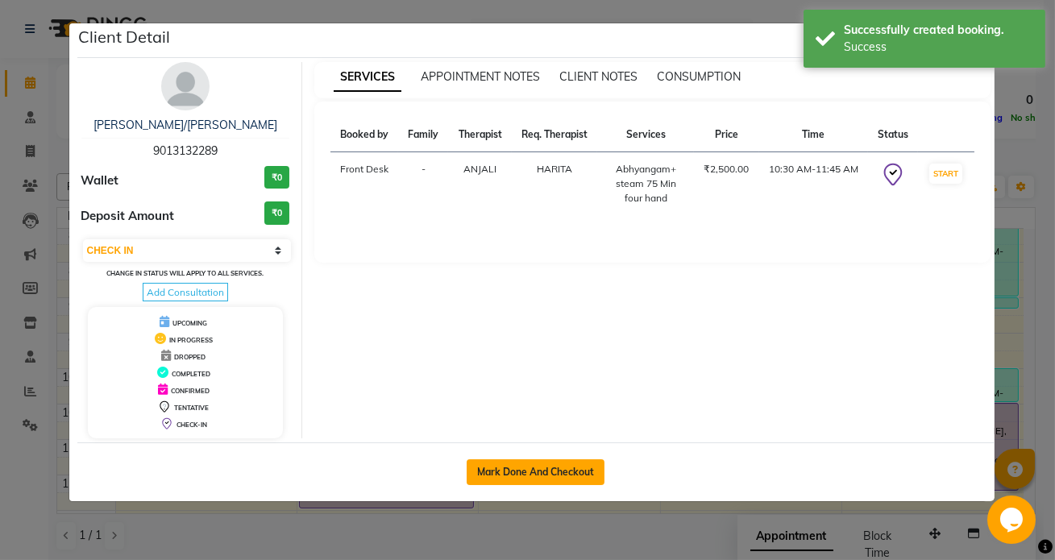
click at [564, 472] on button "Mark Done And Checkout" at bounding box center [536, 472] width 138 height 26
select select "service"
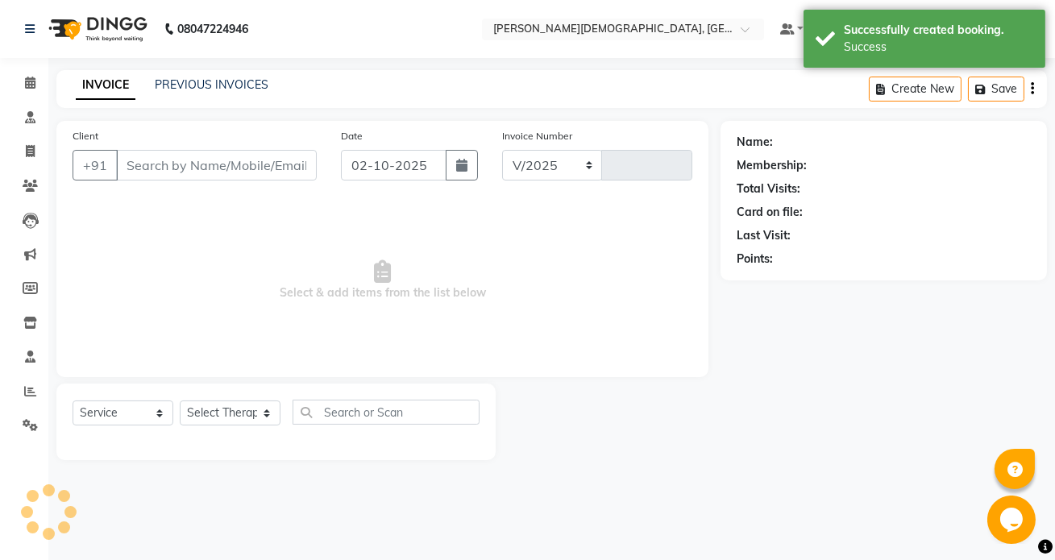
select select "5585"
type input "1542"
type input "9013132289"
select select "90183"
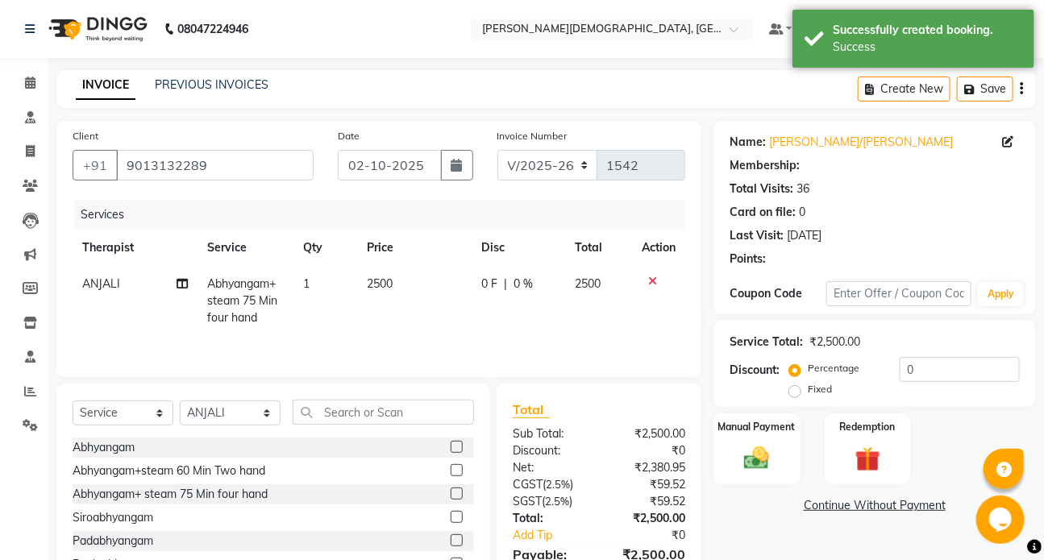
select select "1: Object"
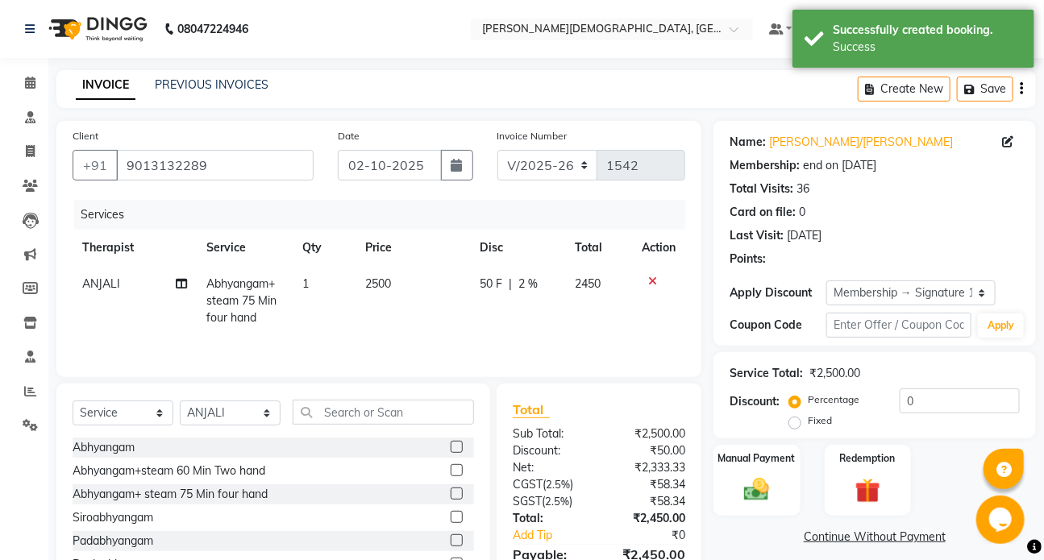
radio input "false"
radio input "true"
type input "50"
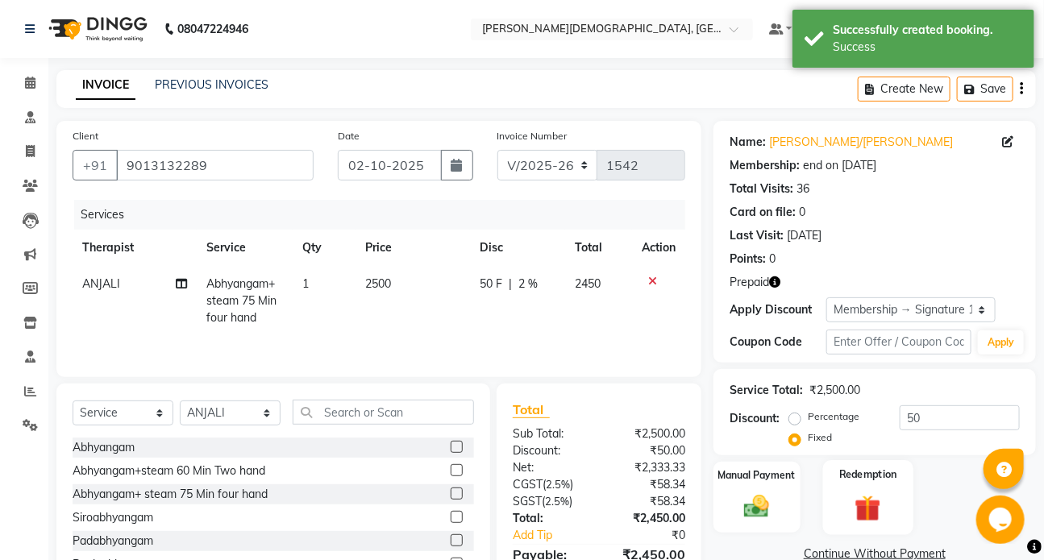
click at [871, 481] on div "Redemption" at bounding box center [867, 497] width 90 height 74
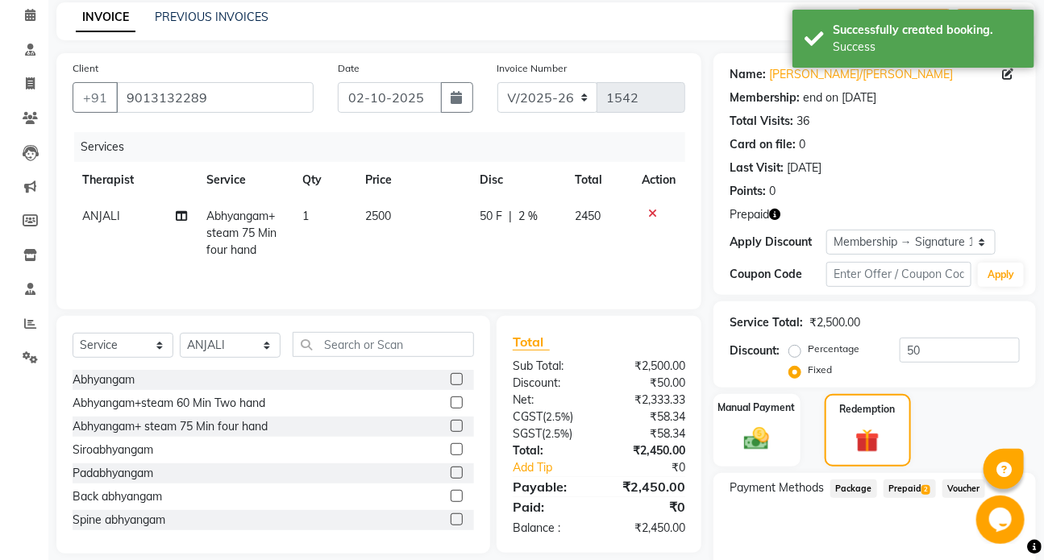
scroll to position [134, 0]
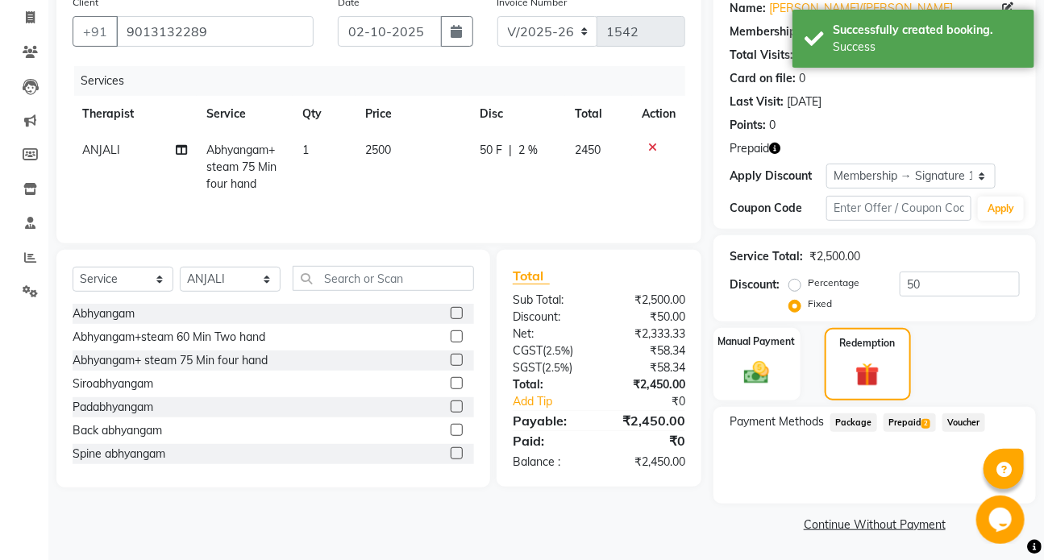
click at [907, 421] on span "Prepaid 2" at bounding box center [909, 422] width 52 height 19
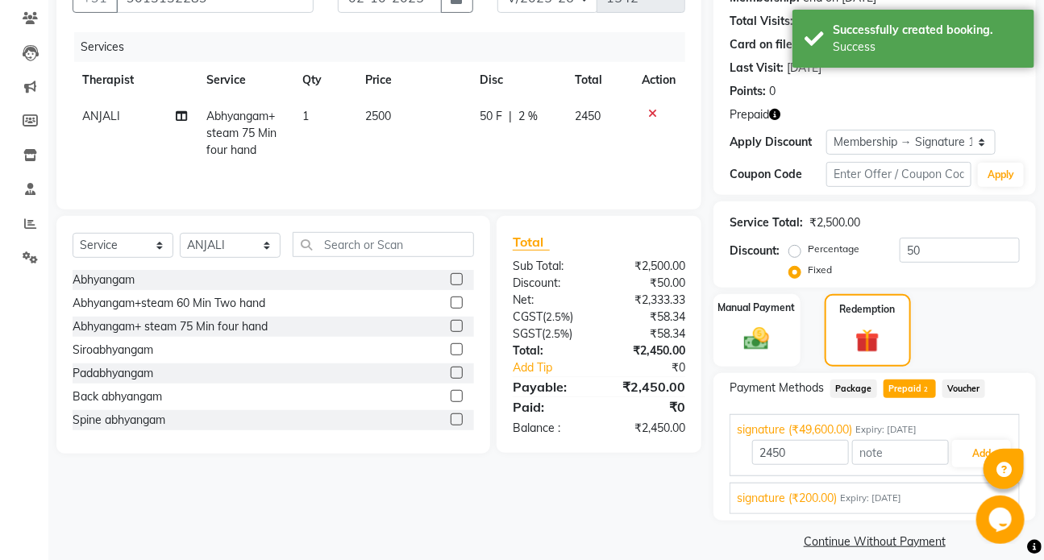
scroll to position [184, 0]
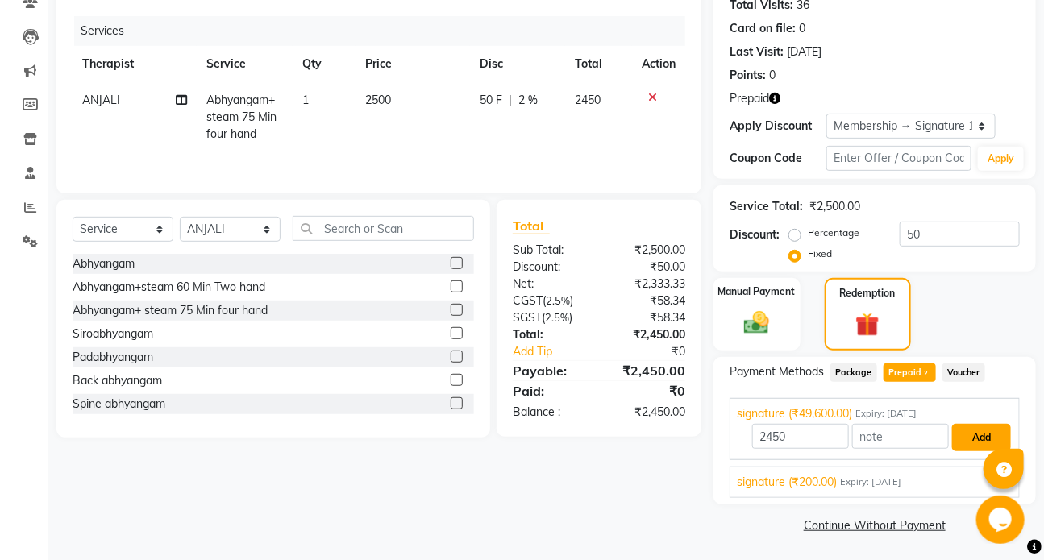
click at [974, 436] on button "Add" at bounding box center [981, 437] width 59 height 27
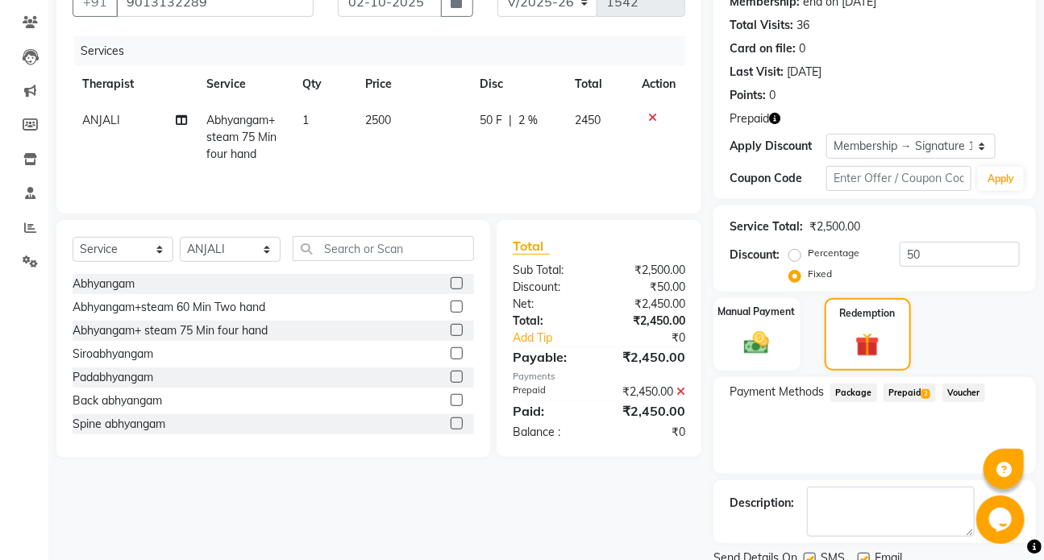
scroll to position [224, 0]
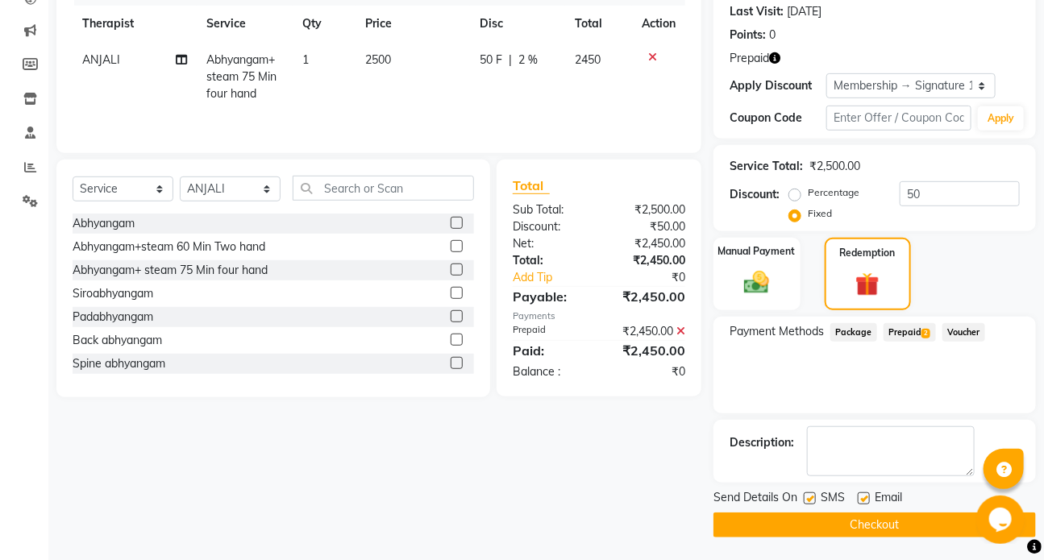
click at [814, 500] on label at bounding box center [810, 498] width 12 height 12
click at [814, 500] on input "checkbox" at bounding box center [809, 499] width 10 height 10
checkbox input "false"
click at [812, 517] on button "Checkout" at bounding box center [874, 525] width 322 height 25
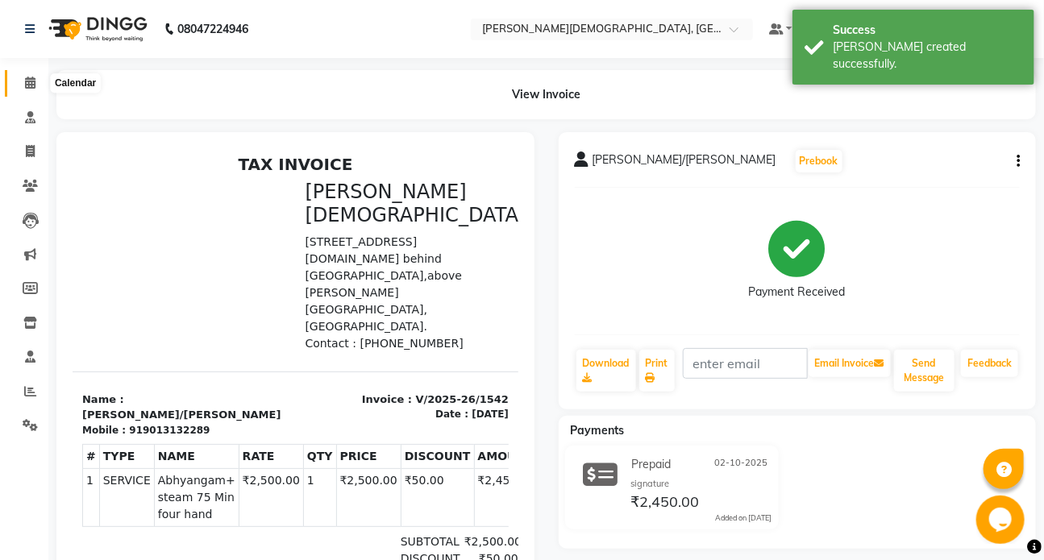
click at [27, 88] on icon at bounding box center [30, 83] width 10 height 12
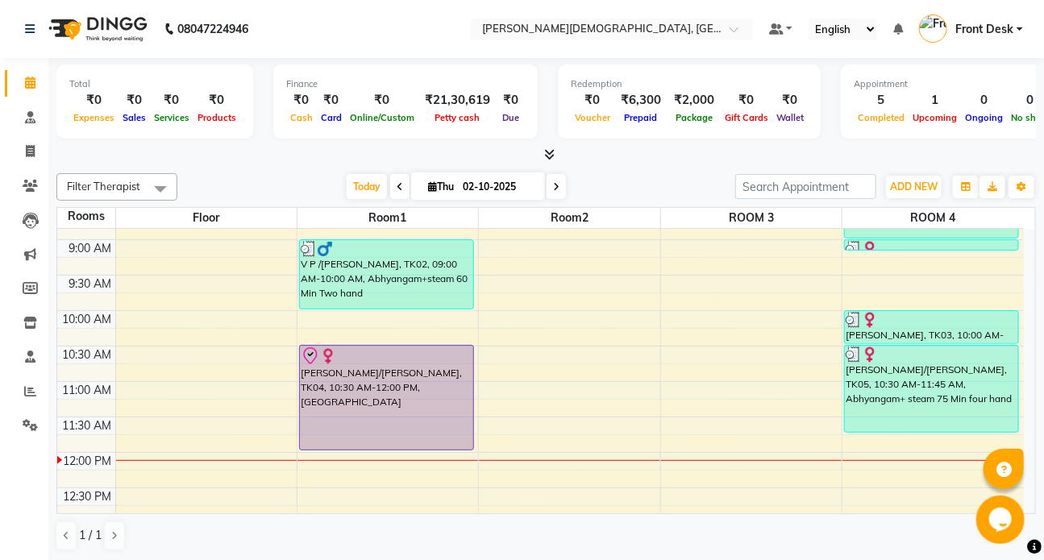
scroll to position [219, 0]
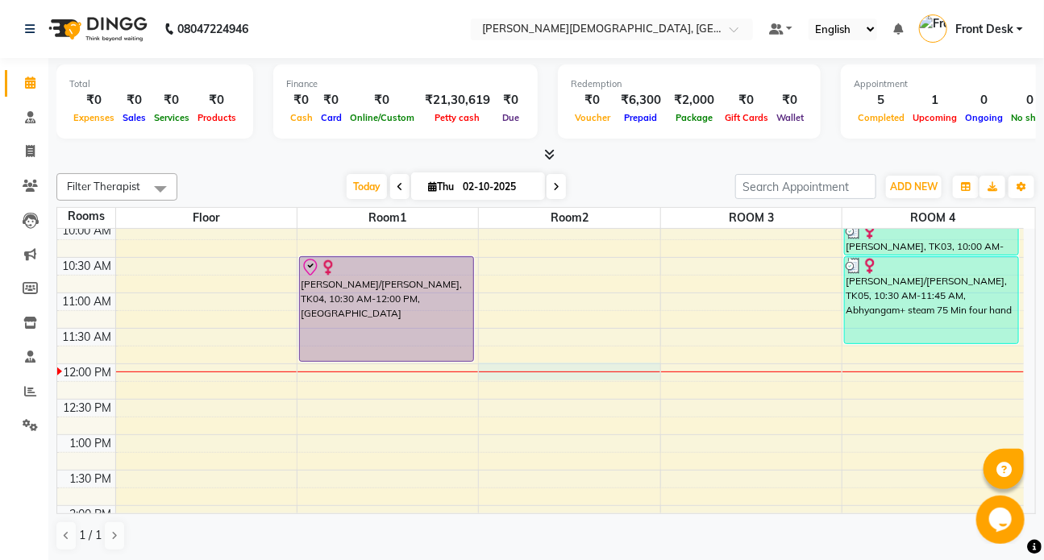
click at [539, 367] on div "7:00 AM 7:30 AM 8:00 AM 8:30 AM 9:00 AM 9:30 AM 10:00 AM 10:30 AM 11:00 AM 11:3…" at bounding box center [540, 506] width 966 height 992
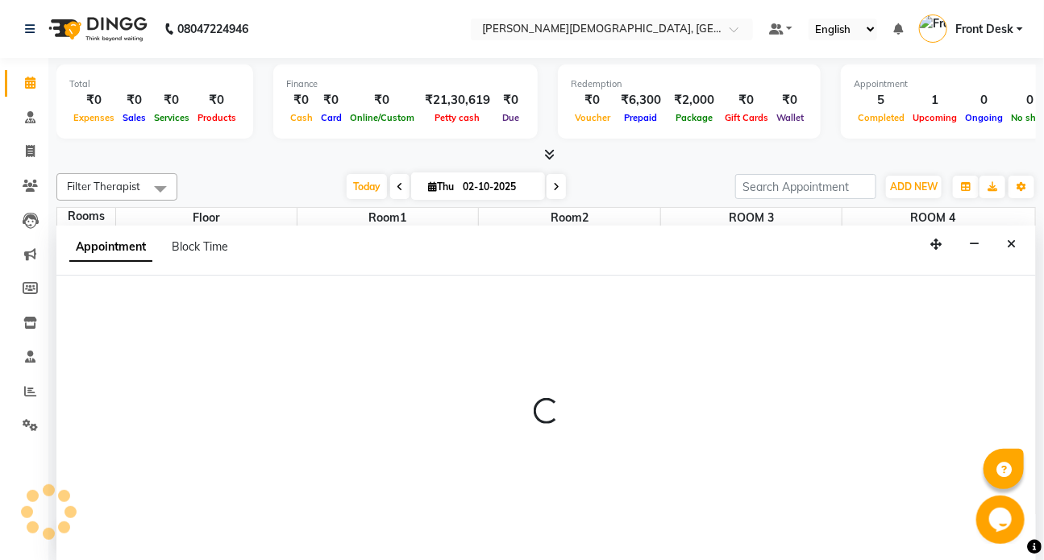
scroll to position [0, 0]
select select "720"
select select "tentative"
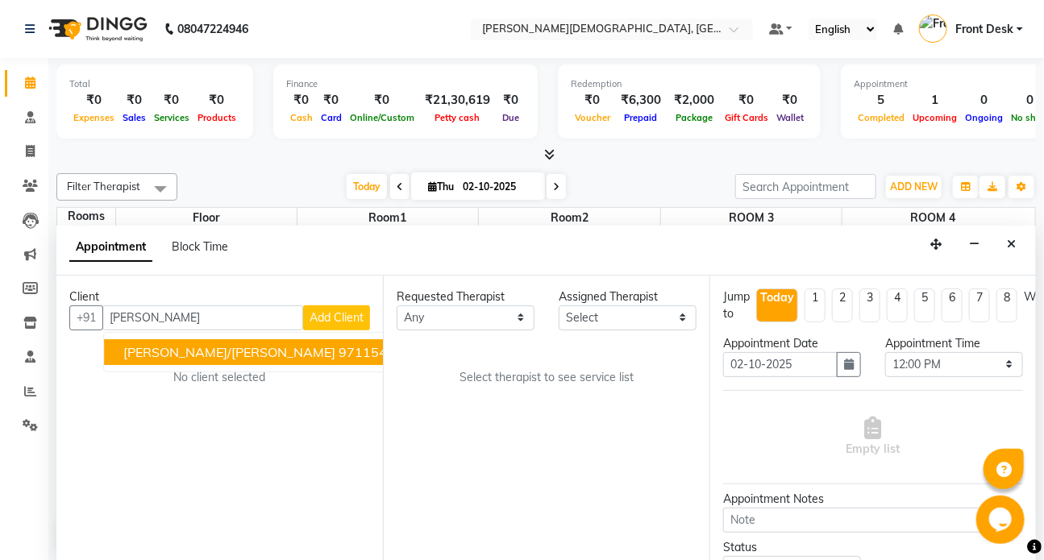
drag, startPoint x: 290, startPoint y: 338, endPoint x: 293, endPoint y: 347, distance: 10.2
click at [293, 342] on button "[PERSON_NAME]/INAAKSHI [PERSON_NAME] 9711540246" at bounding box center [271, 352] width 334 height 26
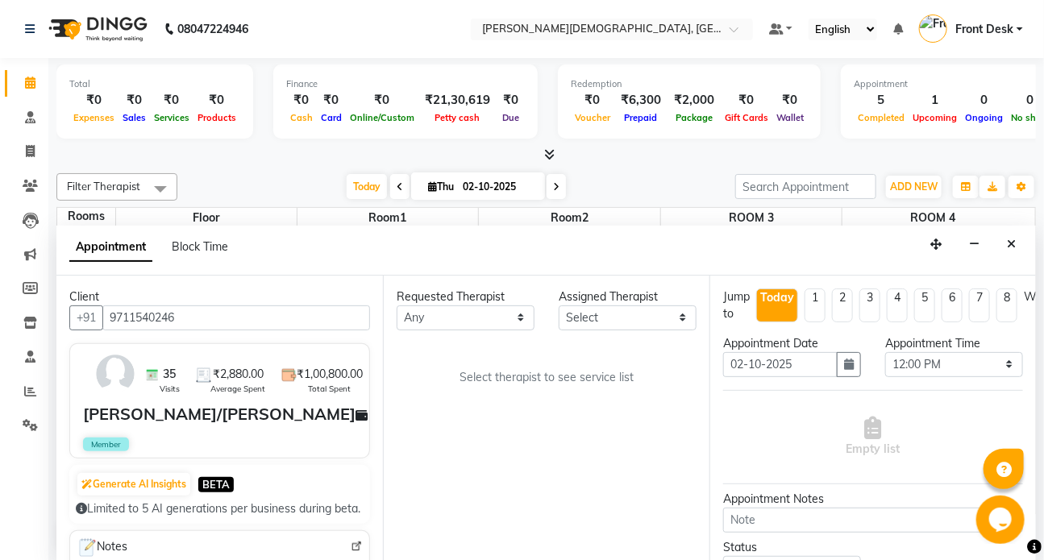
type input "9711540246"
click at [471, 318] on select "Any ANJALI ATUL [PERSON_NAME] Dr [PERSON_NAME] Front Desk HARITA [PERSON_NAME] …" at bounding box center [466, 317] width 138 height 25
select select "90183"
click at [397, 305] on select "Any ANJALI ATUL [PERSON_NAME] Dr [PERSON_NAME] Front Desk HARITA [PERSON_NAME] …" at bounding box center [466, 317] width 138 height 25
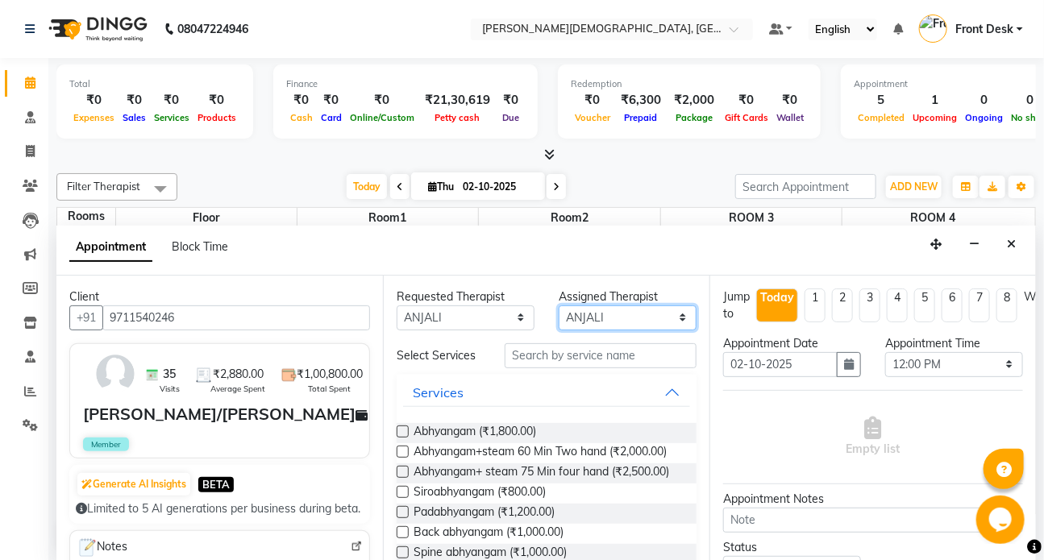
click at [560, 312] on select "Select ANJALI ATUL [PERSON_NAME] Dr [PERSON_NAME] Front Desk HARITA [PERSON_NAM…" at bounding box center [628, 317] width 138 height 25
select select "92401"
click at [559, 305] on select "Select ANJALI ATUL [PERSON_NAME] Dr [PERSON_NAME] Front Desk HARITA [PERSON_NAM…" at bounding box center [628, 317] width 138 height 25
click at [544, 354] on input "text" at bounding box center [601, 355] width 192 height 25
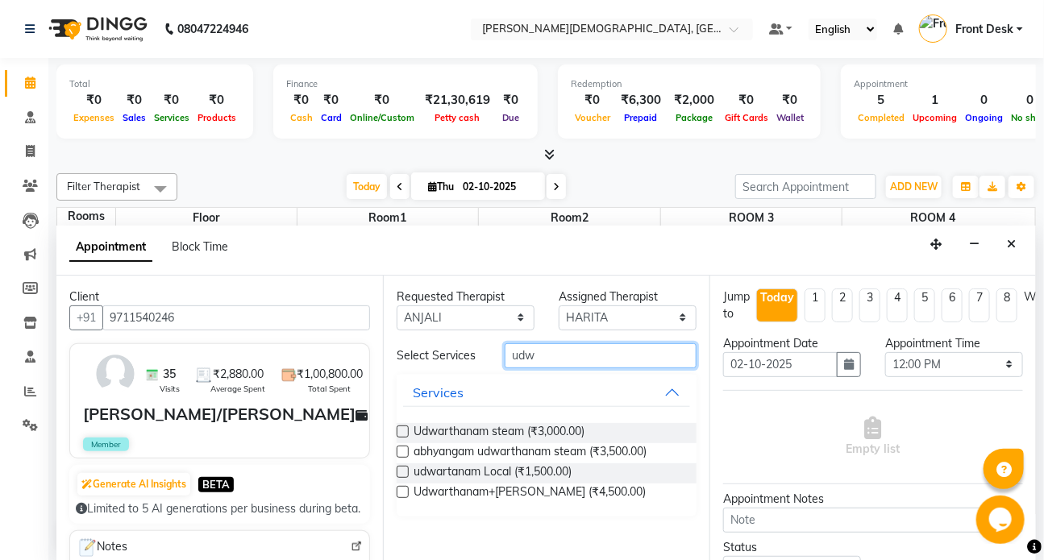
type input "udw"
click at [403, 489] on label at bounding box center [403, 492] width 12 height 12
click at [403, 489] on input "checkbox" at bounding box center [402, 493] width 10 height 10
checkbox input "true"
select select "2668"
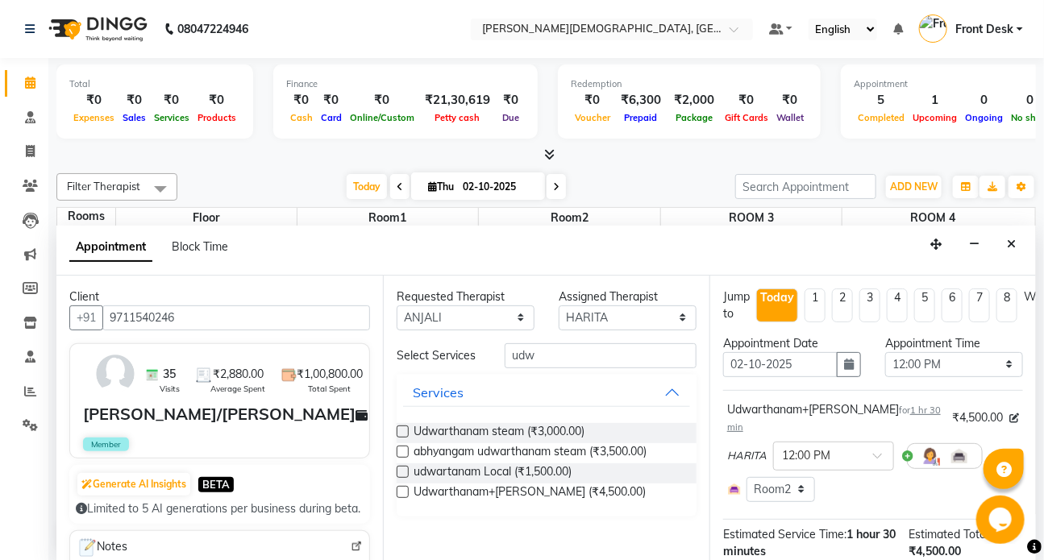
checkbox input "false"
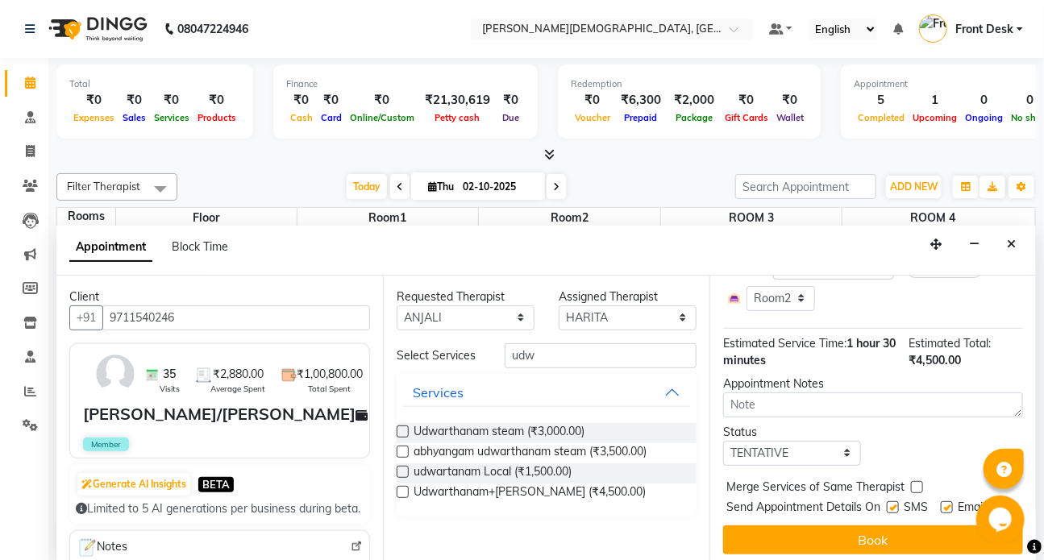
scroll to position [206, 0]
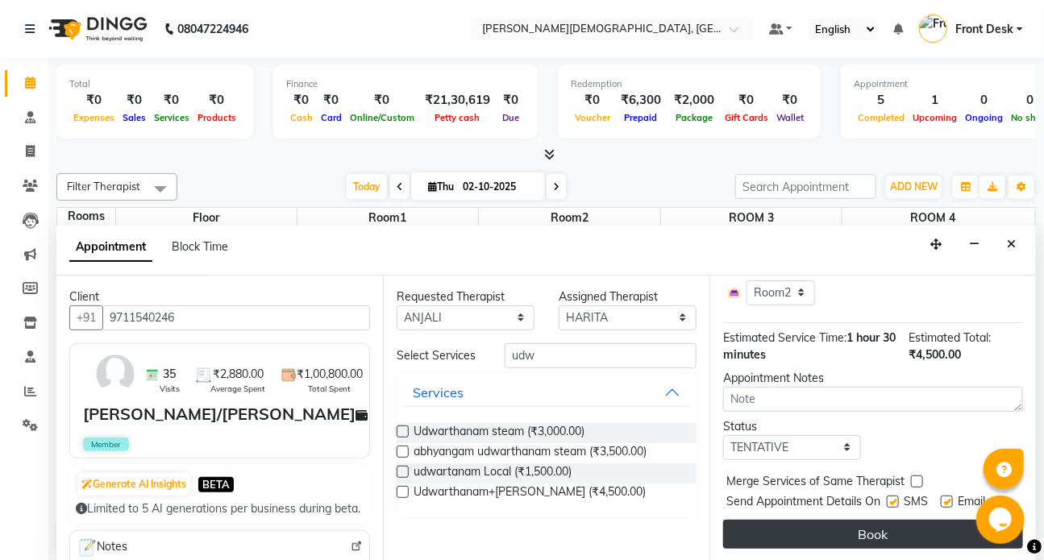
click at [853, 520] on button "Book" at bounding box center [873, 534] width 300 height 29
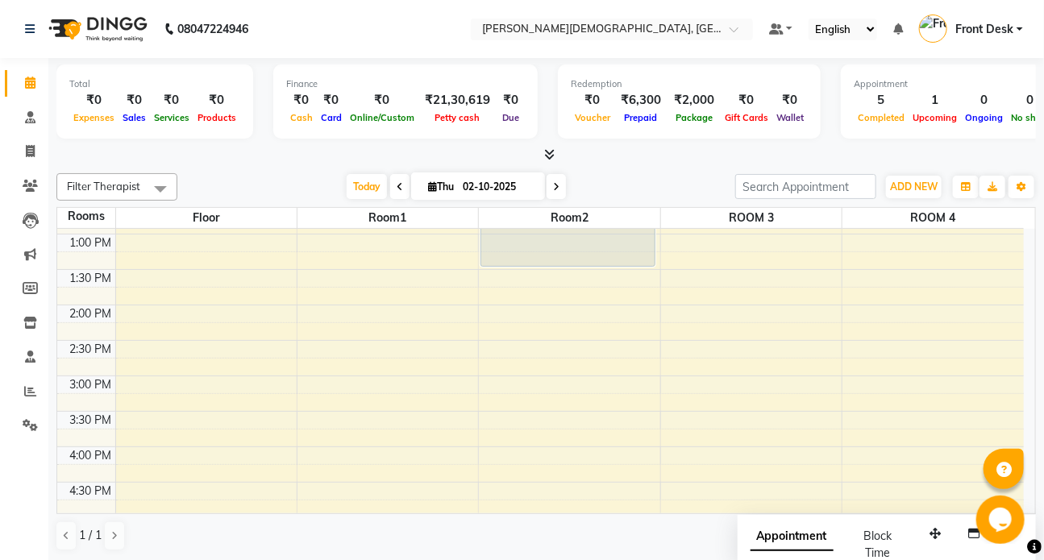
scroll to position [484, 0]
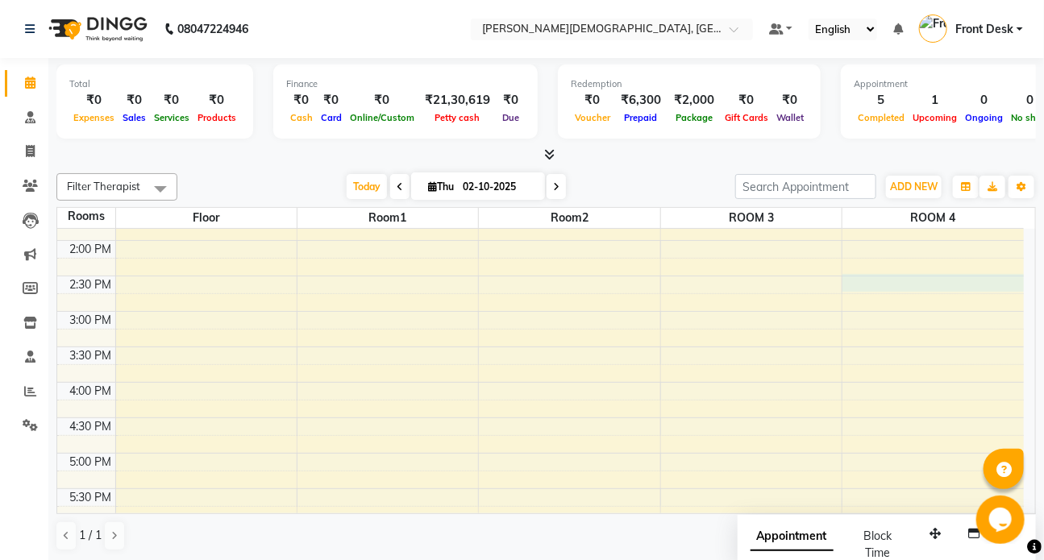
click at [856, 276] on div "7:00 AM 7:30 AM 8:00 AM 8:30 AM 9:00 AM 9:30 AM 10:00 AM 10:30 AM 11:00 AM 11:3…" at bounding box center [540, 240] width 966 height 992
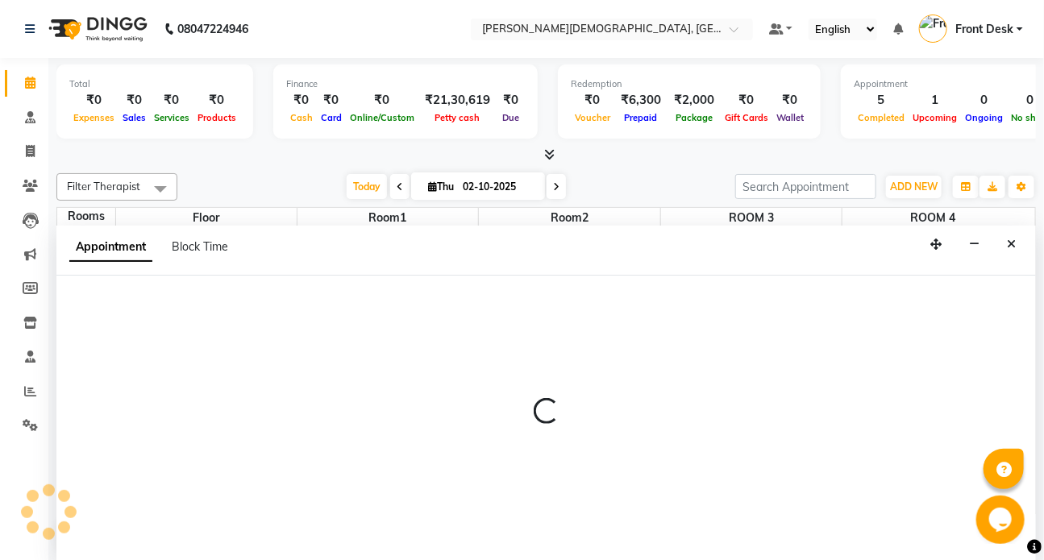
scroll to position [0, 0]
select select "870"
select select "tentative"
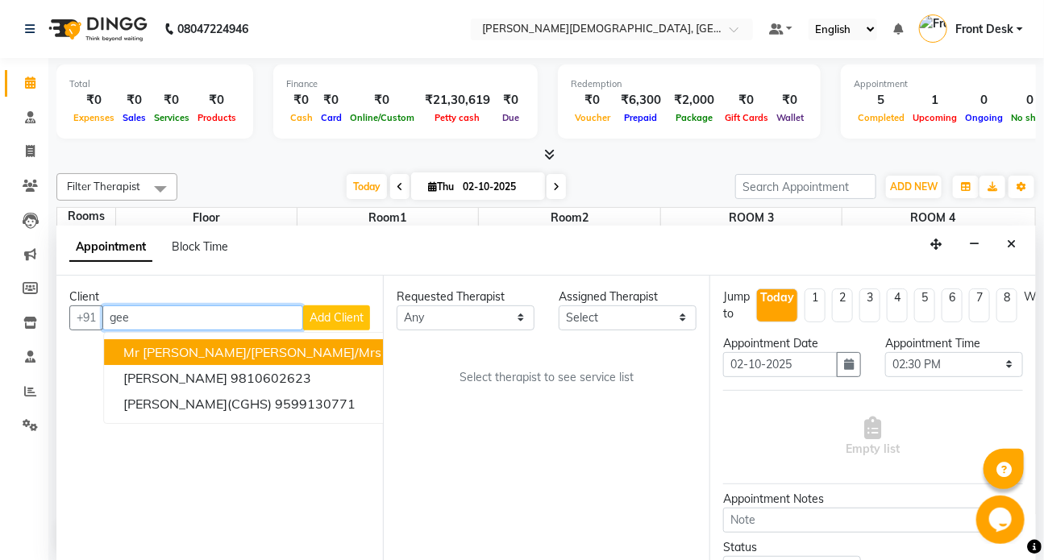
click at [277, 352] on span "Mr [PERSON_NAME]/[PERSON_NAME]/Mrs [PERSON_NAME]" at bounding box center [305, 352] width 365 height 16
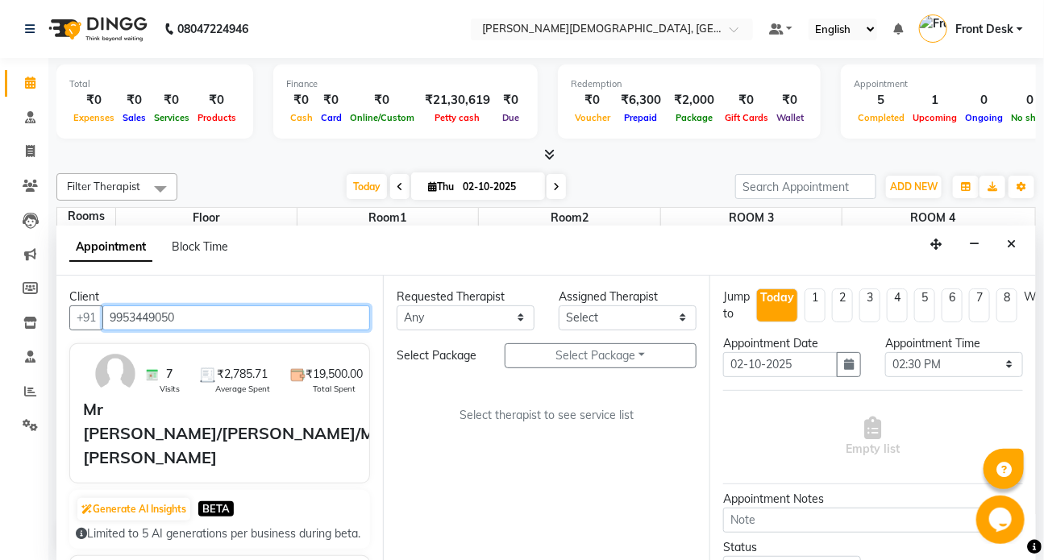
type input "9953449050"
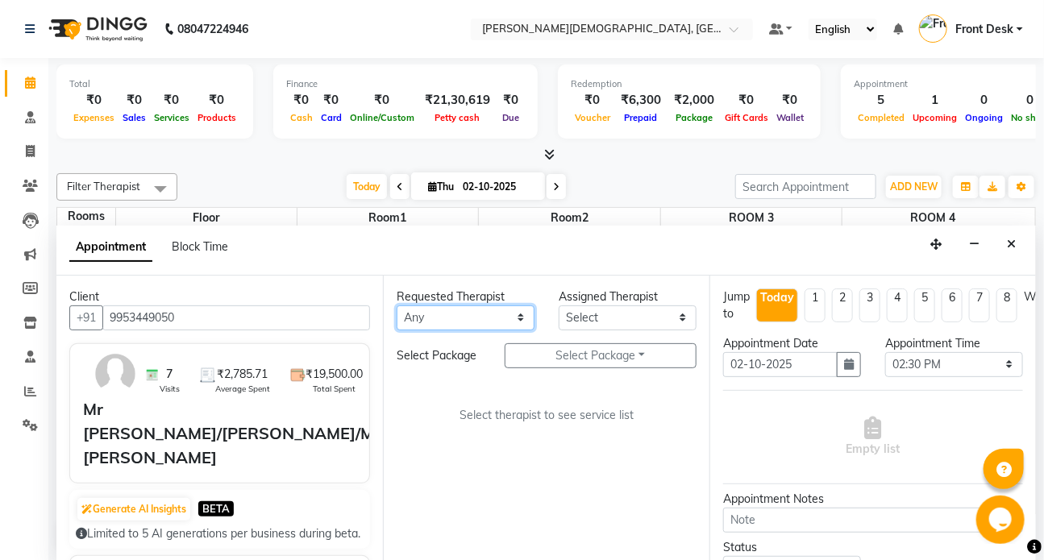
click at [455, 317] on select "Any ANJALI ATUL [PERSON_NAME] Dr [PERSON_NAME] Front Desk HARITA [PERSON_NAME] …" at bounding box center [466, 317] width 138 height 25
select select "90183"
click at [397, 305] on select "Any ANJALI ATUL [PERSON_NAME] Dr [PERSON_NAME] Front Desk HARITA [PERSON_NAME] …" at bounding box center [466, 317] width 138 height 25
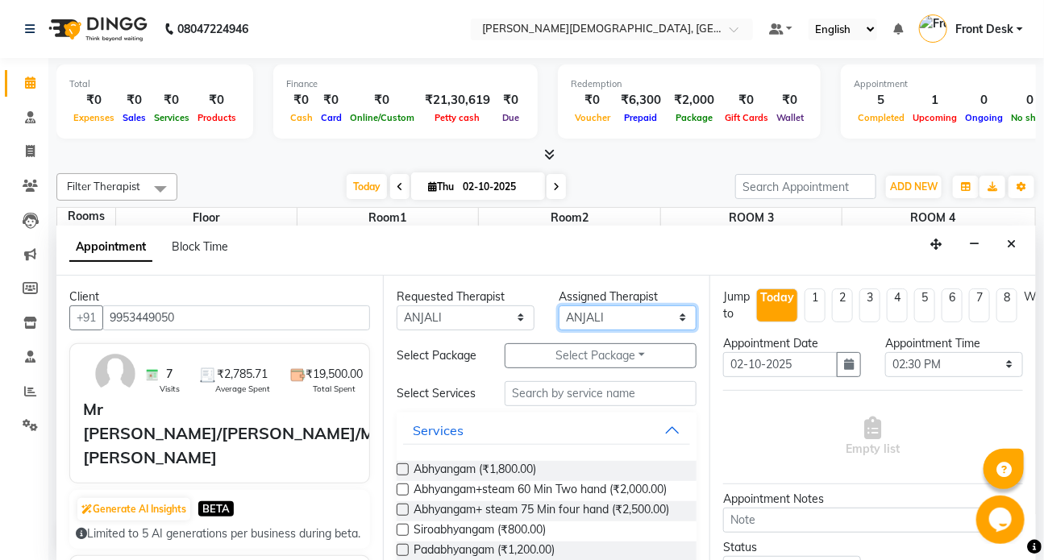
click at [572, 316] on select "Select ANJALI ATUL [PERSON_NAME] Dr [PERSON_NAME] Front Desk HARITA [PERSON_NAM…" at bounding box center [628, 317] width 138 height 25
select select "92401"
click at [559, 305] on select "Select ANJALI ATUL [PERSON_NAME] Dr [PERSON_NAME] Front Desk HARITA [PERSON_NAM…" at bounding box center [628, 317] width 138 height 25
click at [454, 323] on select "Any ANJALI ATUL [PERSON_NAME] Dr [PERSON_NAME] Front Desk HARITA [PERSON_NAME] …" at bounding box center [466, 317] width 138 height 25
select select "92401"
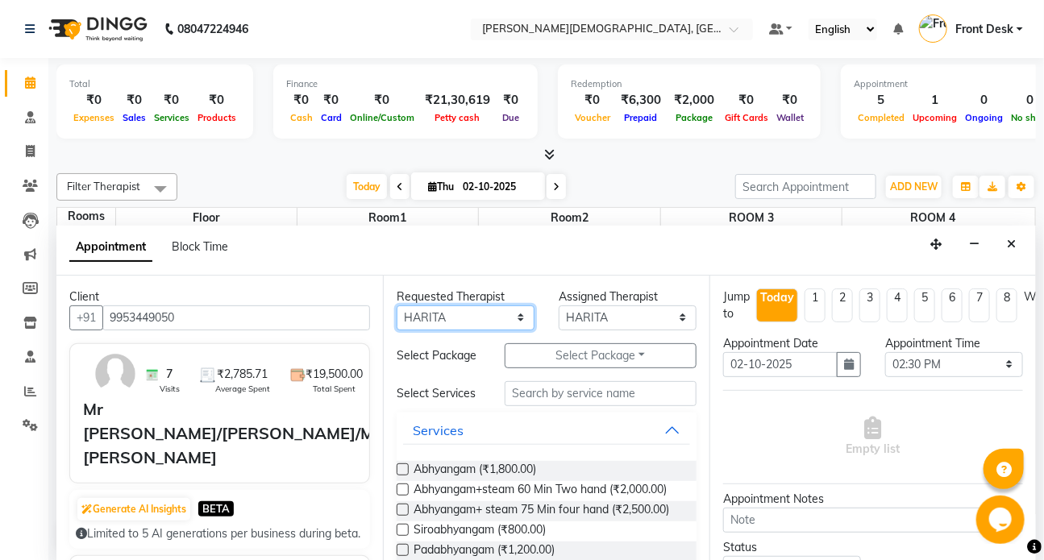
click at [397, 305] on select "Any ANJALI ATUL [PERSON_NAME] Dr [PERSON_NAME] Front Desk HARITA [PERSON_NAME] …" at bounding box center [466, 317] width 138 height 25
click at [548, 384] on input "text" at bounding box center [601, 393] width 192 height 25
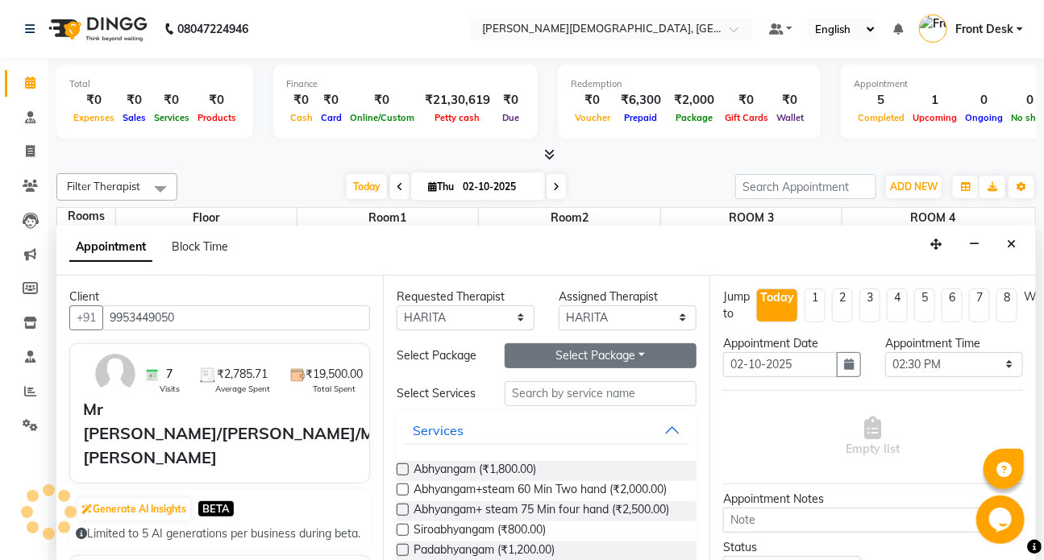
click at [571, 354] on button "Select Package Toggle Dropdown" at bounding box center [601, 355] width 192 height 25
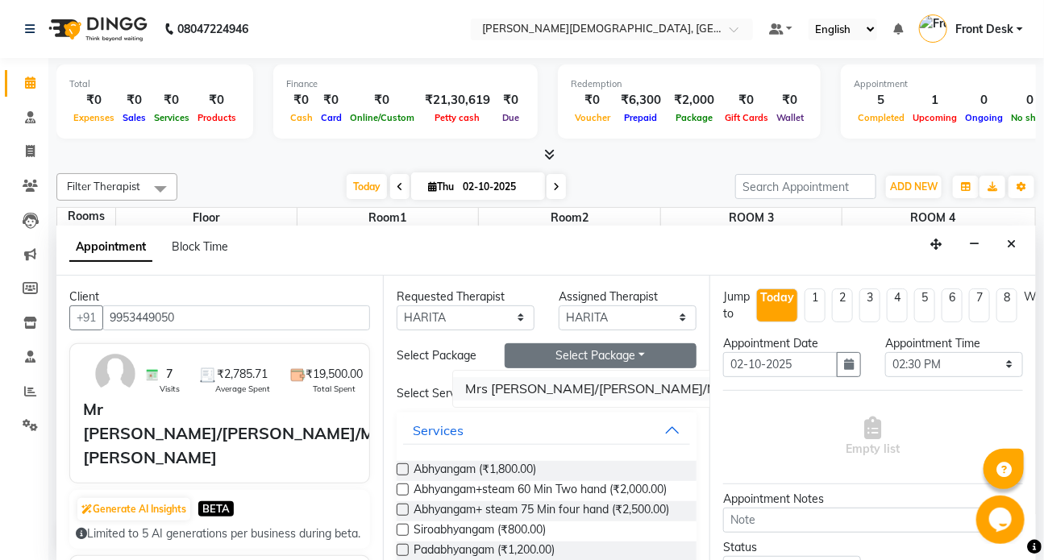
click at [562, 391] on li "Mrs [PERSON_NAME]/[PERSON_NAME]/Mrs [PERSON_NAME]" at bounding box center [651, 388] width 396 height 23
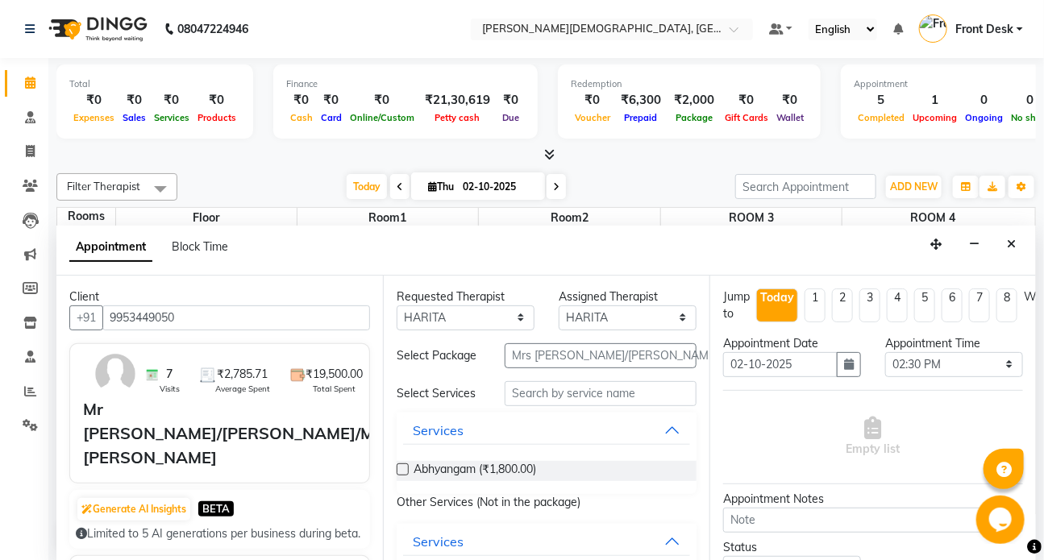
click at [397, 467] on label at bounding box center [403, 469] width 12 height 12
click at [397, 467] on input "checkbox" at bounding box center [402, 471] width 10 height 10
checkbox input "true"
select select "3622"
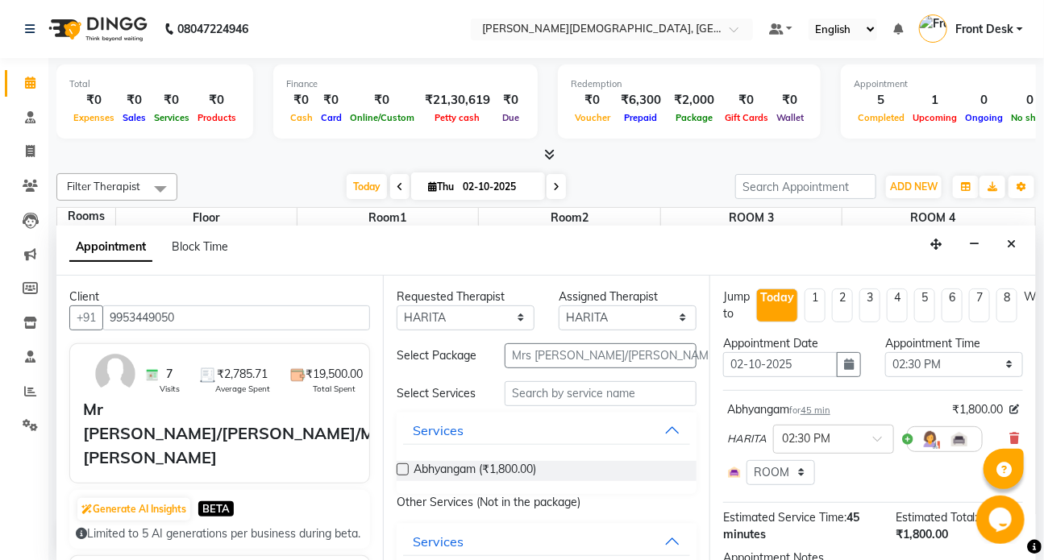
click at [403, 469] on label at bounding box center [403, 469] width 12 height 12
click at [403, 469] on input "checkbox" at bounding box center [402, 471] width 10 height 10
checkbox input "true"
select select "3622"
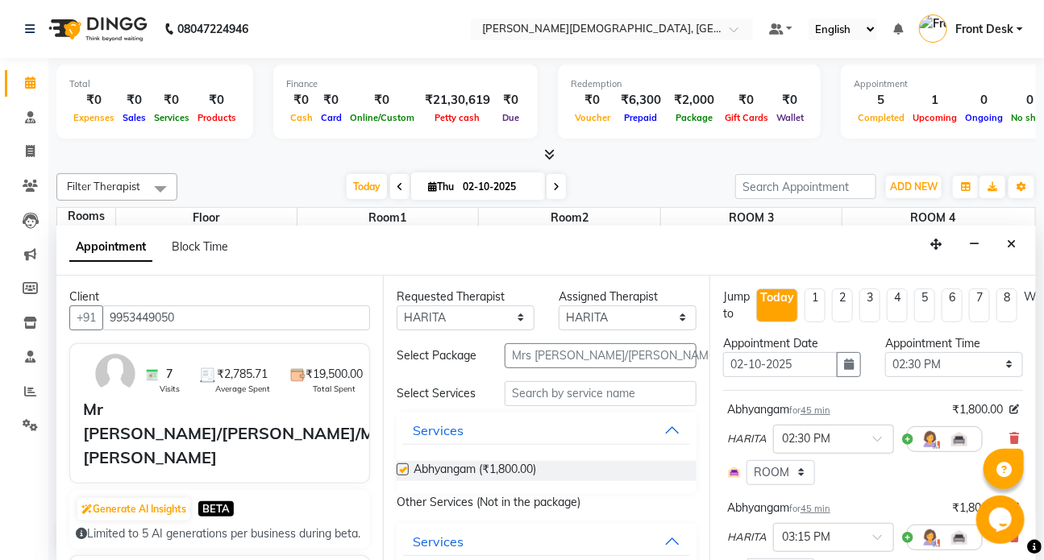
checkbox input "false"
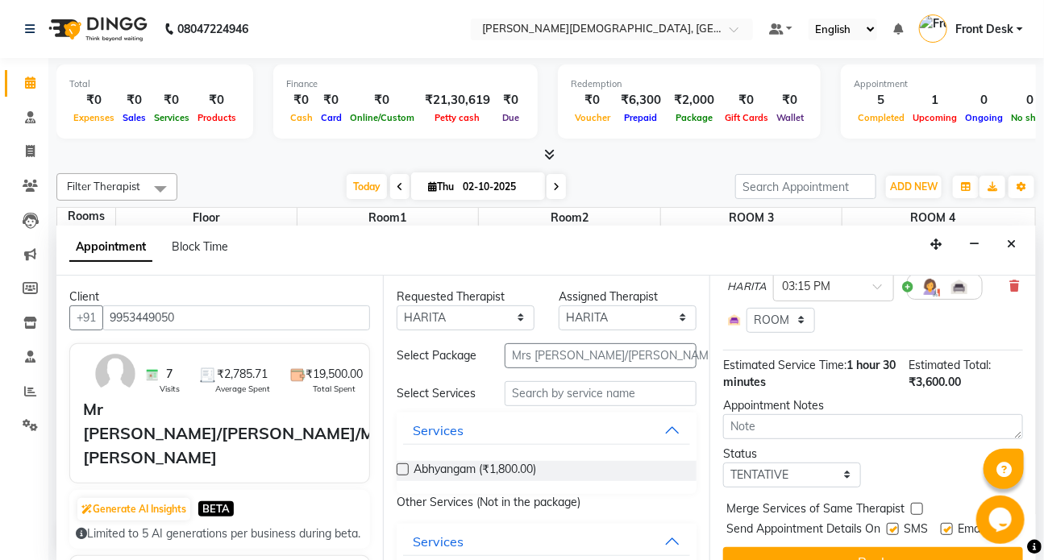
scroll to position [288, 0]
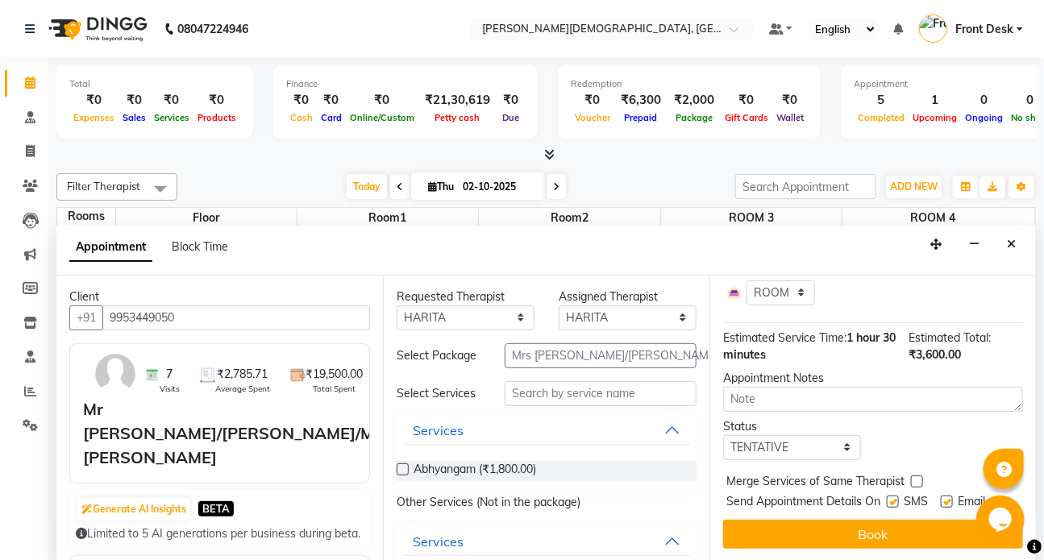
click at [897, 496] on label at bounding box center [893, 502] width 12 height 12
click at [897, 498] on input "checkbox" at bounding box center [892, 503] width 10 height 10
click at [890, 496] on label at bounding box center [893, 502] width 12 height 12
click at [890, 498] on input "checkbox" at bounding box center [892, 503] width 10 height 10
checkbox input "true"
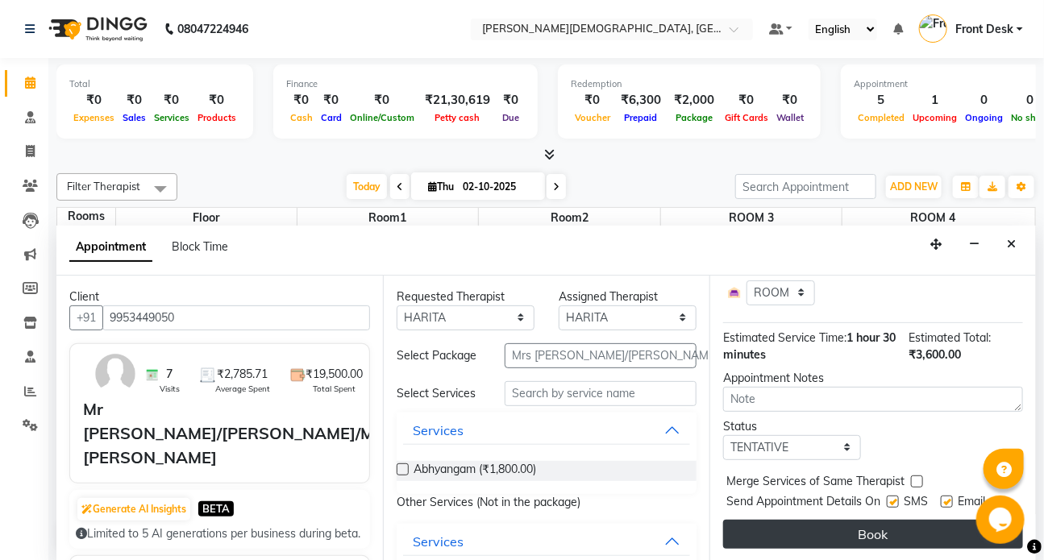
click at [890, 520] on button "Book" at bounding box center [873, 534] width 300 height 29
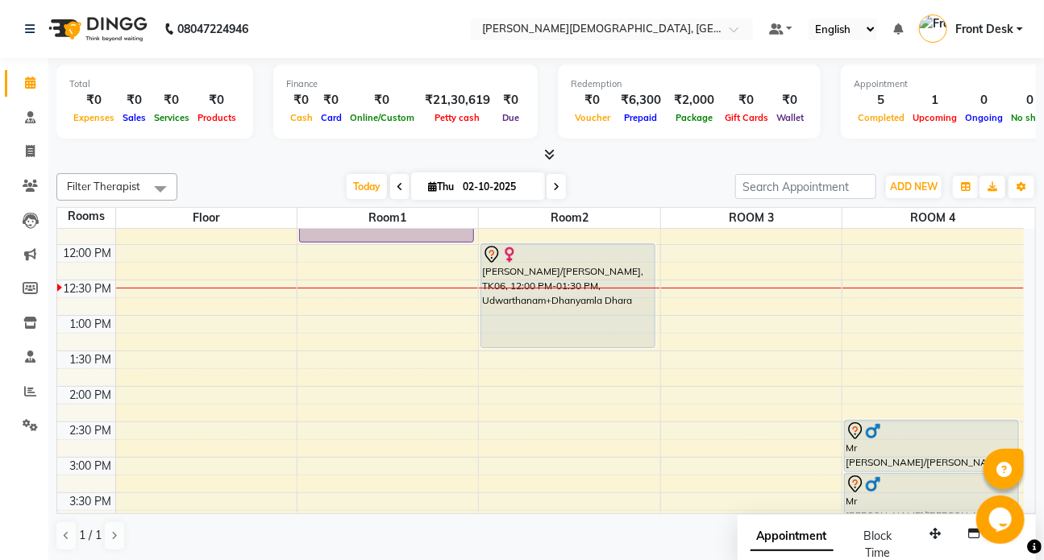
scroll to position [192, 0]
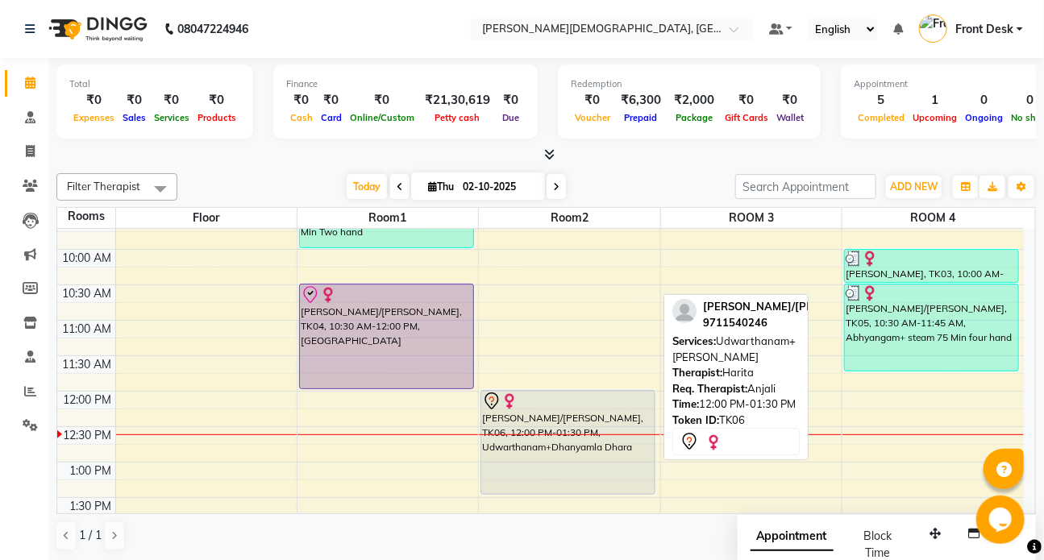
click at [524, 447] on div "[PERSON_NAME]/[PERSON_NAME], TK06, 12:00 PM-01:30 PM, Udwarthanam+Dhanyamla Dha…" at bounding box center [567, 442] width 173 height 103
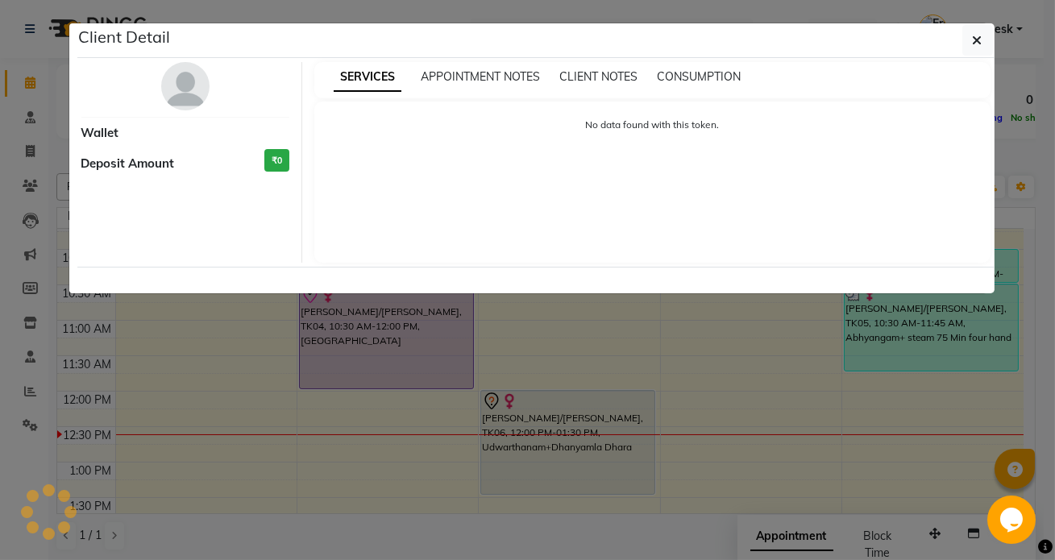
select select "7"
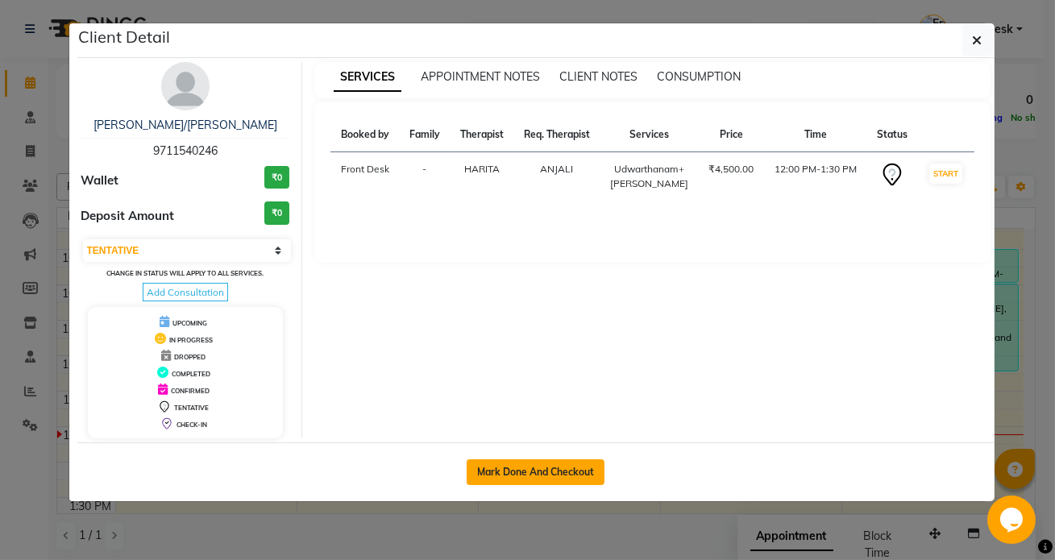
click at [524, 467] on button "Mark Done And Checkout" at bounding box center [536, 472] width 138 height 26
select select "service"
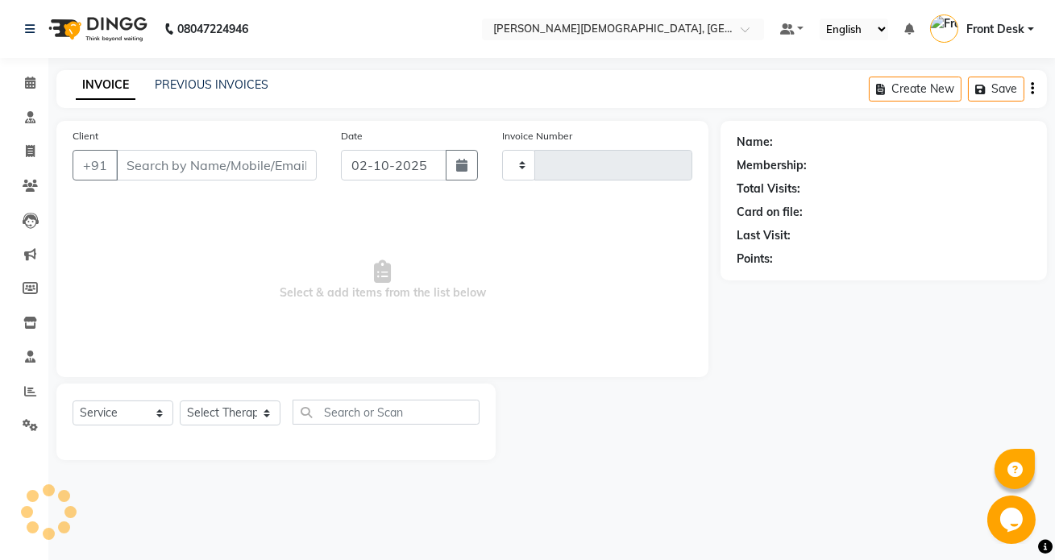
type input "1543"
select select "5585"
type input "9711540246"
select select "92401"
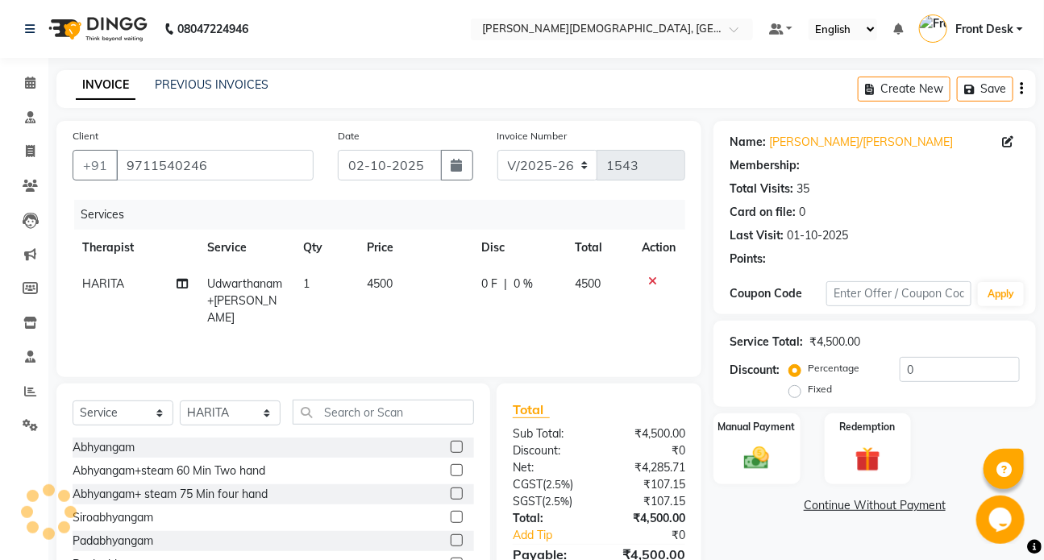
select select "1: Object"
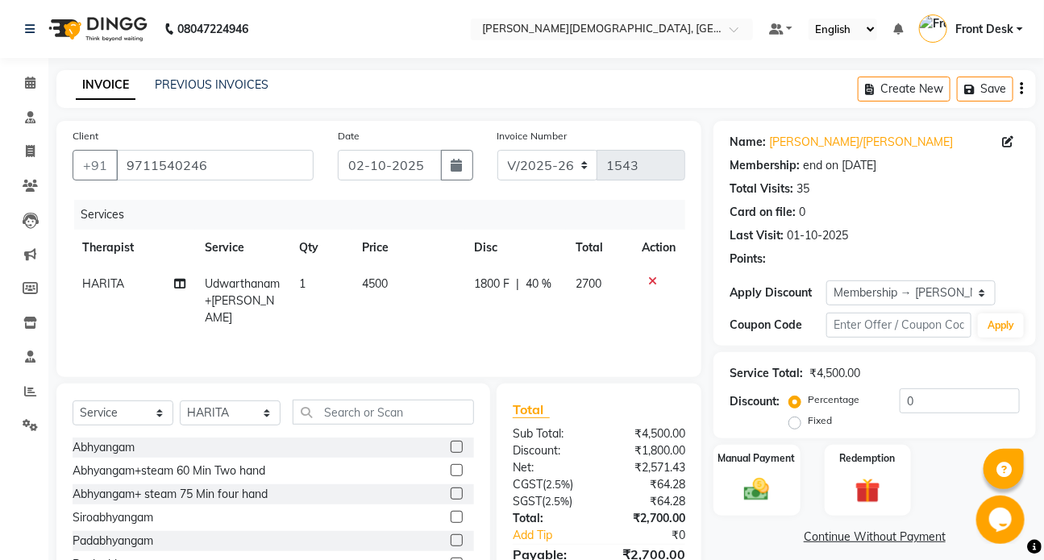
type input "40"
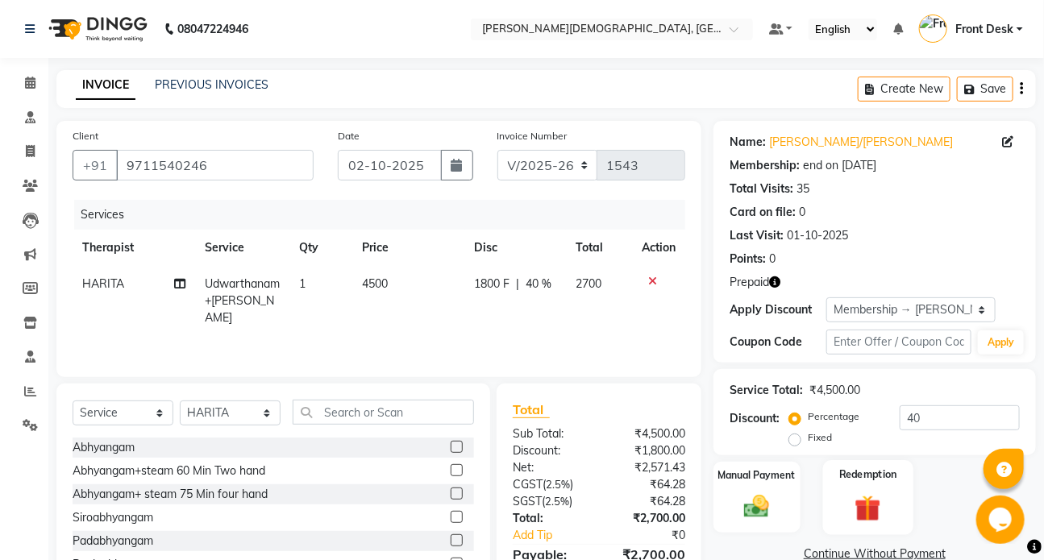
click at [855, 487] on div "Redemption" at bounding box center [867, 497] width 90 height 74
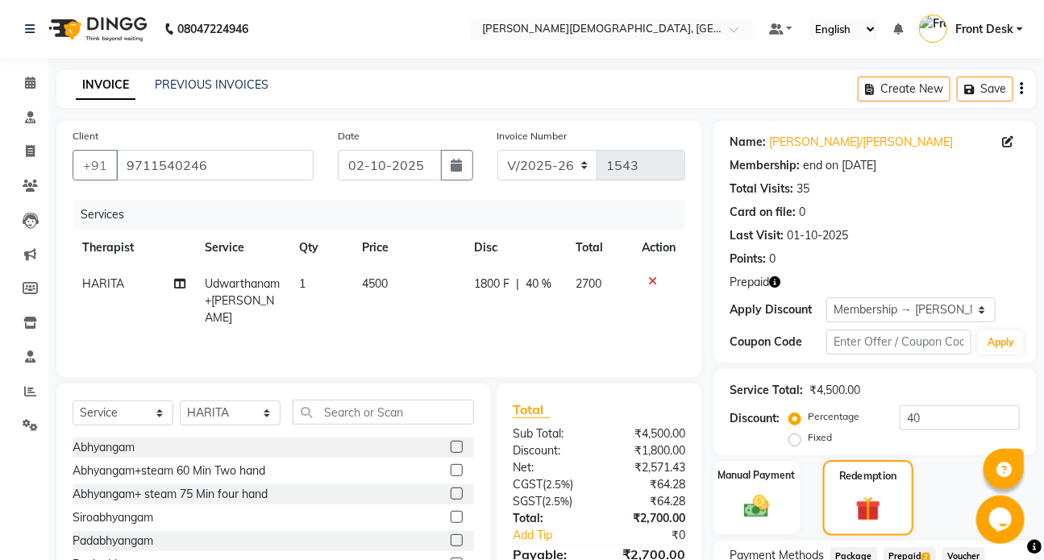
scroll to position [134, 0]
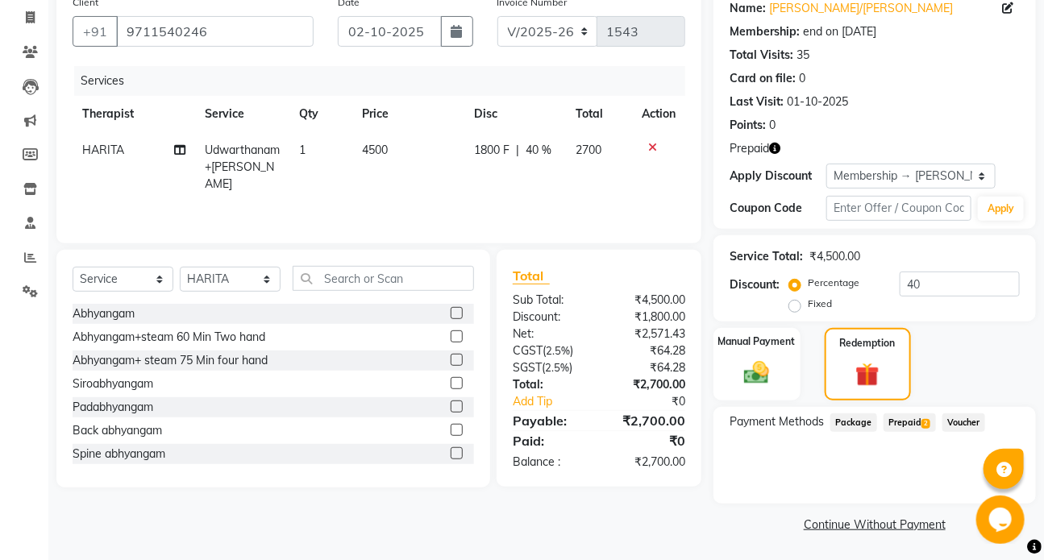
click at [908, 420] on span "Prepaid 2" at bounding box center [909, 422] width 52 height 19
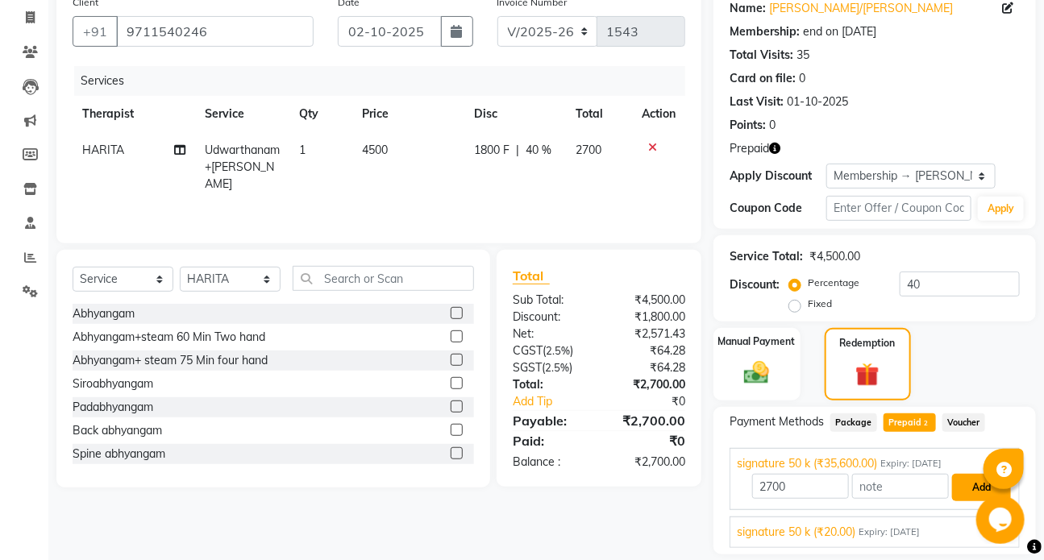
click at [970, 485] on button "Add" at bounding box center [981, 487] width 59 height 27
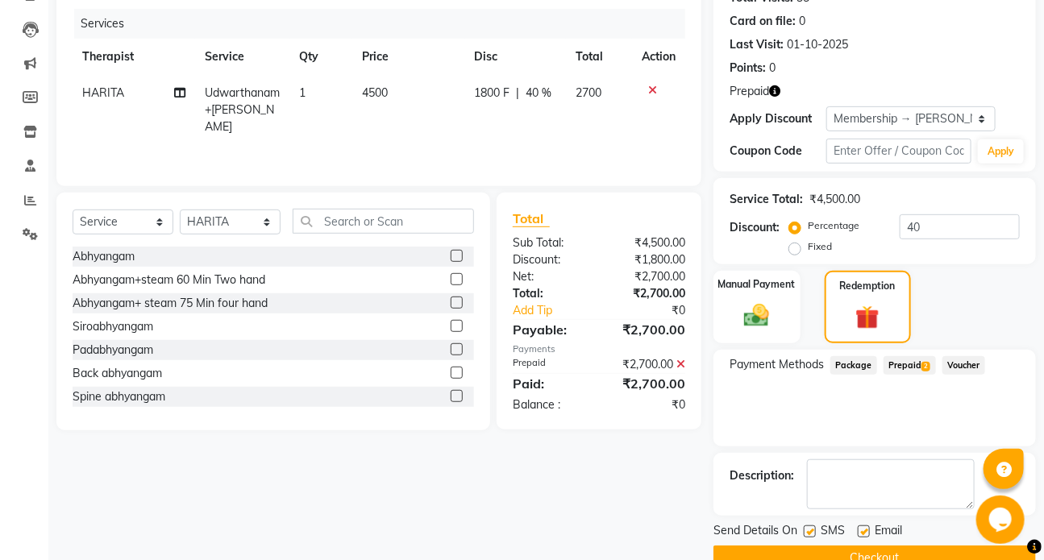
scroll to position [207, 0]
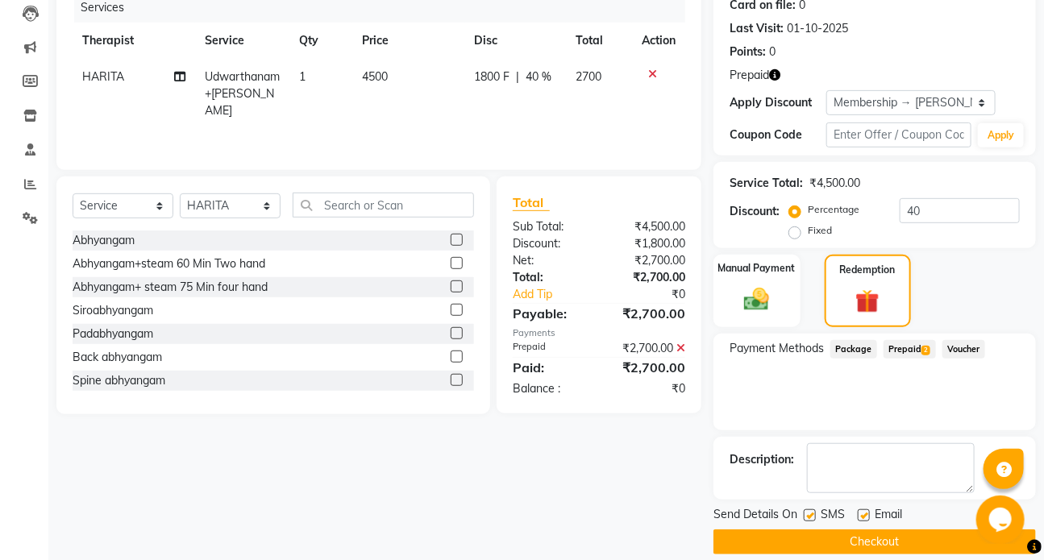
click at [812, 517] on label at bounding box center [810, 515] width 12 height 12
click at [812, 517] on input "checkbox" at bounding box center [809, 516] width 10 height 10
checkbox input "false"
click at [804, 540] on button "Checkout" at bounding box center [874, 542] width 322 height 25
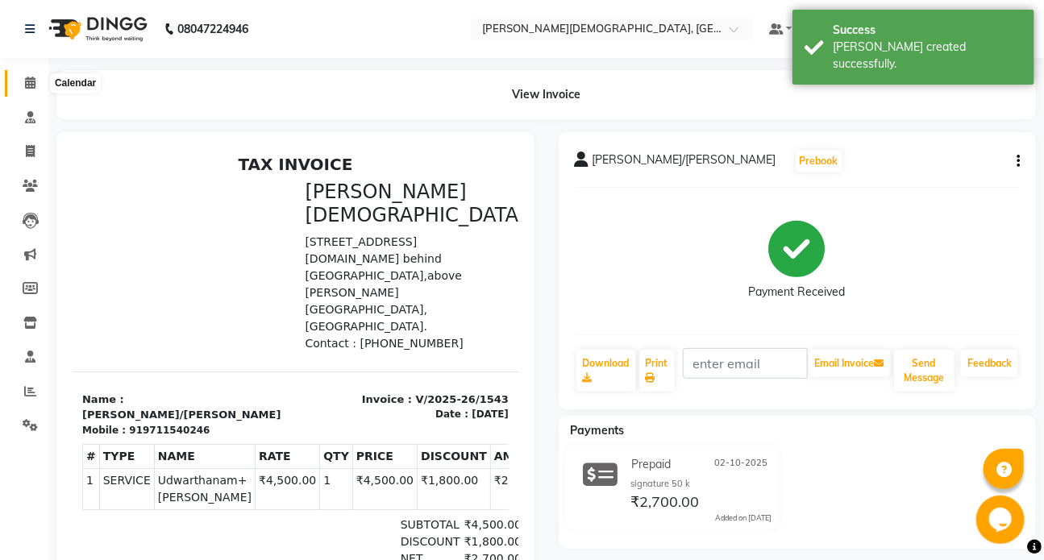
click at [31, 83] on icon at bounding box center [30, 83] width 10 height 12
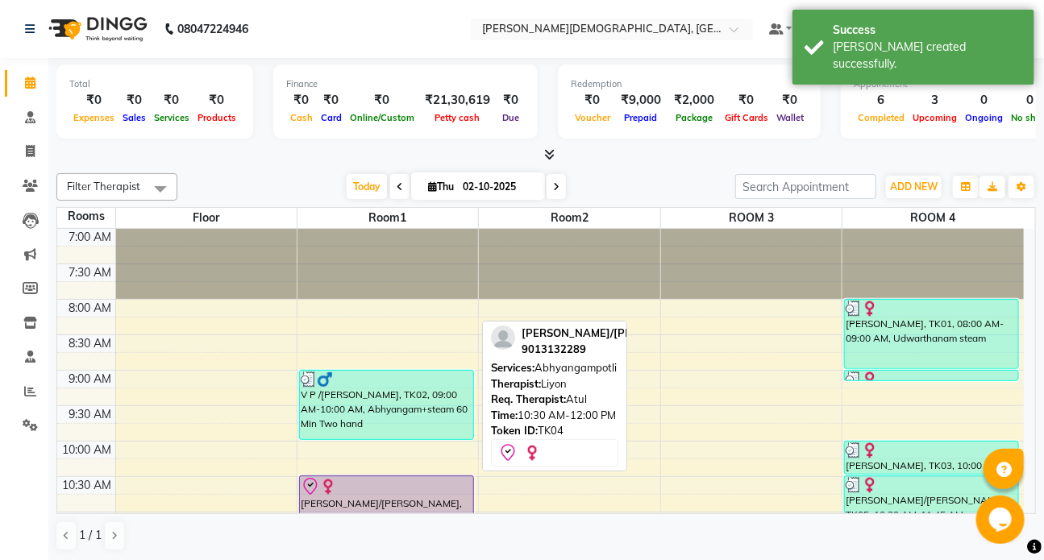
click at [410, 494] on div at bounding box center [387, 486] width 172 height 19
select select "8"
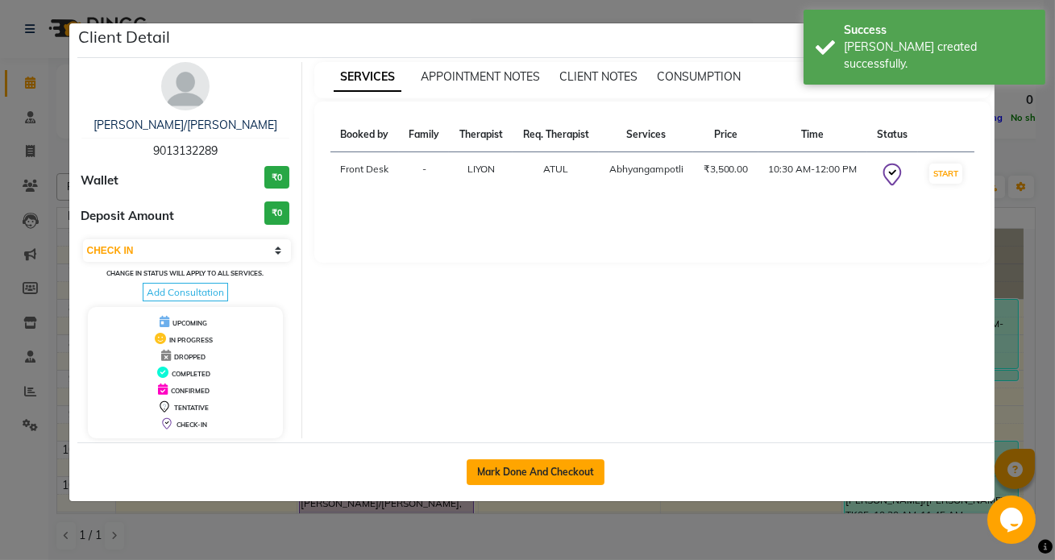
click at [491, 467] on button "Mark Done And Checkout" at bounding box center [536, 472] width 138 height 26
select select "service"
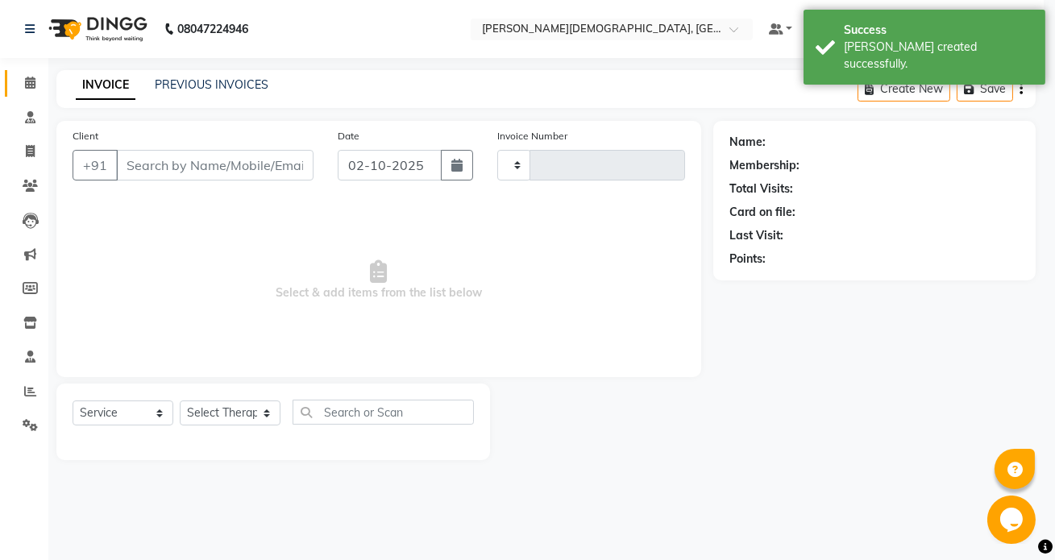
type input "1544"
select select "5585"
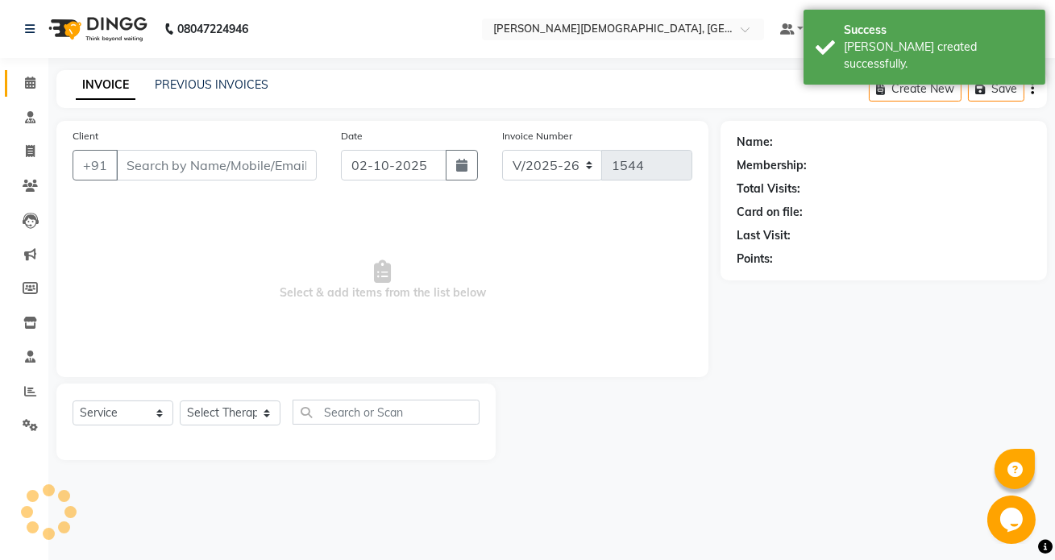
type input "9013132289"
select select "93467"
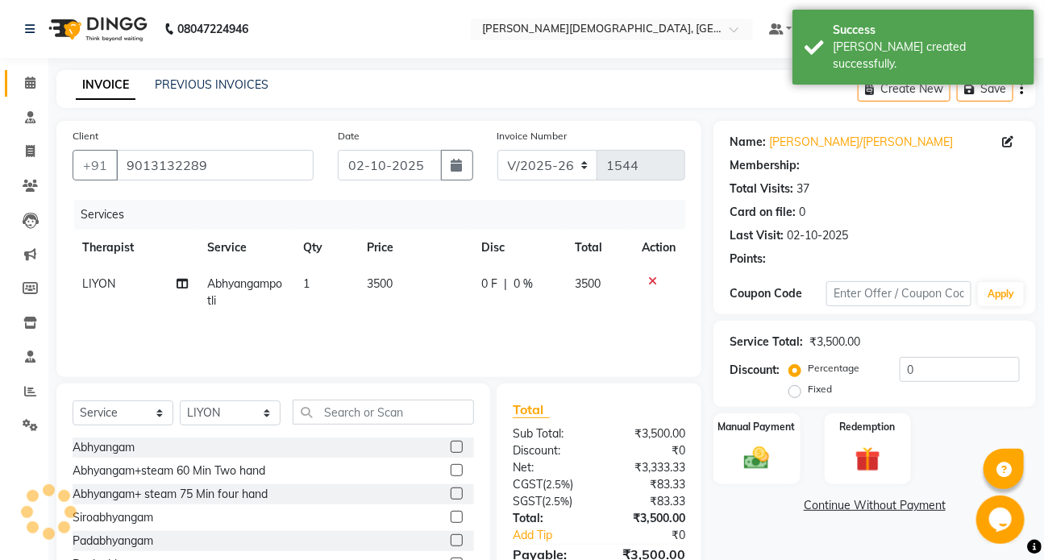
select select "1: Object"
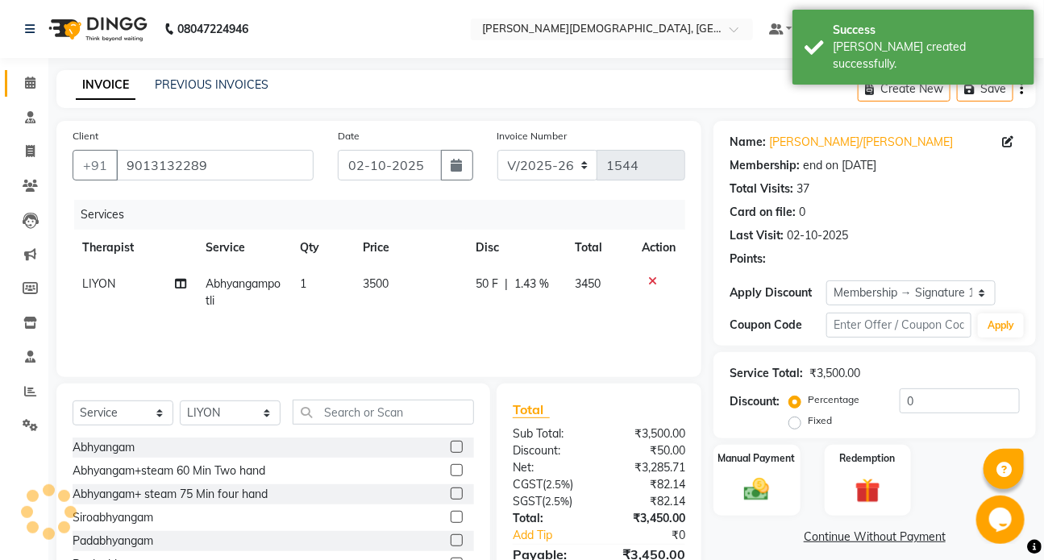
radio input "false"
radio input "true"
type input "50"
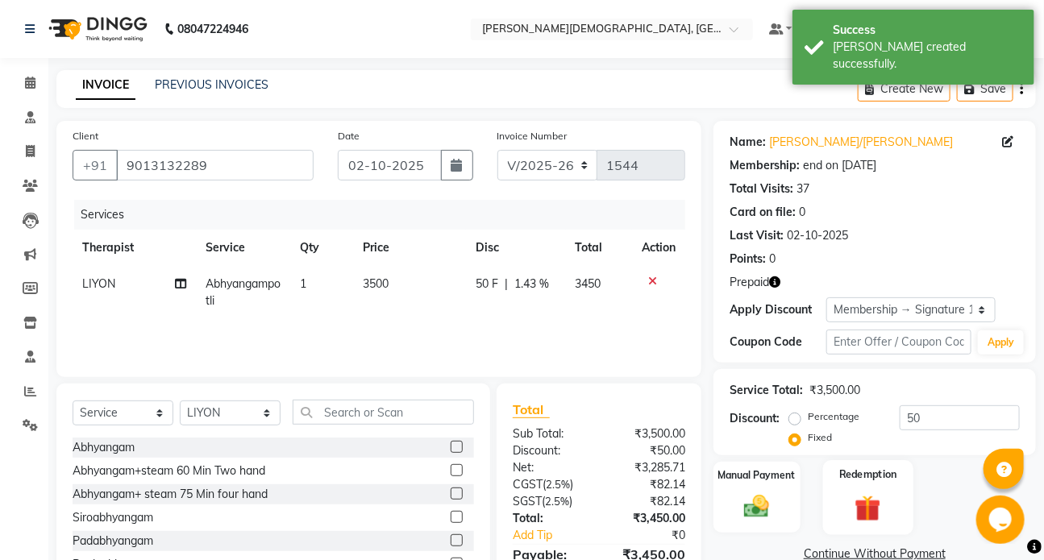
click at [866, 504] on img at bounding box center [867, 508] width 43 height 32
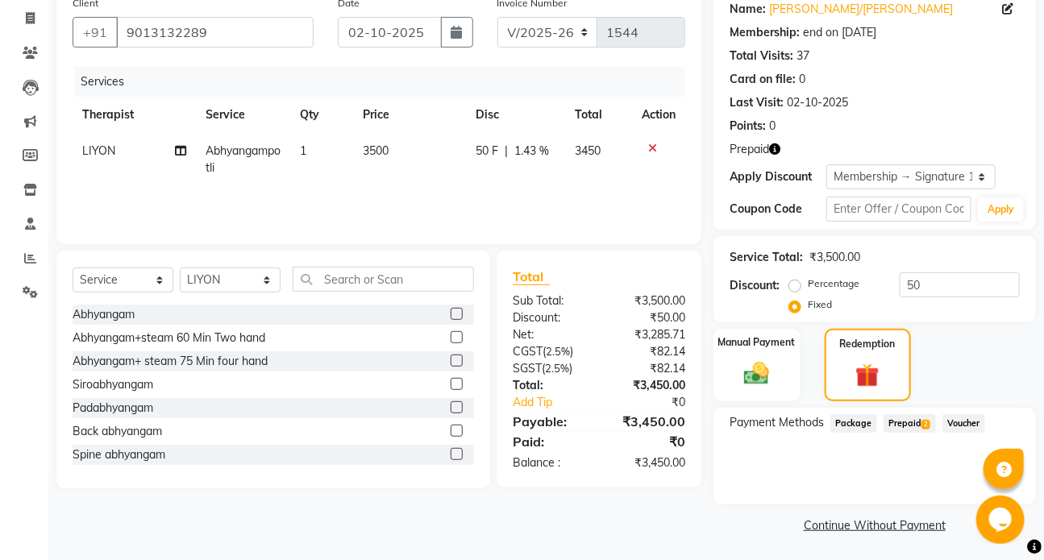
scroll to position [134, 0]
click at [903, 422] on span "Prepaid 2" at bounding box center [909, 422] width 52 height 19
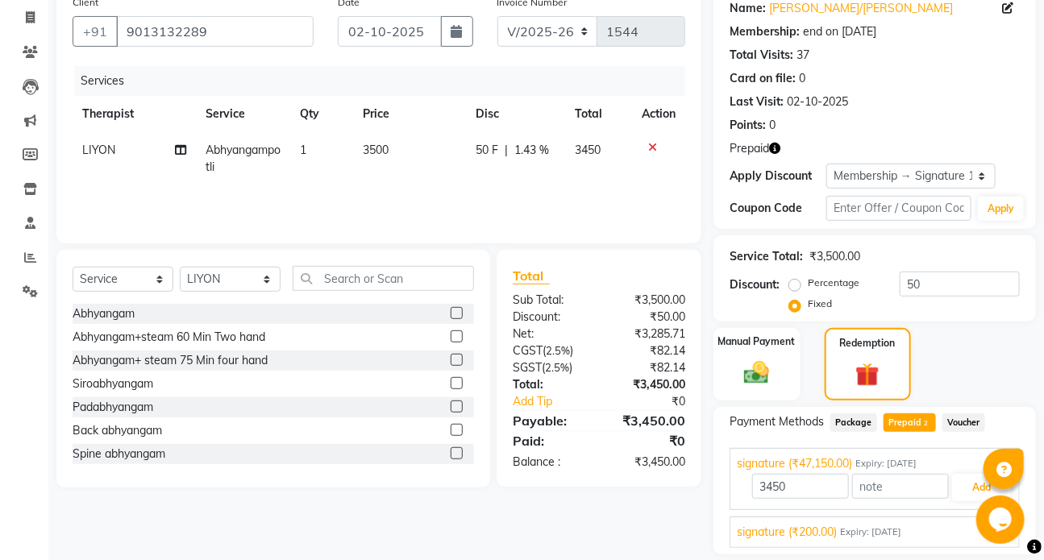
click at [808, 288] on label "Percentage" at bounding box center [834, 283] width 52 height 15
click at [792, 288] on input "Percentage" at bounding box center [797, 282] width 11 height 11
radio input "true"
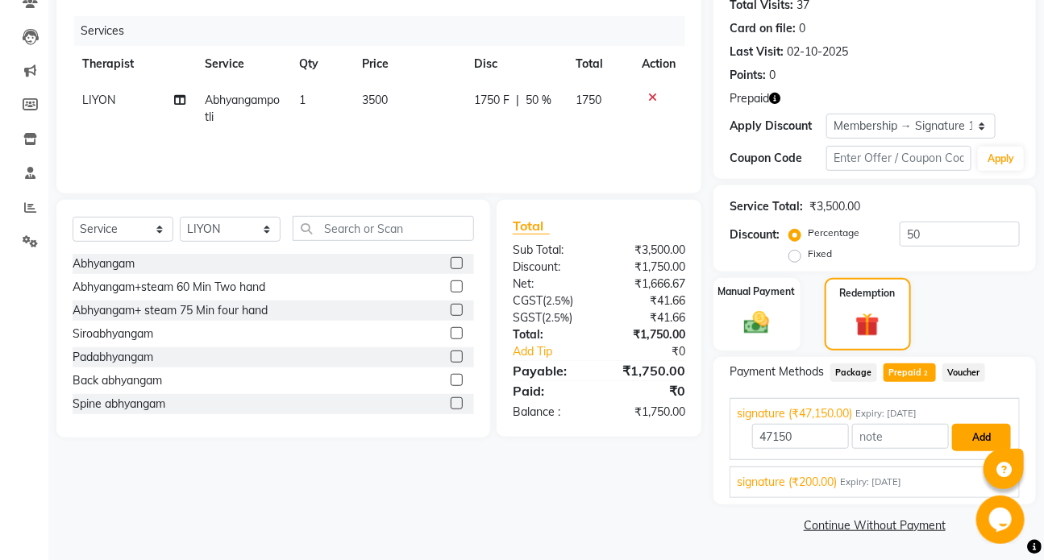
click at [994, 434] on button "Add" at bounding box center [981, 437] width 59 height 27
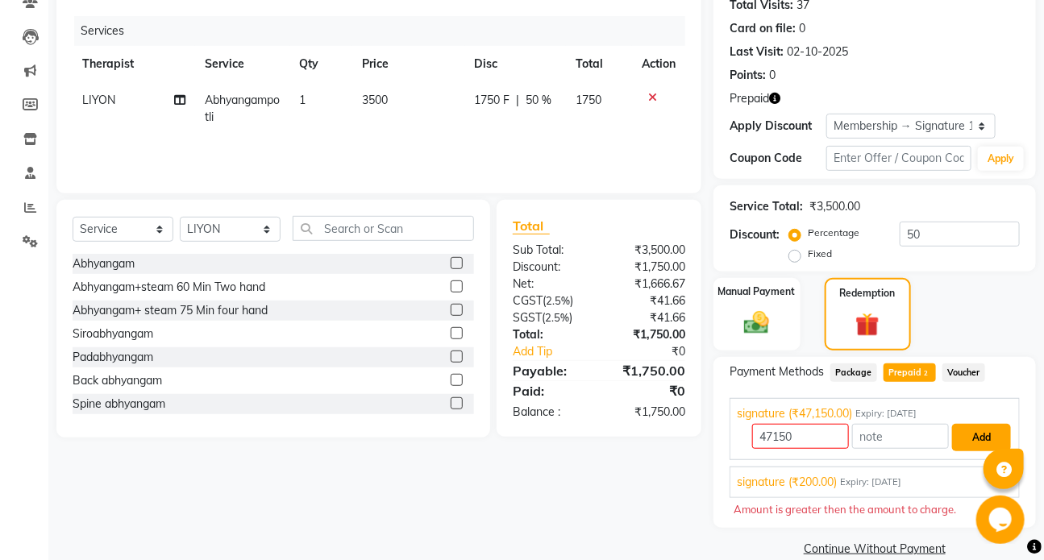
click at [974, 439] on button "Add" at bounding box center [981, 437] width 59 height 27
click at [895, 370] on span "Prepaid 2" at bounding box center [909, 373] width 52 height 19
type input "1750"
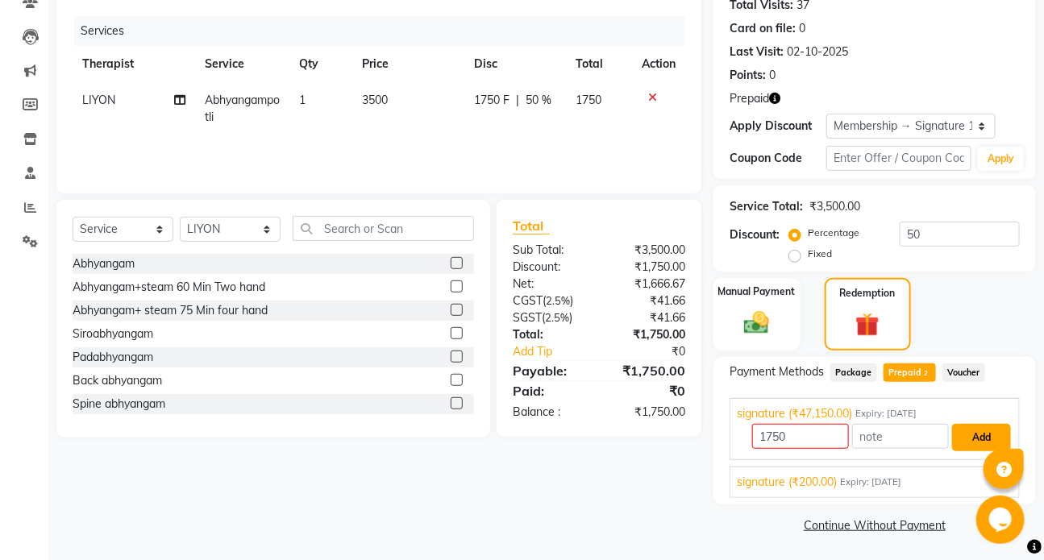
click at [967, 443] on button "Add" at bounding box center [981, 437] width 59 height 27
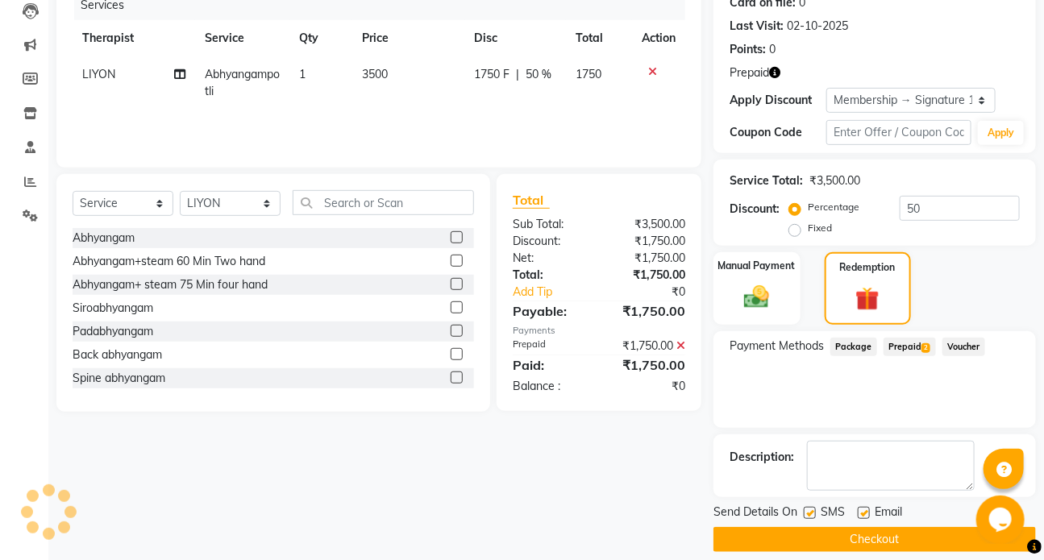
scroll to position [224, 0]
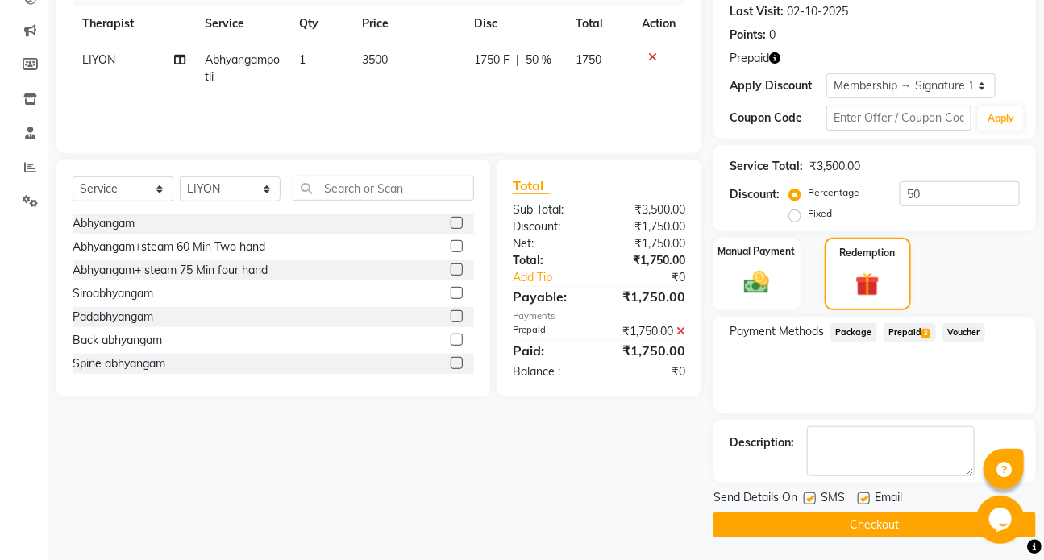
click at [805, 496] on label at bounding box center [810, 498] width 12 height 12
click at [805, 496] on input "checkbox" at bounding box center [809, 499] width 10 height 10
checkbox input "false"
click at [820, 527] on button "Checkout" at bounding box center [874, 525] width 322 height 25
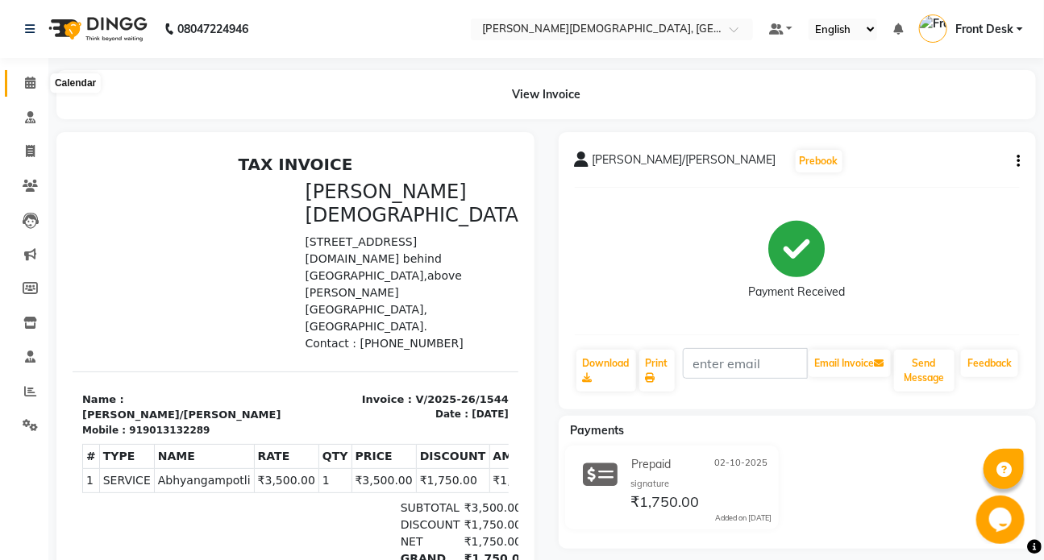
click at [28, 89] on span at bounding box center [30, 83] width 28 height 19
